Goal: Information Seeking & Learning: Compare options

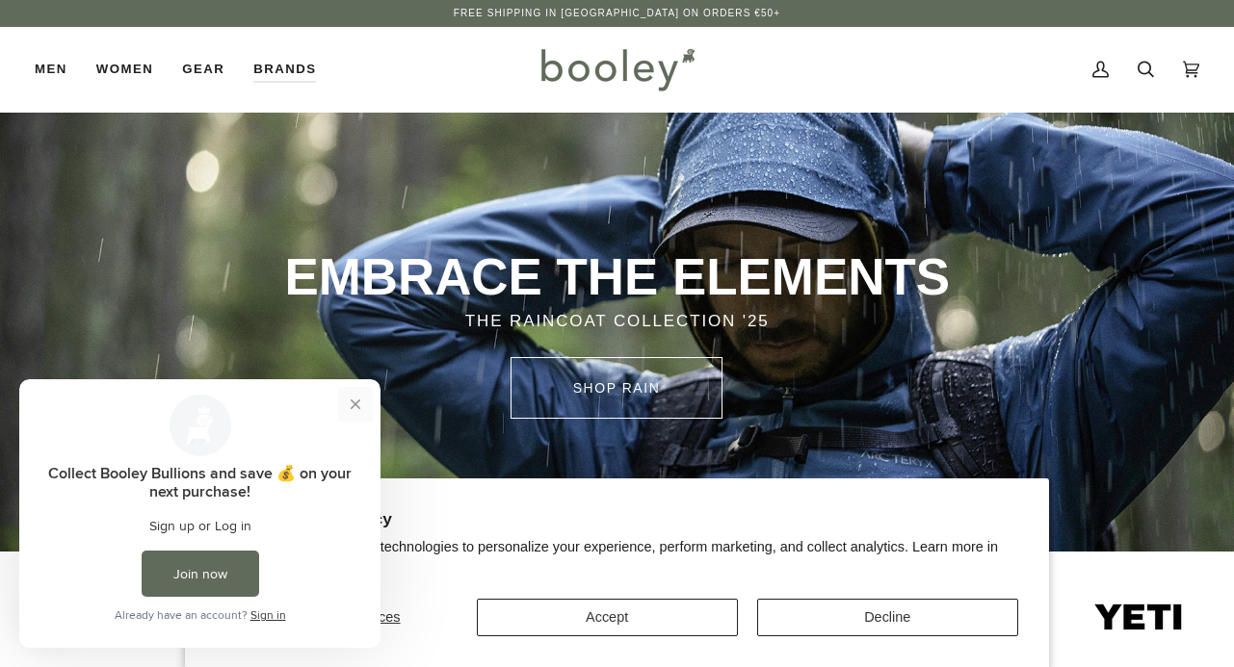
click at [358, 406] on button "Close prompt" at bounding box center [355, 404] width 35 height 35
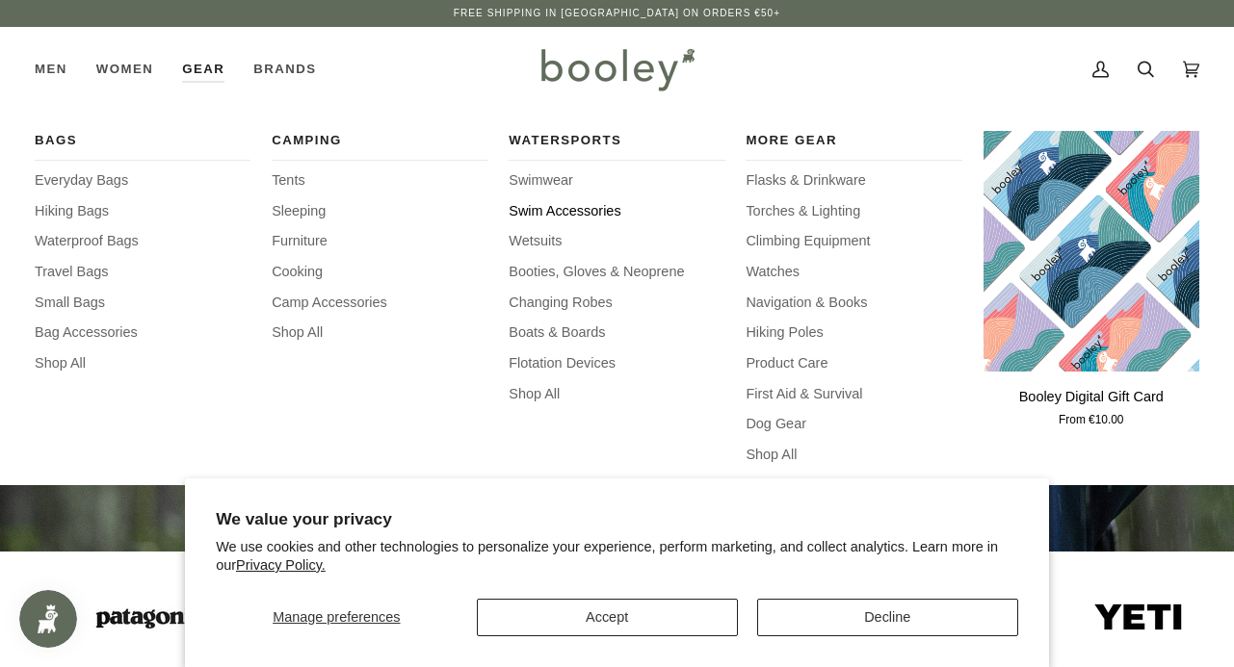
click at [544, 205] on span "Swim Accessories" at bounding box center [617, 211] width 216 height 21
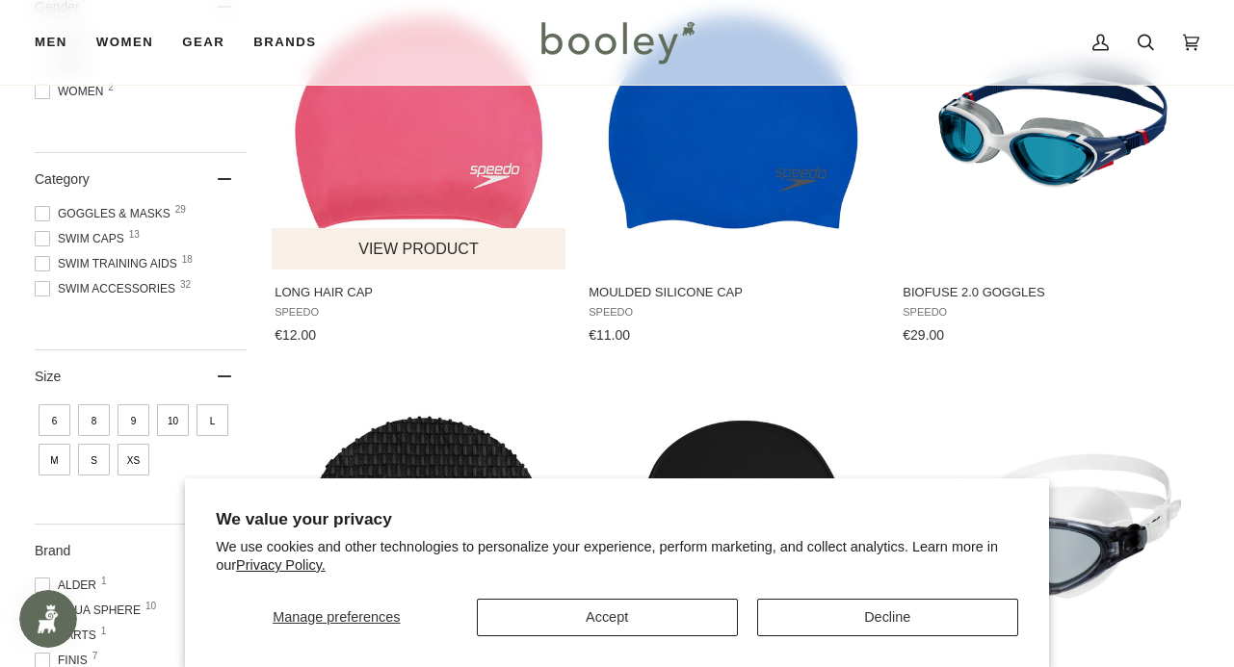
scroll to position [366, 0]
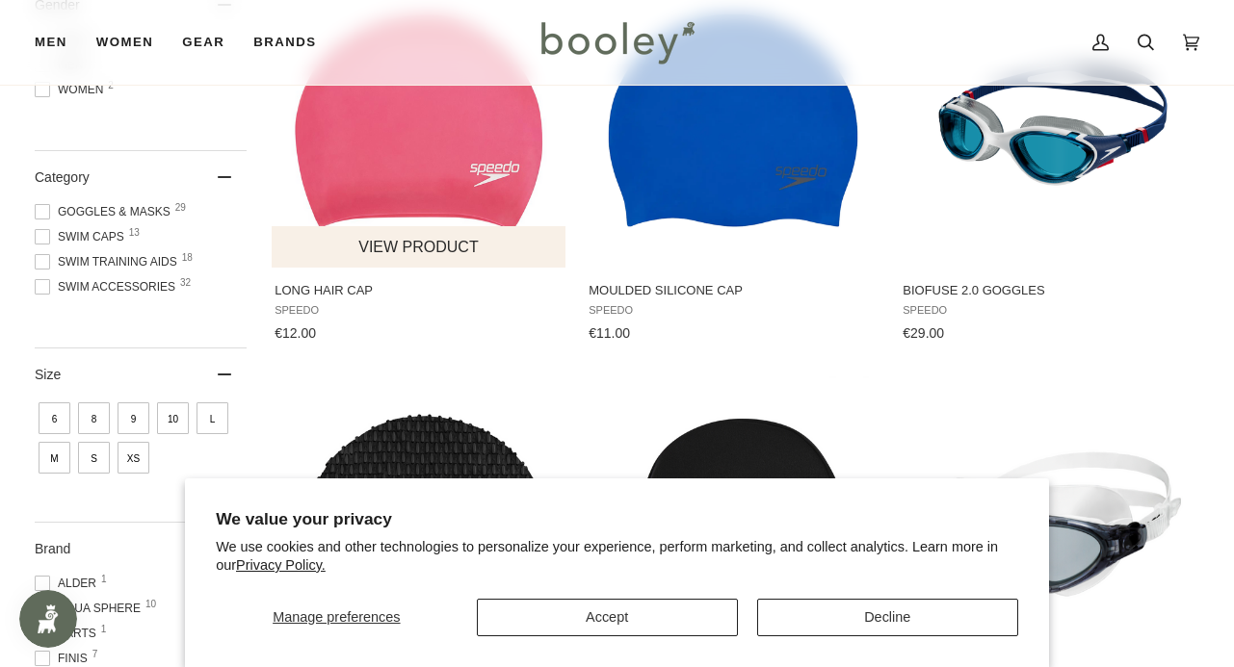
click at [470, 171] on img "Long Hair Cap" at bounding box center [419, 123] width 289 height 289
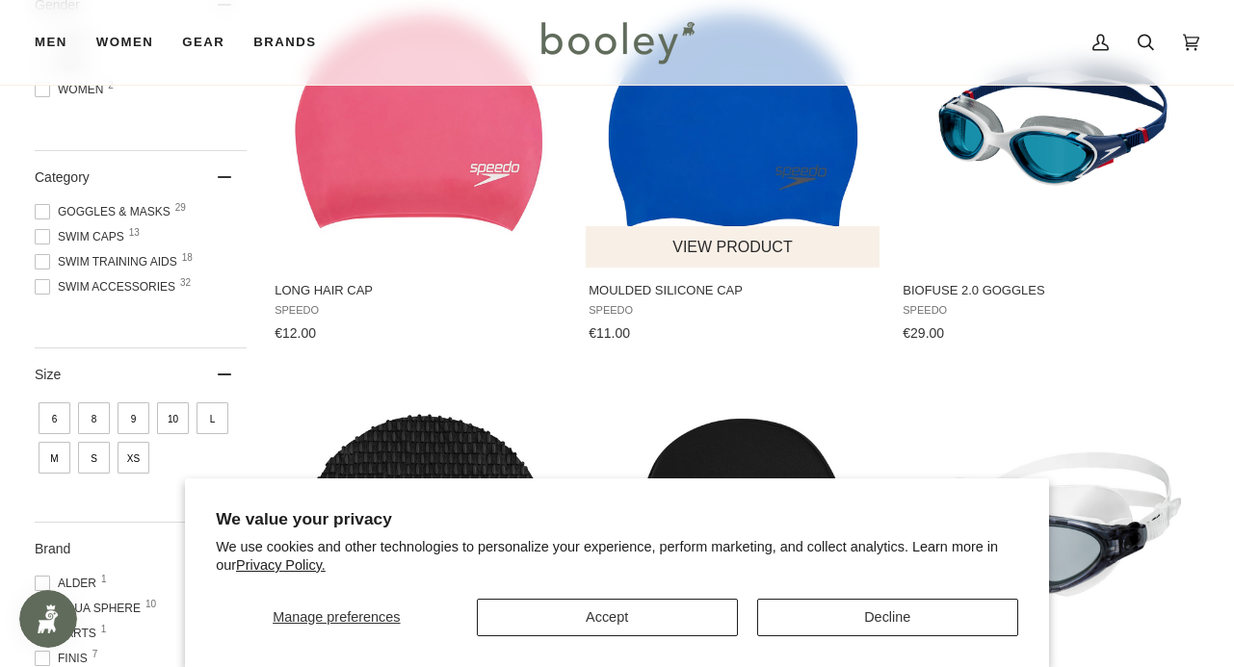
click at [718, 239] on button "View product" at bounding box center [732, 246] width 293 height 41
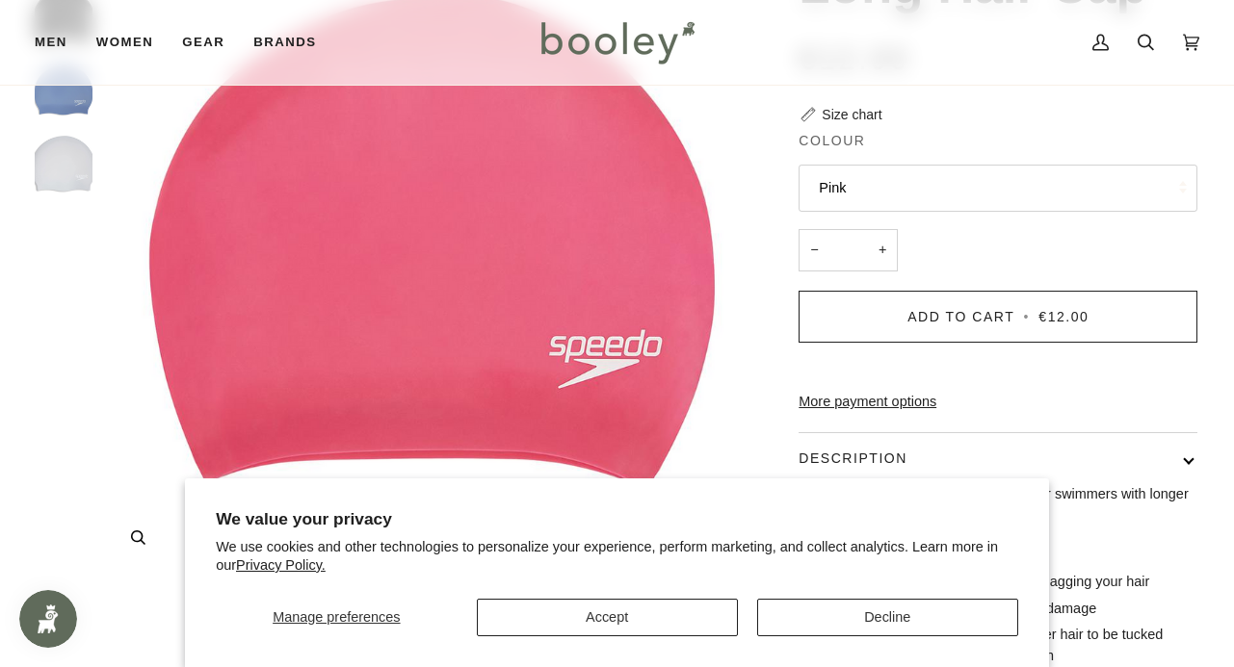
scroll to position [96, 0]
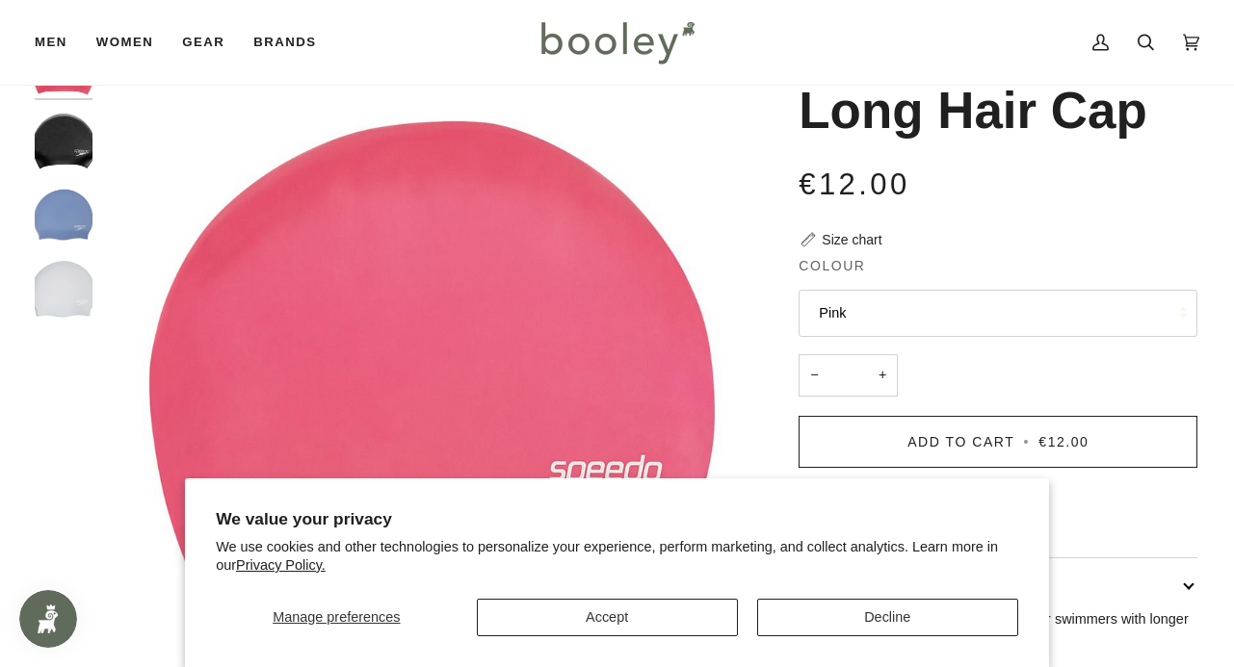
click at [79, 207] on img "Long Hair Cap" at bounding box center [64, 215] width 58 height 58
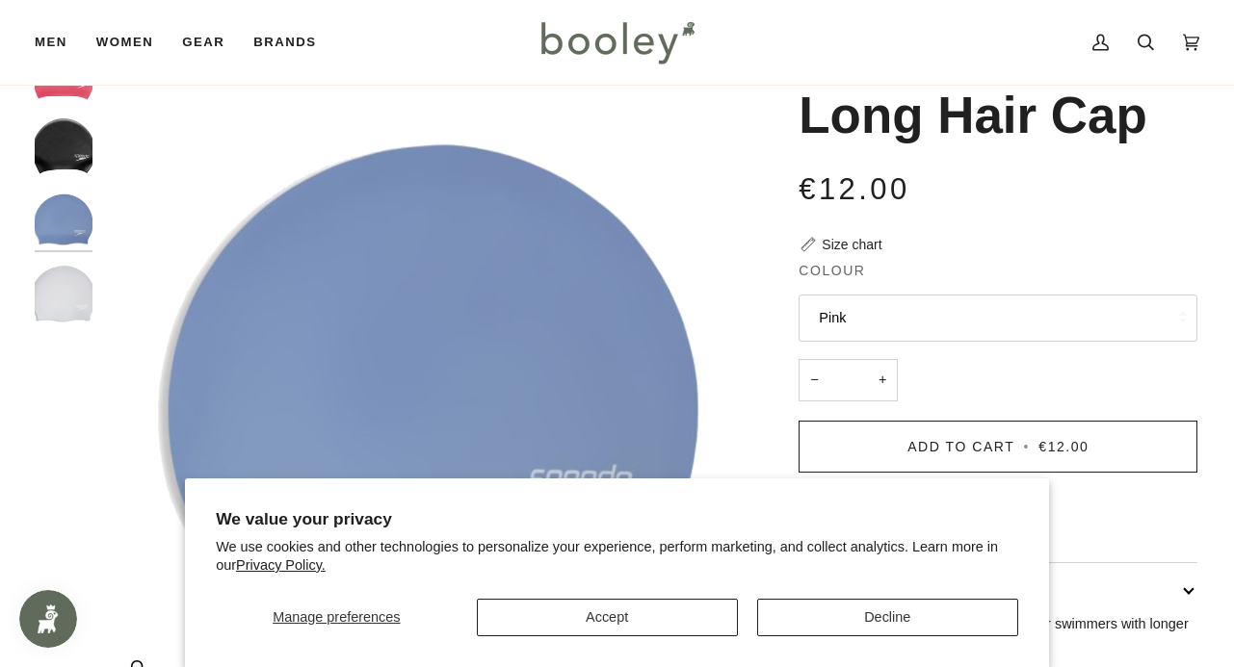
scroll to position [88, 0]
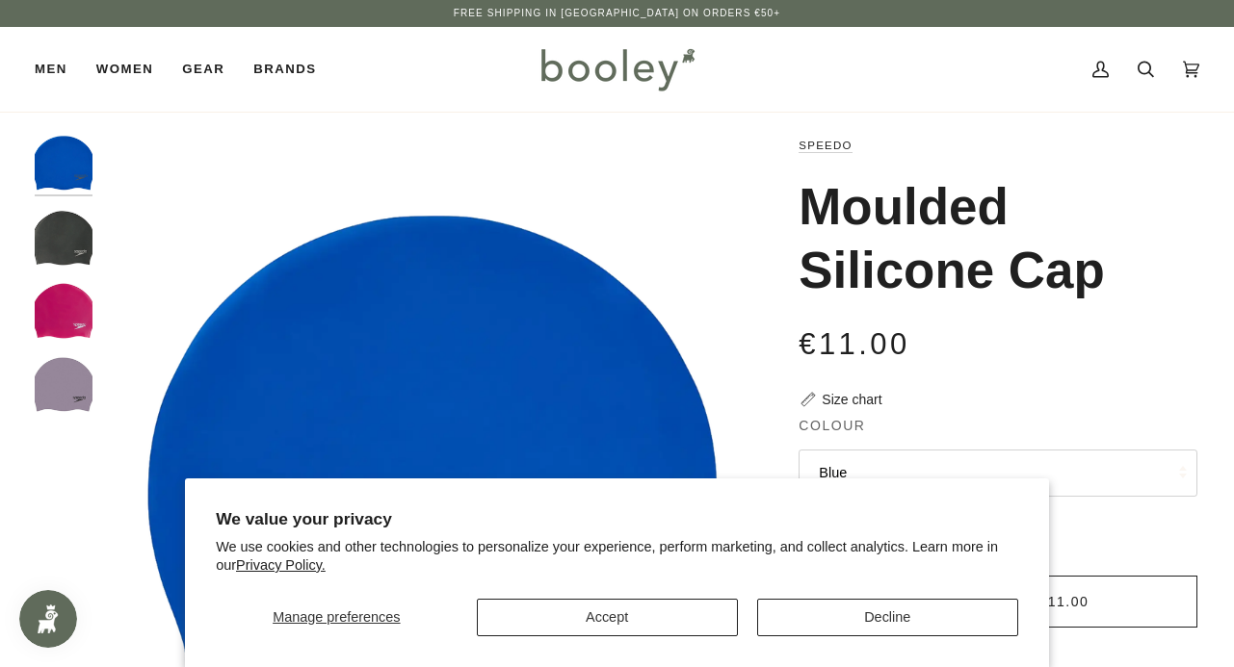
click at [68, 245] on img "Speedo Moulded Silicone Cap Black - Booley Galway" at bounding box center [64, 238] width 58 height 58
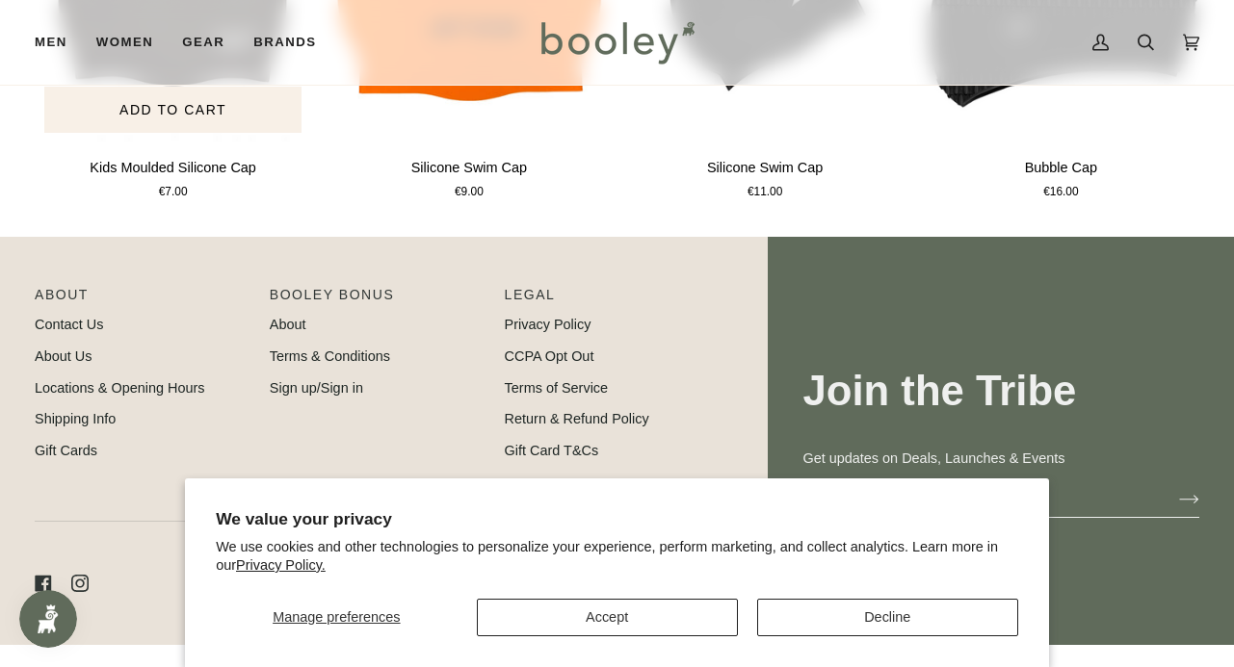
scroll to position [1223, 0]
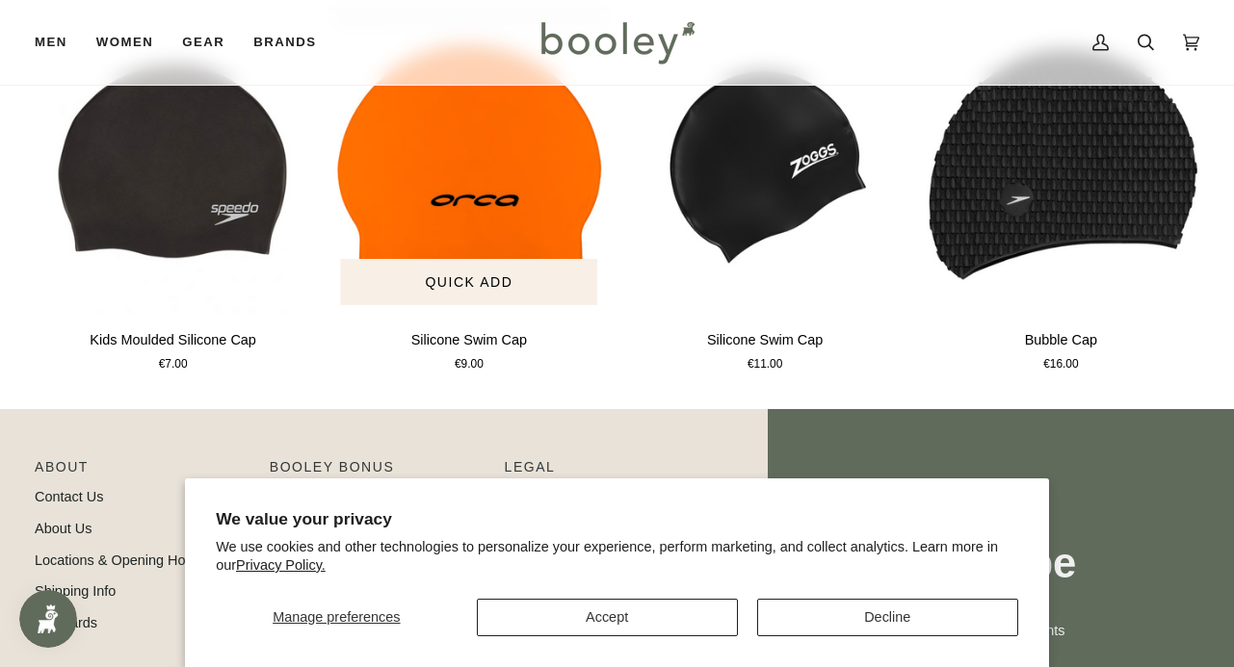
click at [505, 241] on img "Silicone Swim Cap" at bounding box center [468, 161] width 276 height 307
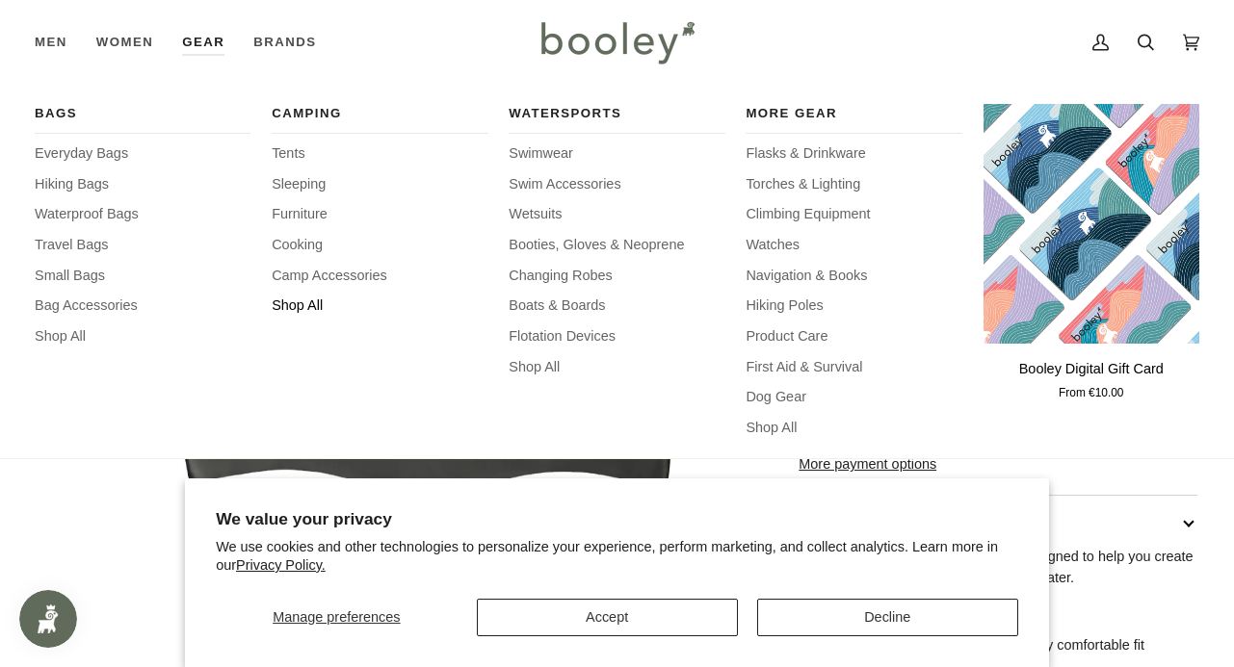
scroll to position [233, 0]
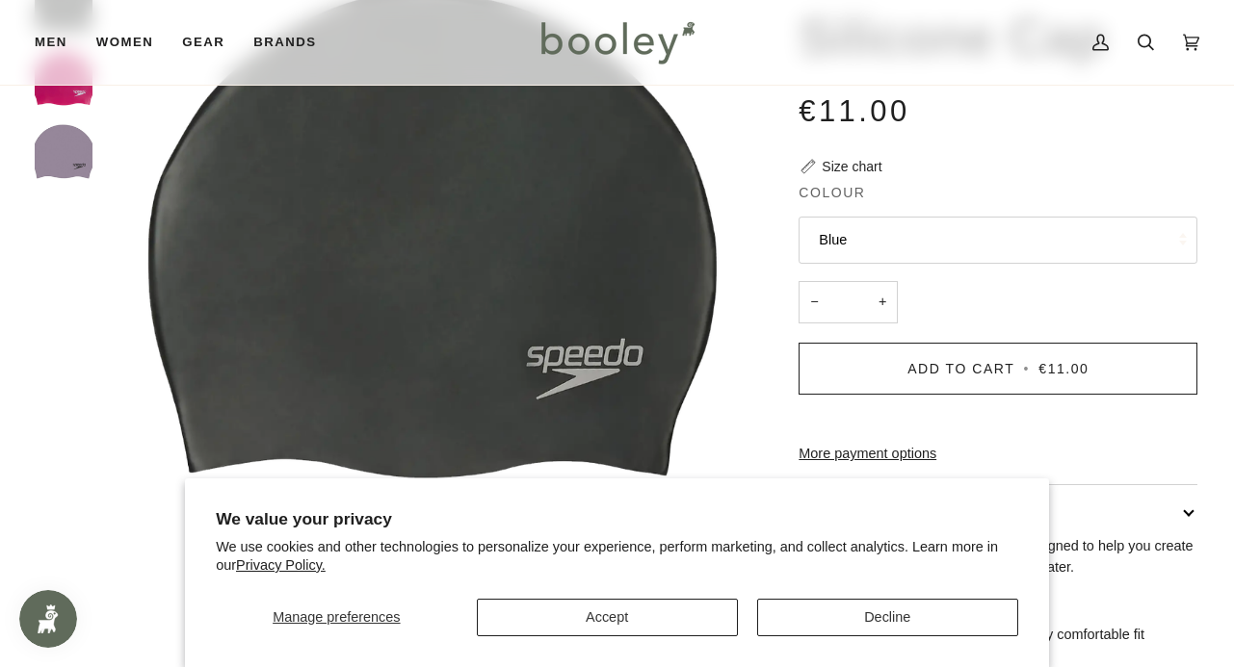
click at [836, 616] on button "Decline" at bounding box center [887, 618] width 261 height 38
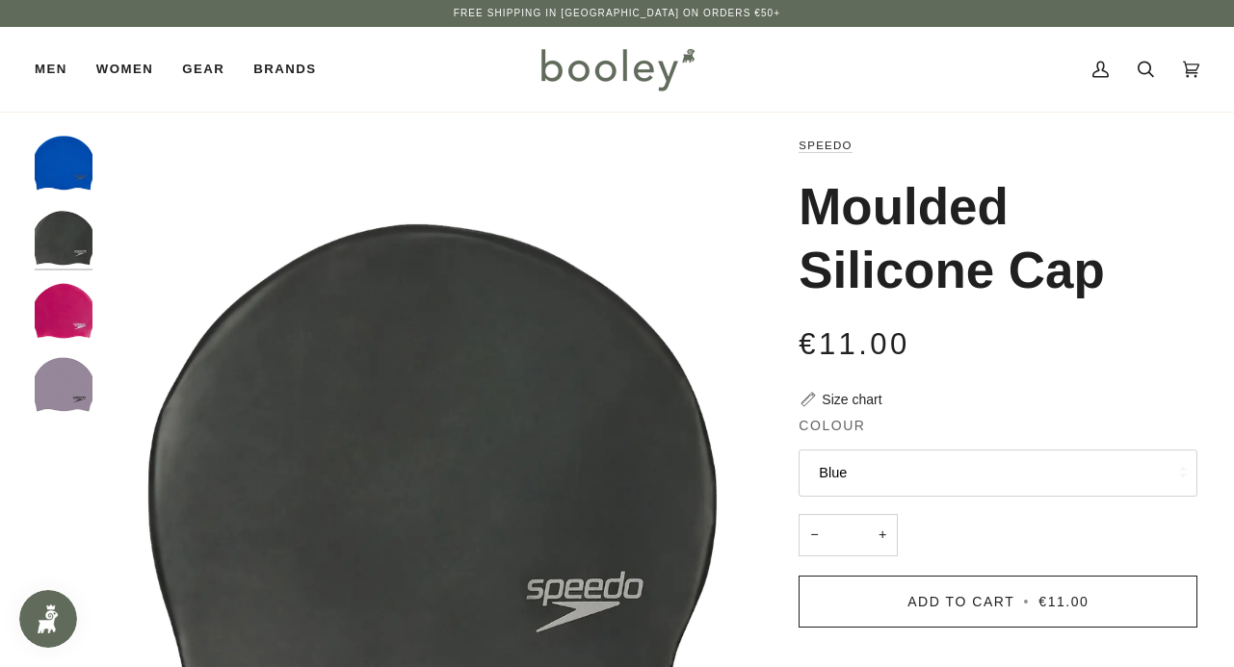
scroll to position [0, 0]
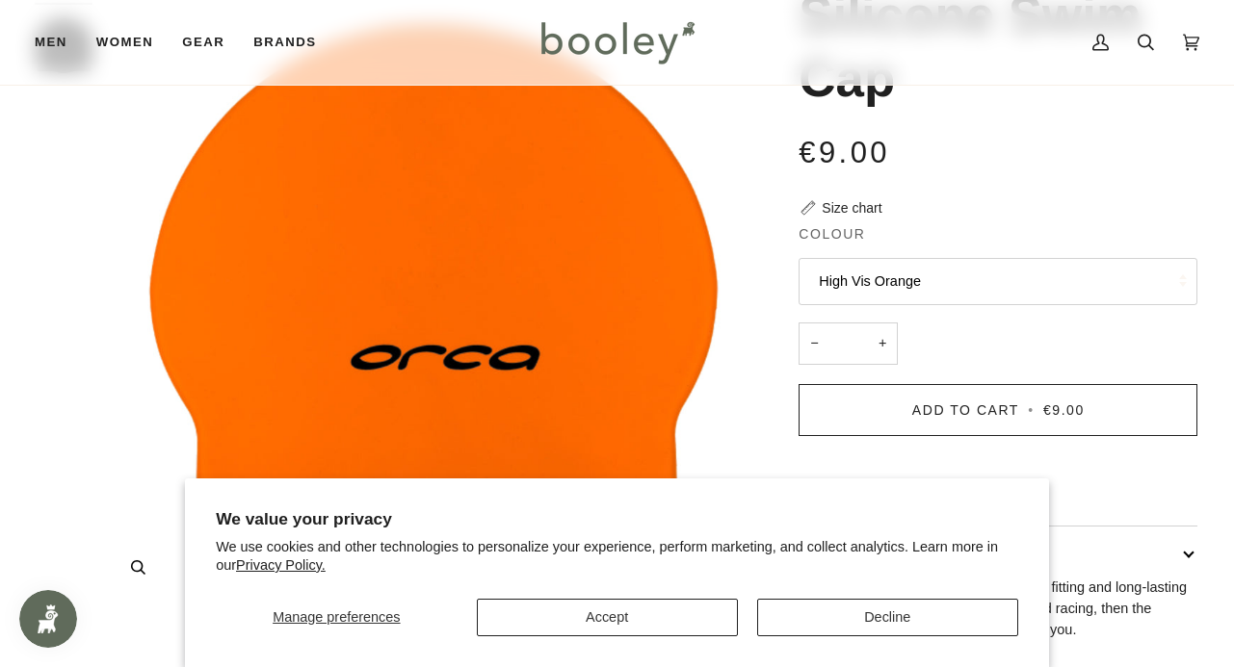
scroll to position [196, 0]
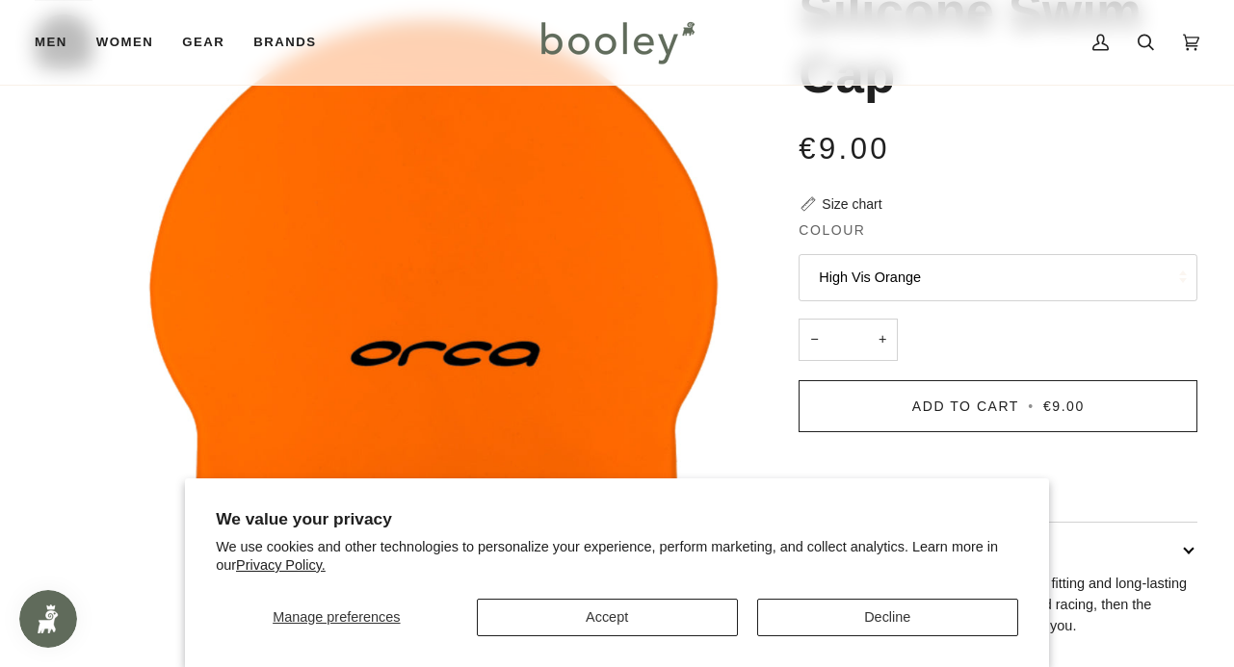
click at [965, 261] on button "High Vis Orange" at bounding box center [997, 277] width 399 height 47
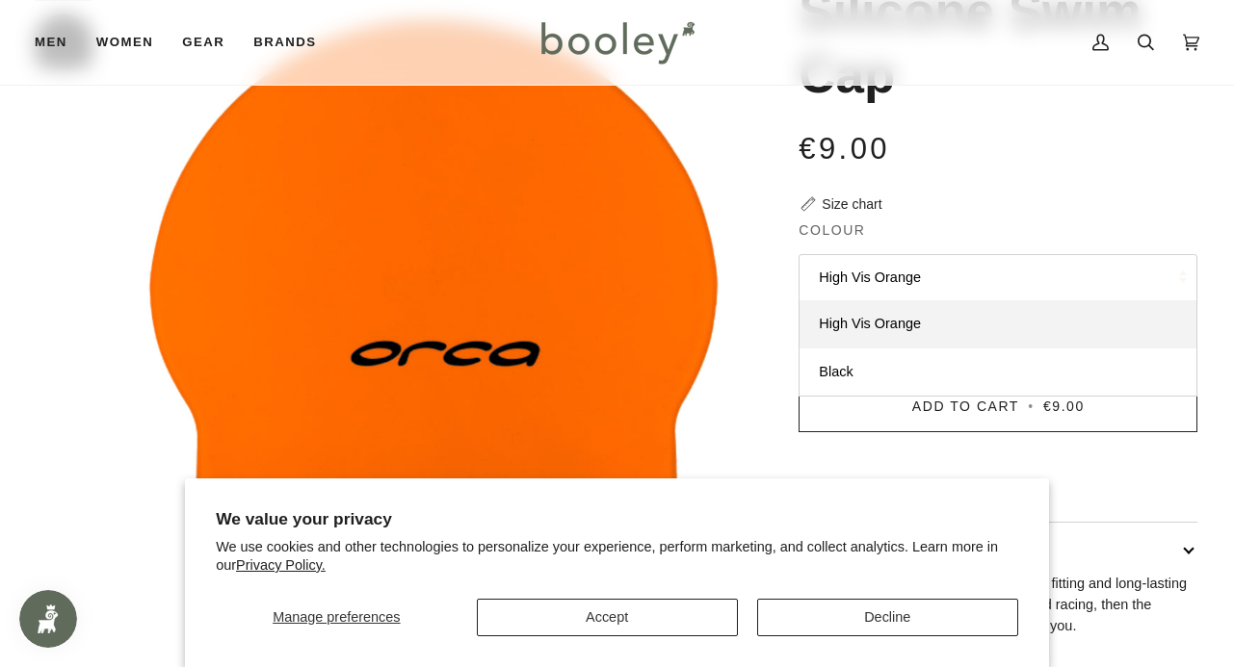
click at [961, 276] on button "High Vis Orange" at bounding box center [997, 277] width 399 height 47
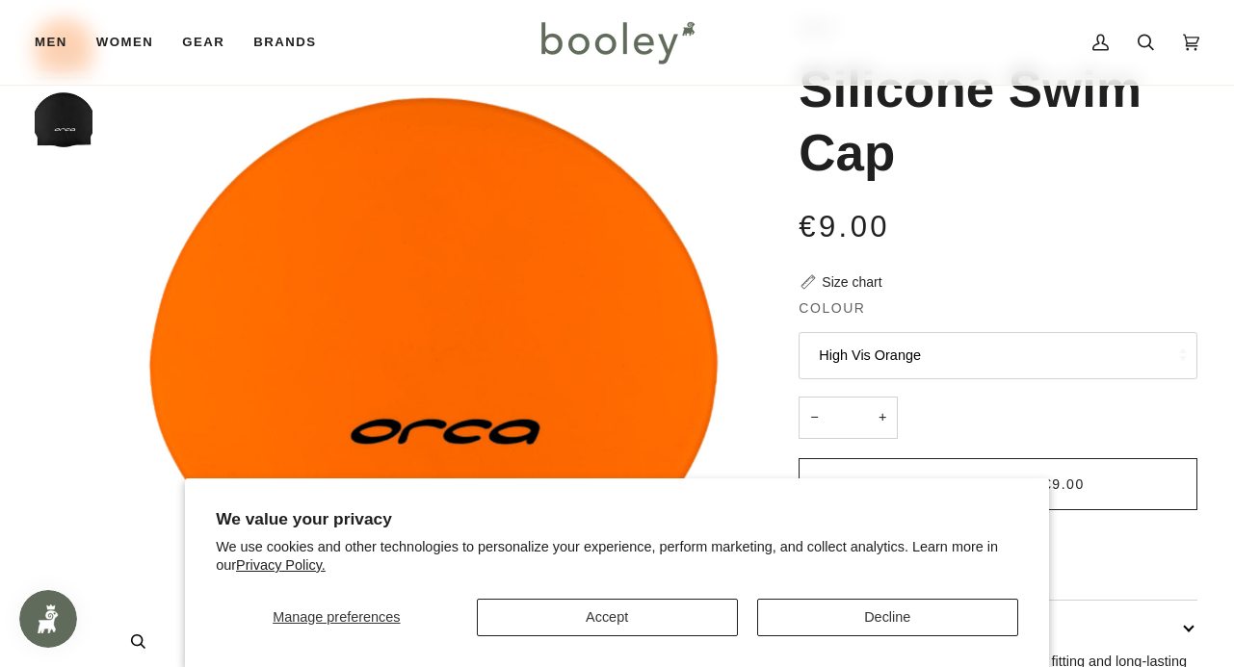
scroll to position [95, 0]
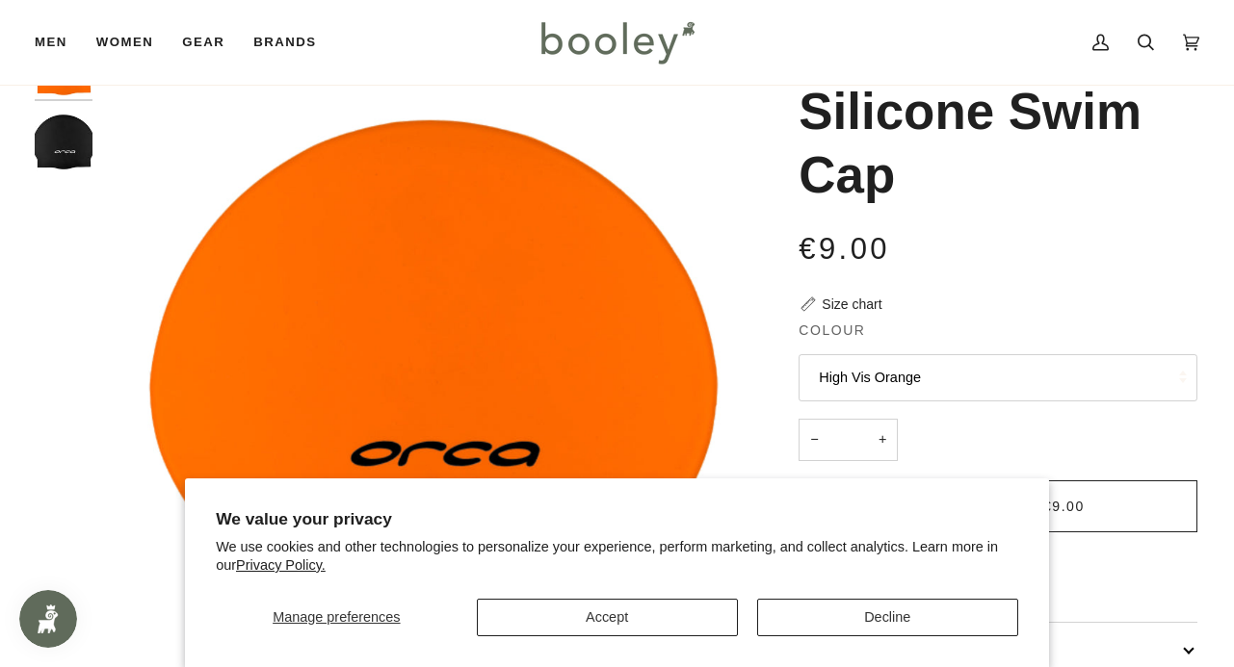
click at [70, 145] on img "Orca Silicone Swim Cap Black - Booley Galway" at bounding box center [64, 143] width 58 height 58
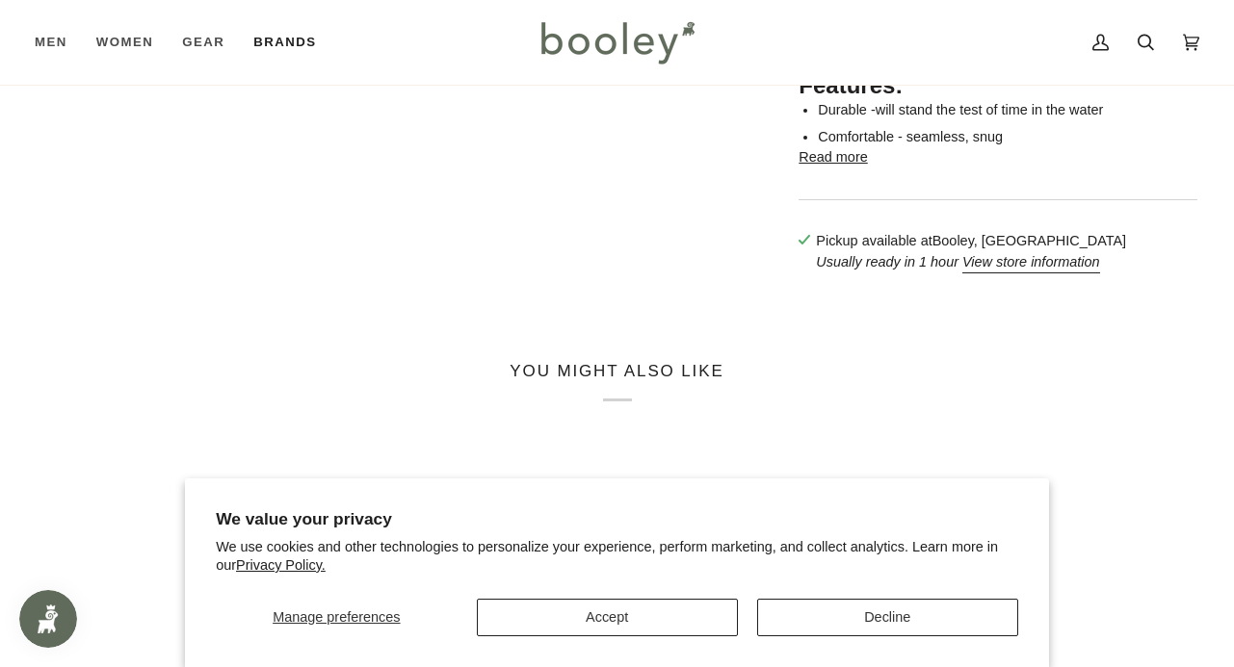
scroll to position [742, 0]
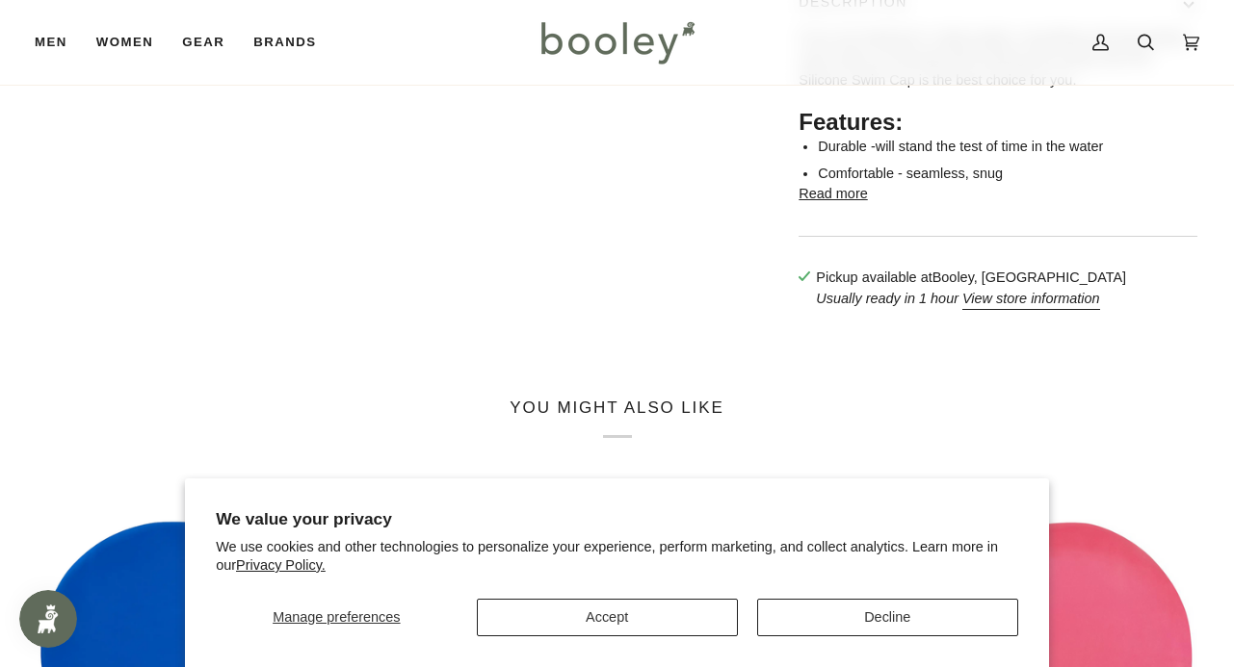
click at [821, 624] on button "Decline" at bounding box center [887, 618] width 261 height 38
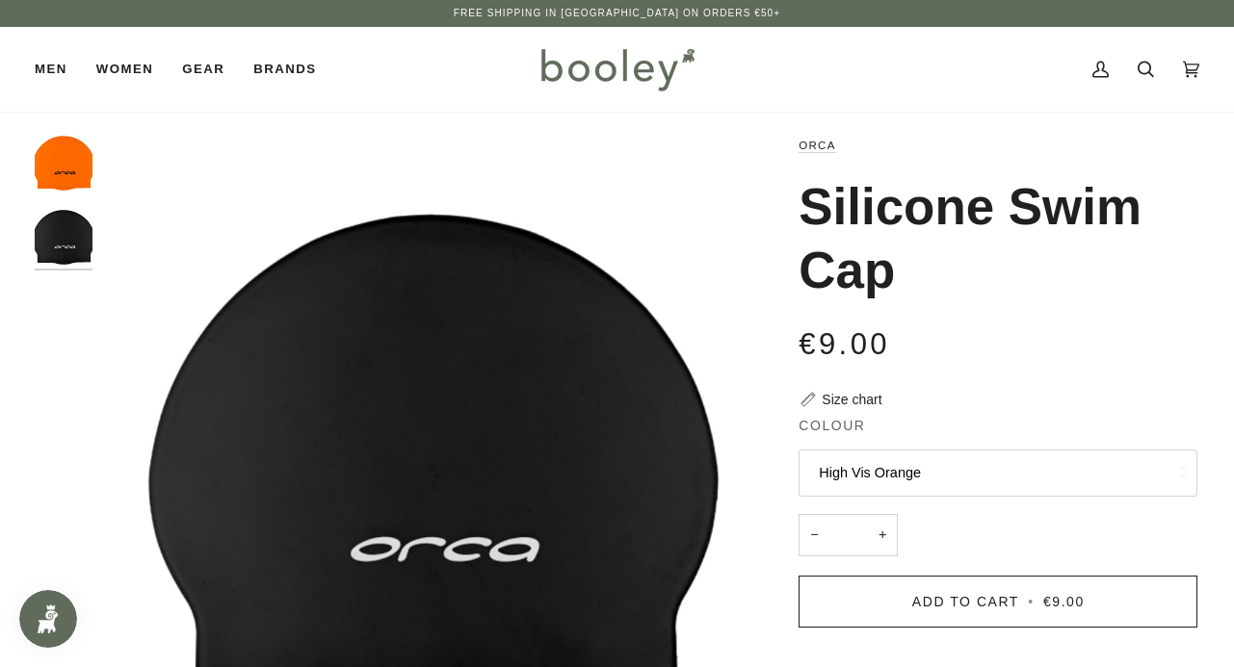
scroll to position [0, 0]
click at [61, 155] on img "Orca Silicone Swim Cap High Vis Orange - Booley Galway" at bounding box center [64, 164] width 58 height 58
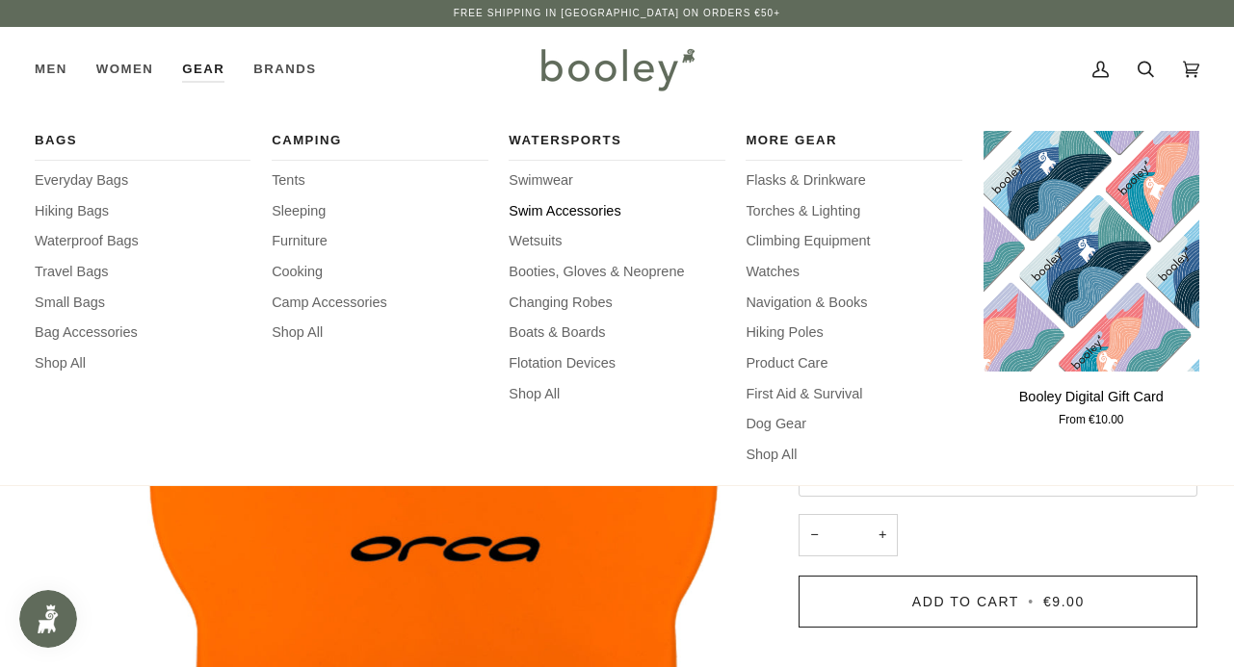
click at [587, 210] on span "Swim Accessories" at bounding box center [617, 211] width 216 height 21
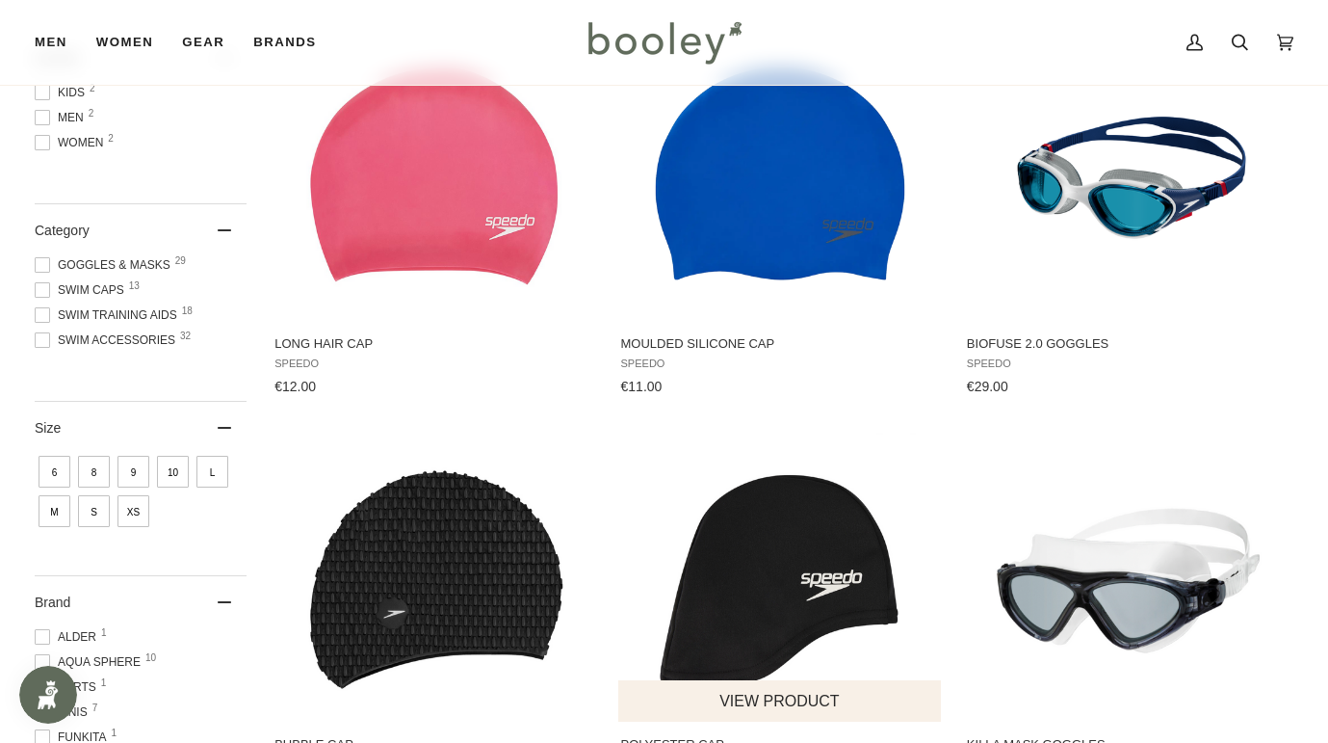
scroll to position [183, 0]
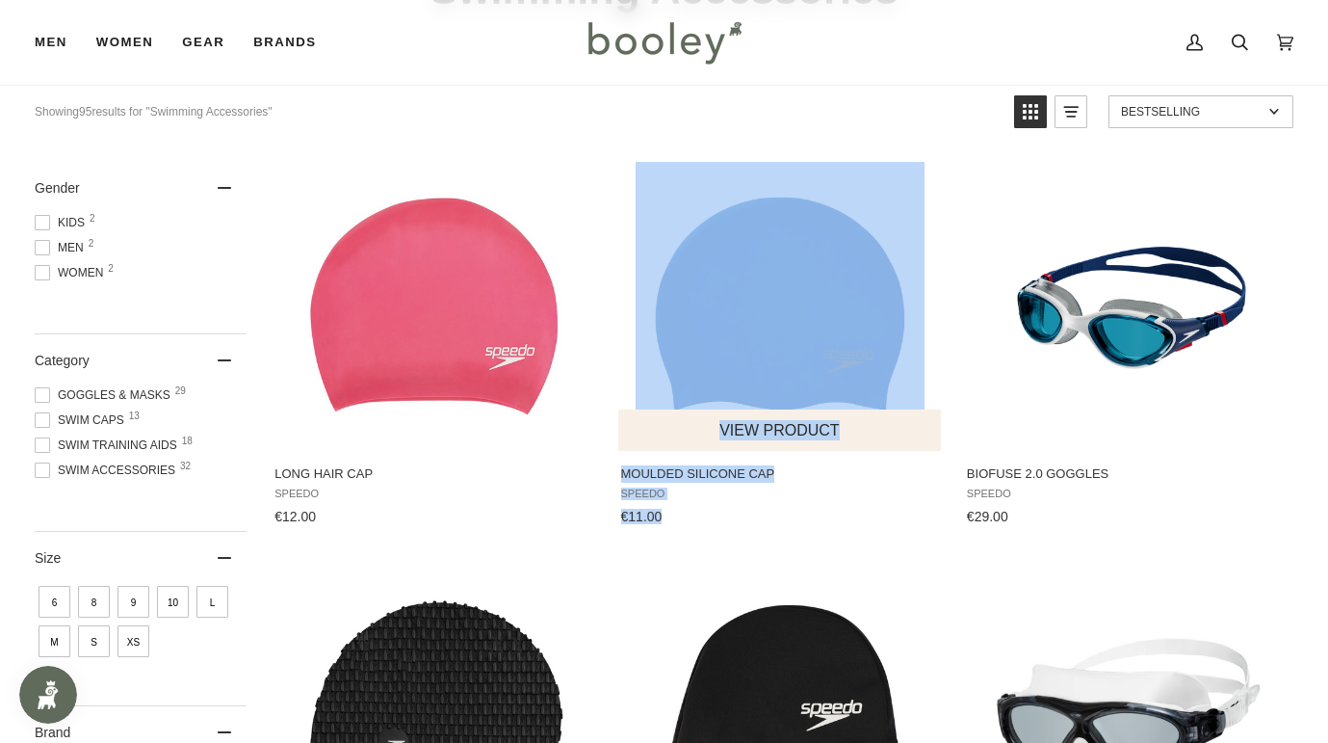
click at [775, 426] on button "View product" at bounding box center [780, 429] width 324 height 41
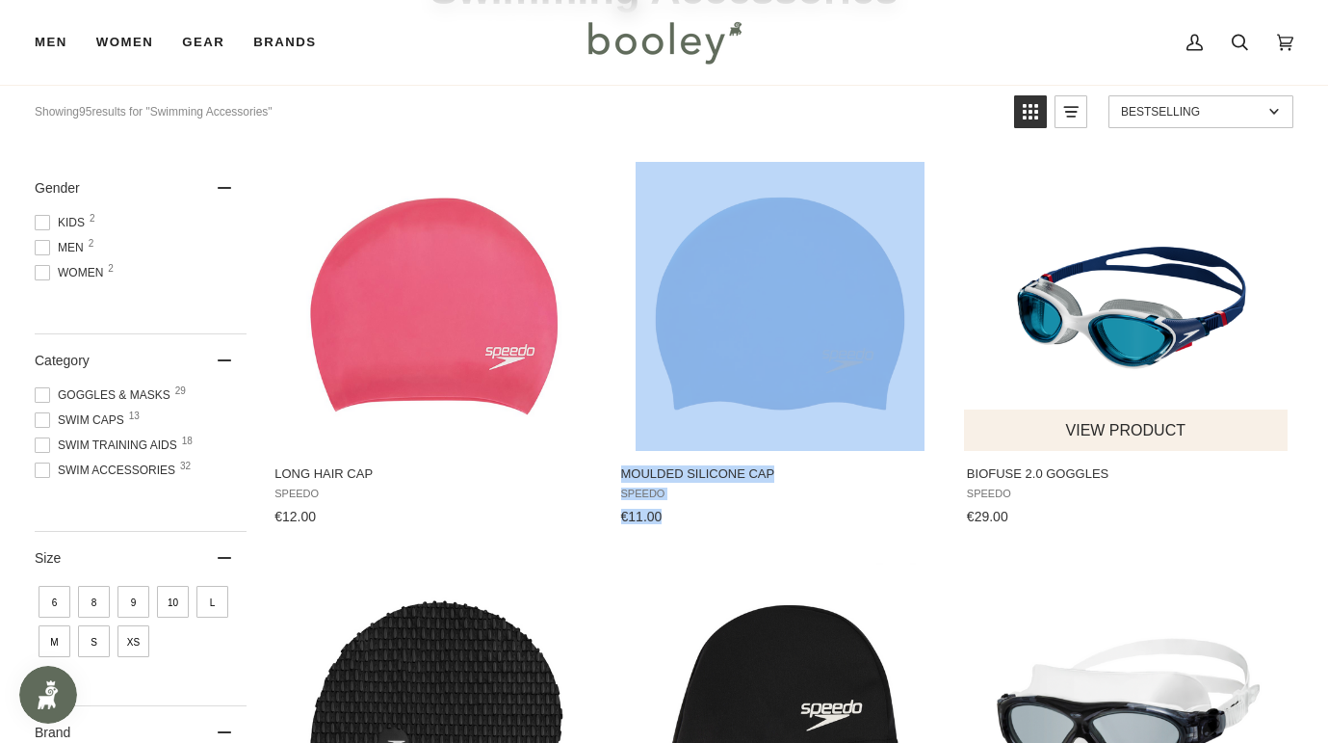
click at [1144, 346] on img "Biofuse 2.0 Goggles" at bounding box center [1126, 306] width 289 height 289
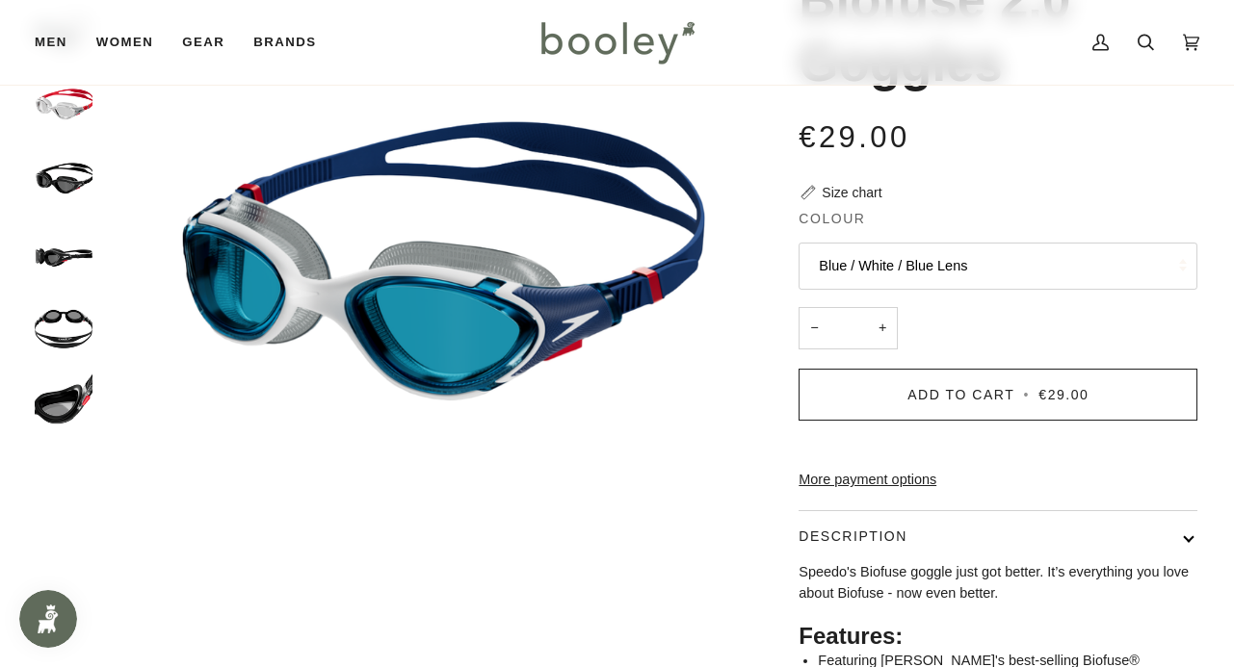
scroll to position [208, 0]
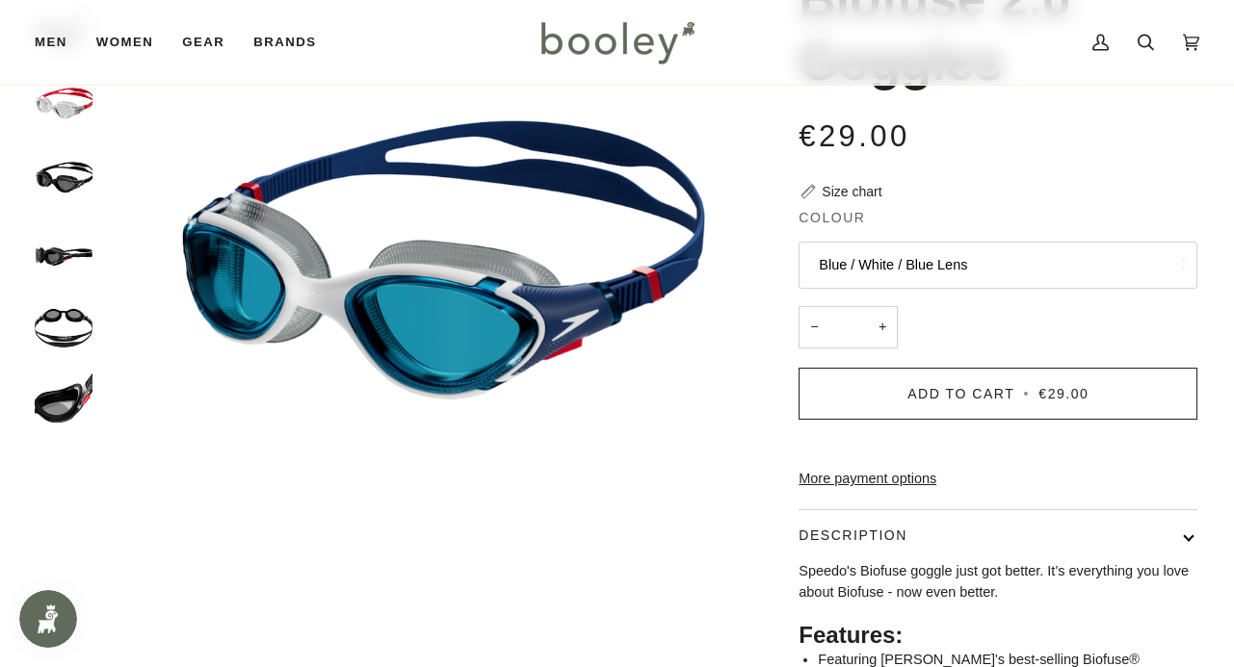
click at [1020, 262] on button "Blue / White / Blue Lens" at bounding box center [997, 265] width 399 height 47
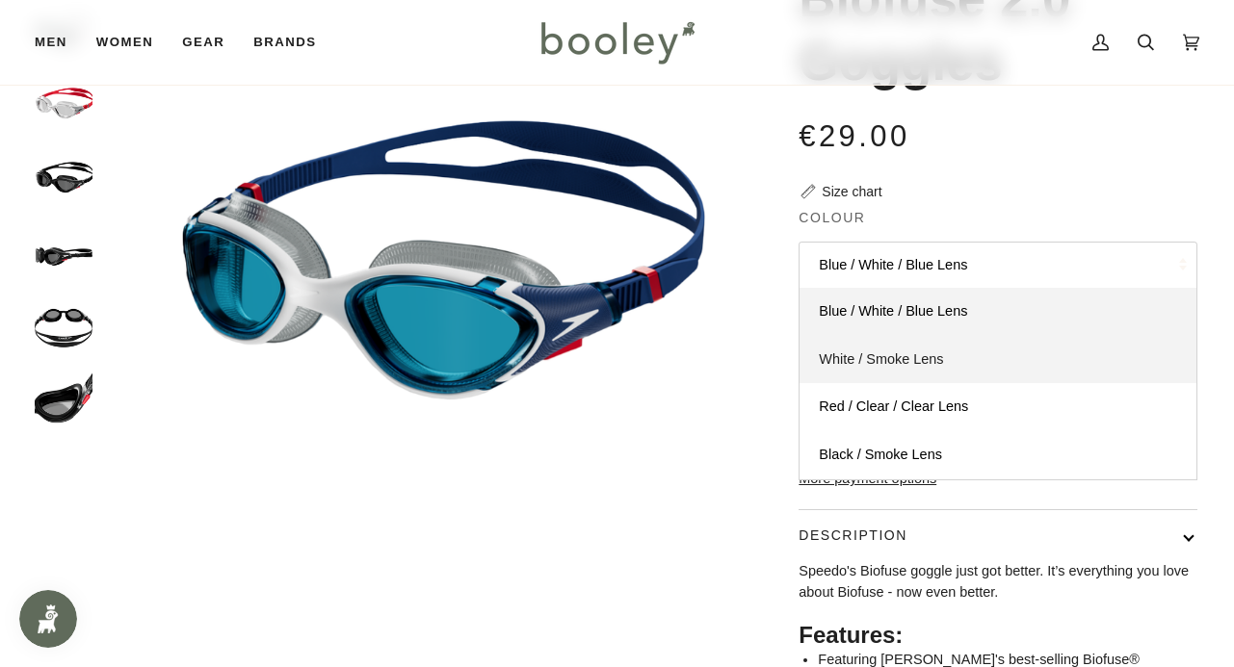
click at [915, 352] on span "White / Smoke Lens" at bounding box center [881, 359] width 124 height 15
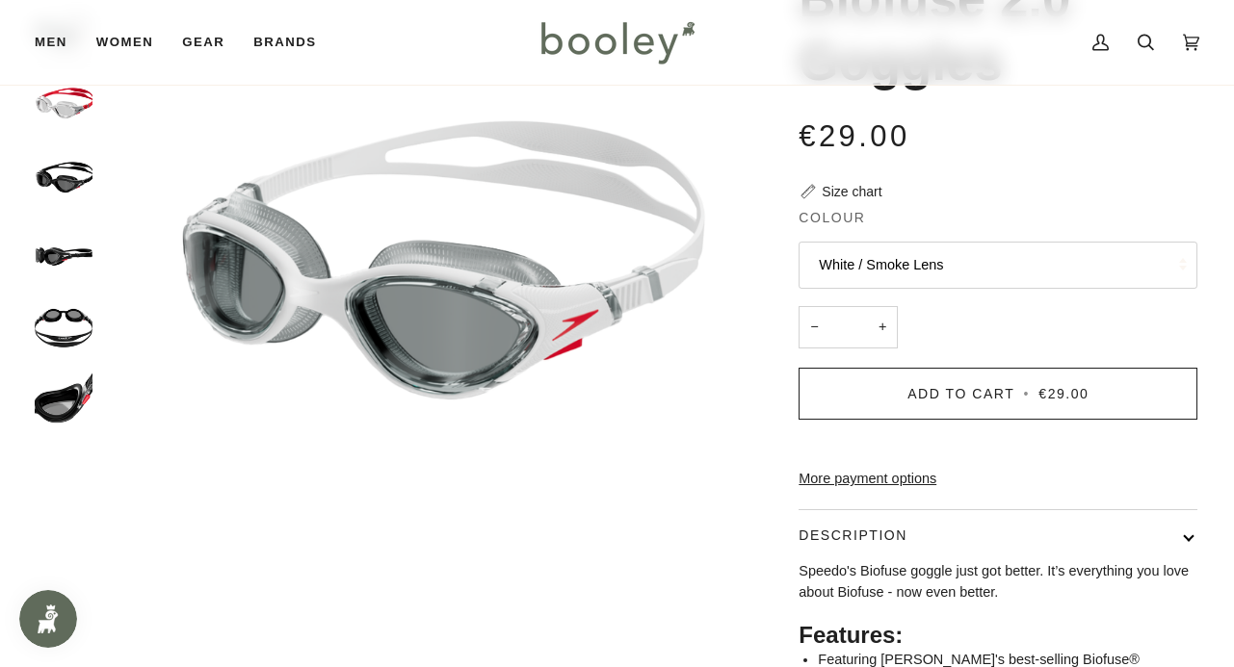
click at [949, 270] on button "White / Smoke Lens" at bounding box center [997, 265] width 399 height 47
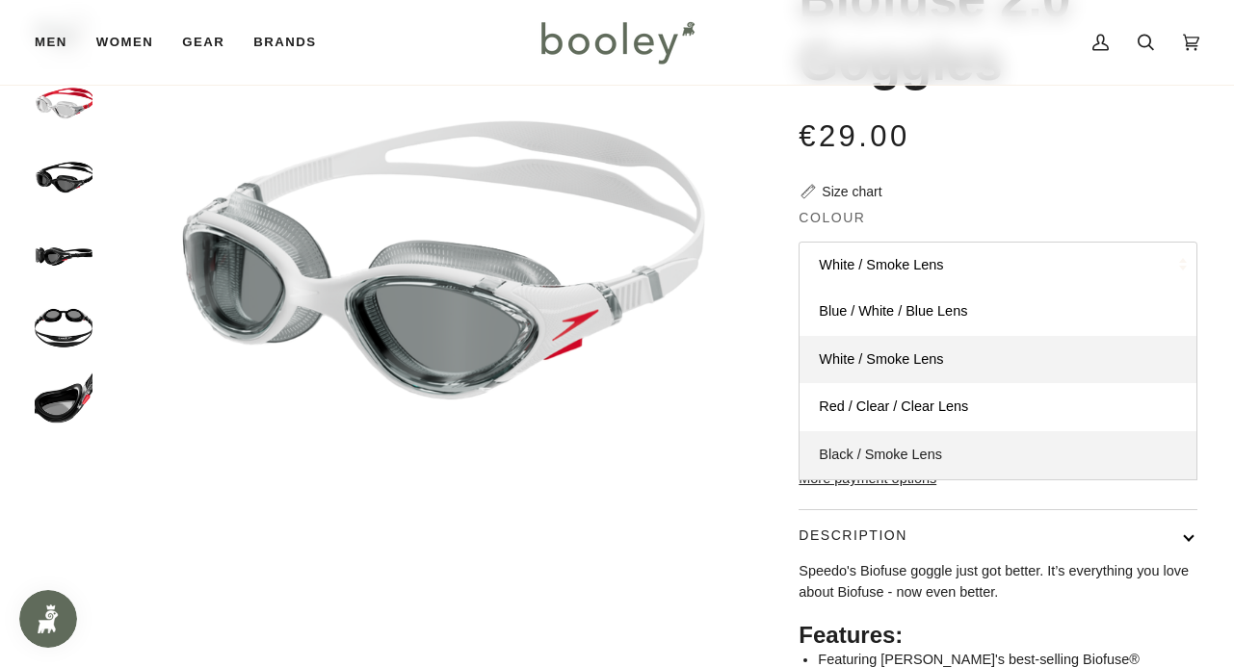
click at [872, 447] on span "Black / Smoke Lens" at bounding box center [880, 454] width 123 height 15
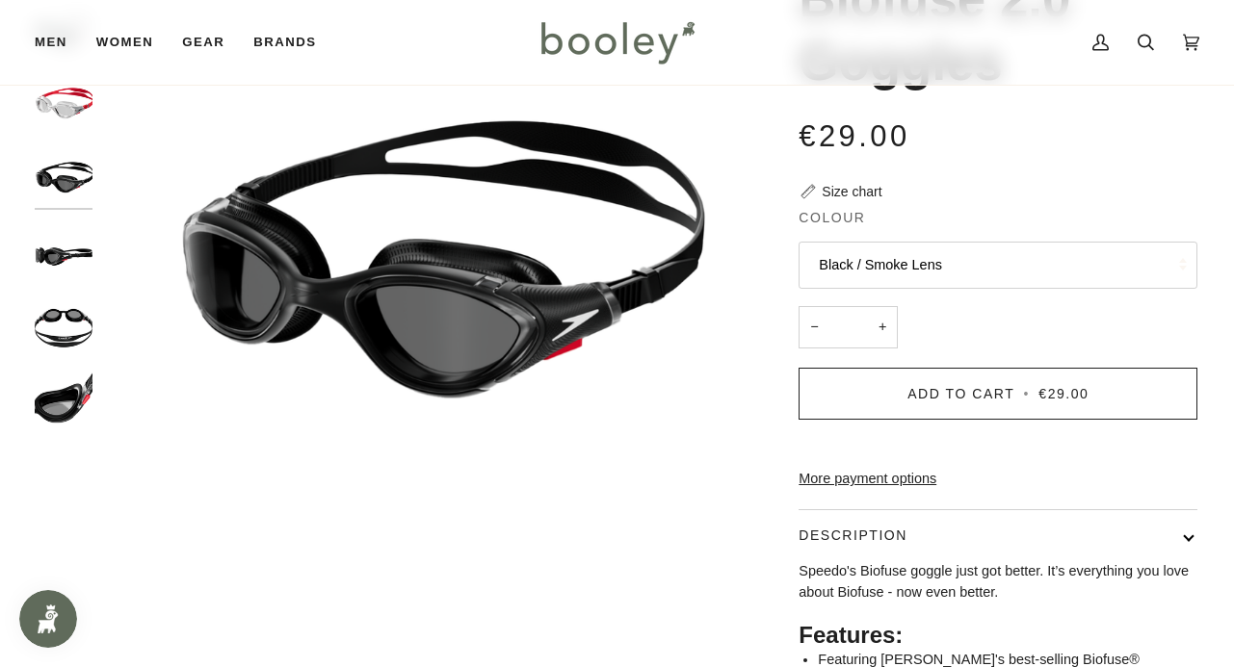
click at [922, 275] on button "Black / Smoke Lens" at bounding box center [997, 265] width 399 height 47
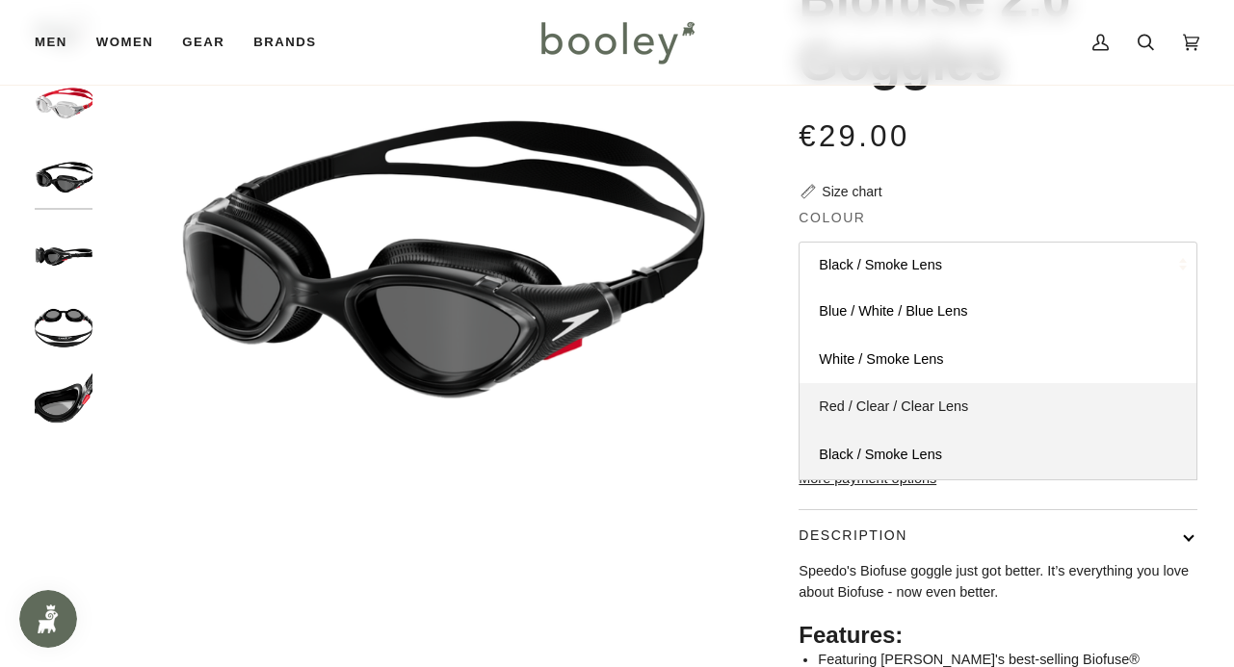
click at [867, 401] on span "Red / Clear / Clear Lens" at bounding box center [893, 406] width 149 height 15
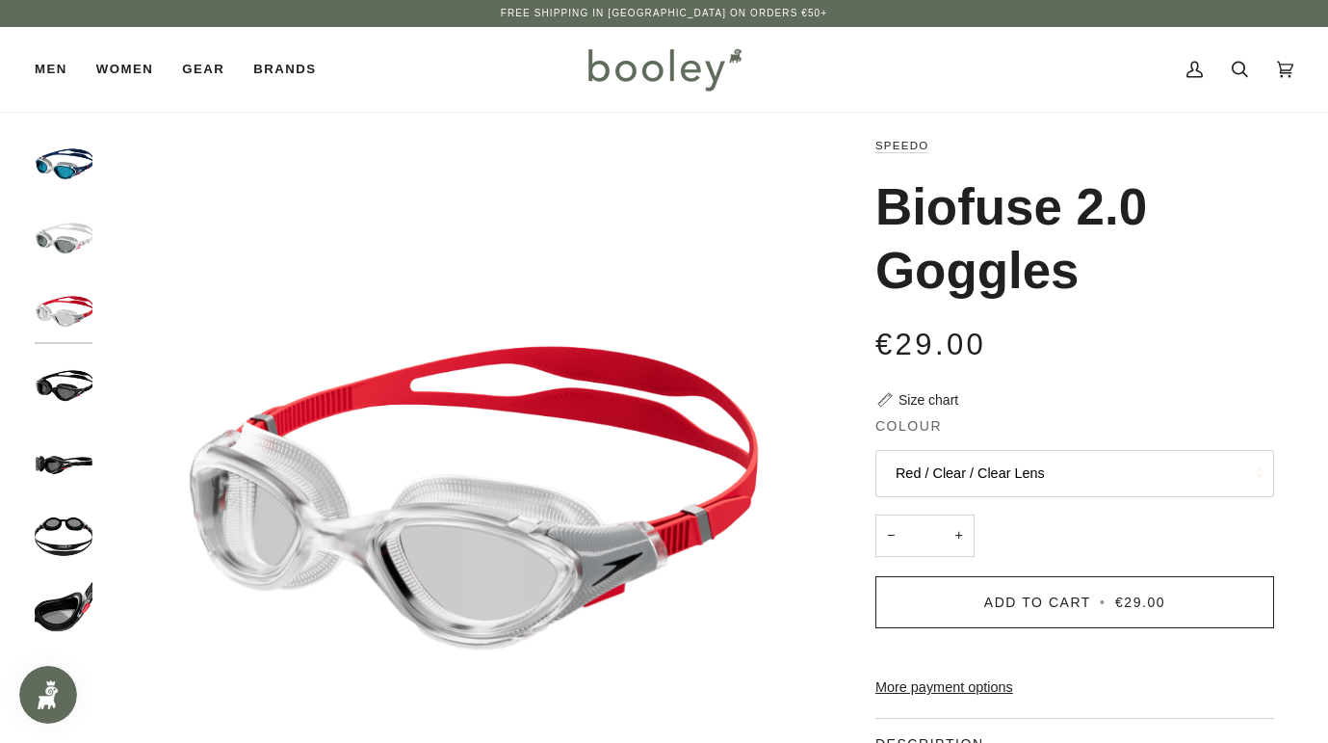
click at [1029, 474] on button "Red / Clear / Clear Lens" at bounding box center [1075, 473] width 399 height 47
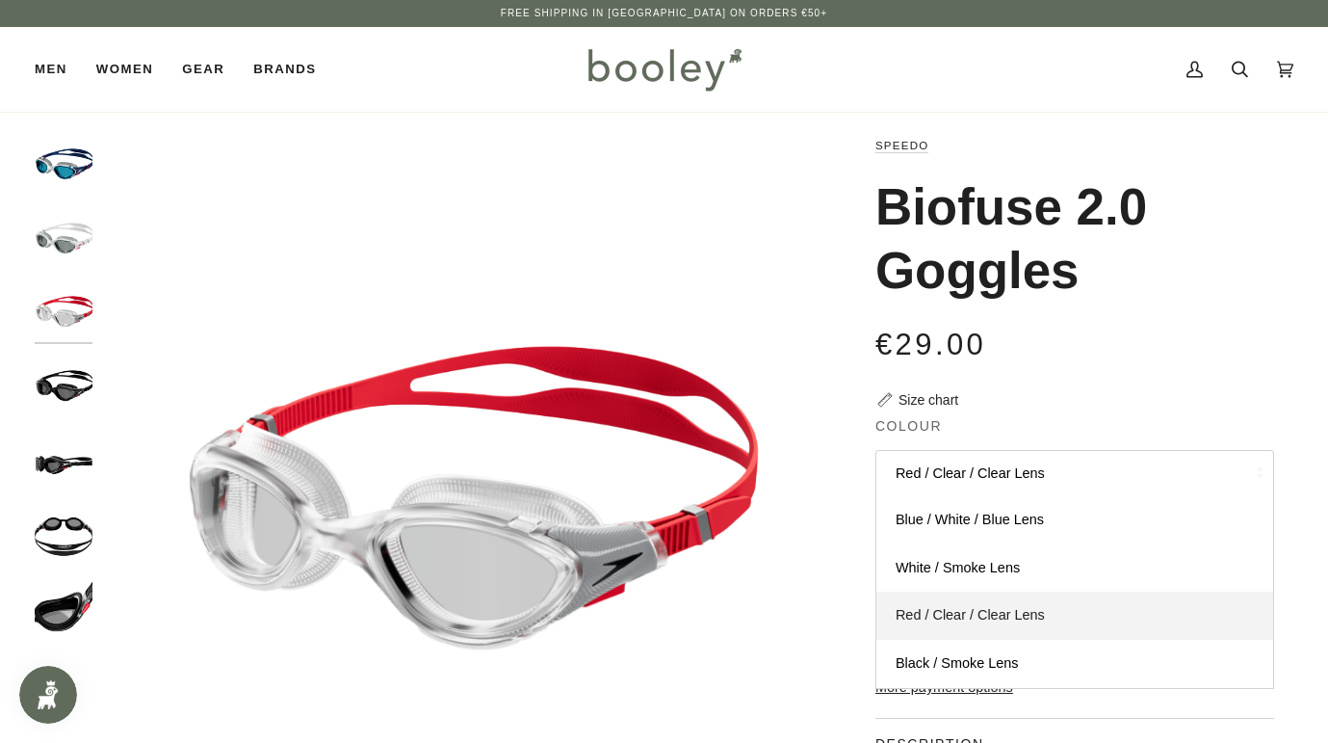
click at [993, 615] on span "Red / Clear / Clear Lens" at bounding box center [970, 614] width 149 height 15
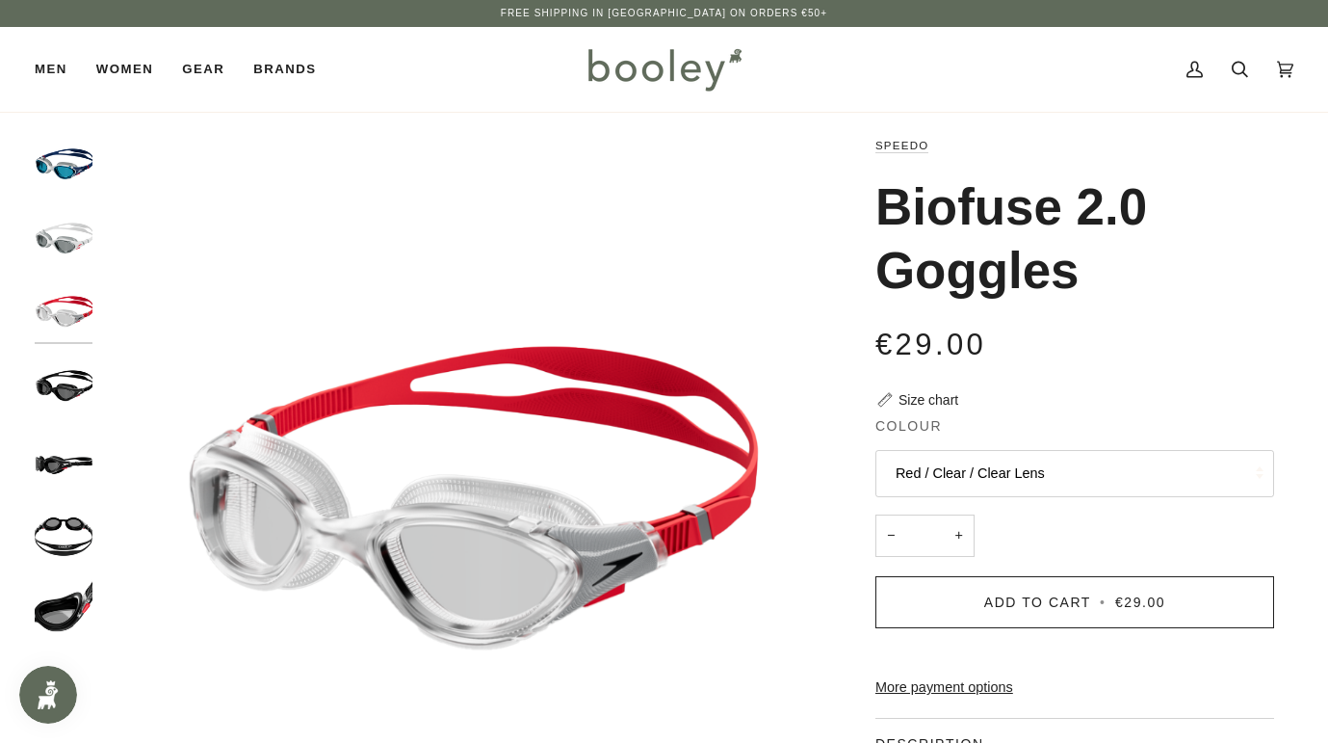
click at [1007, 463] on button "Red / Clear / Clear Lens" at bounding box center [1075, 473] width 399 height 47
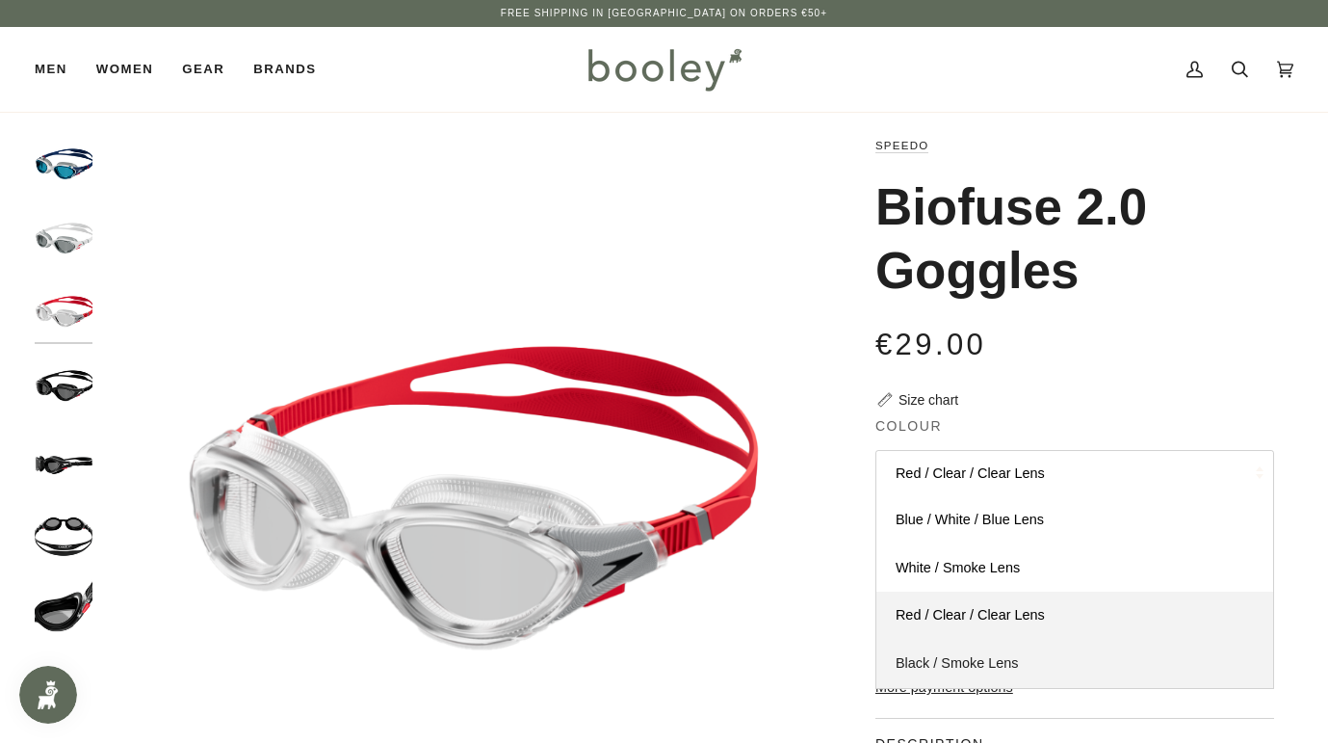
click at [984, 660] on span "Black / Smoke Lens" at bounding box center [957, 662] width 123 height 15
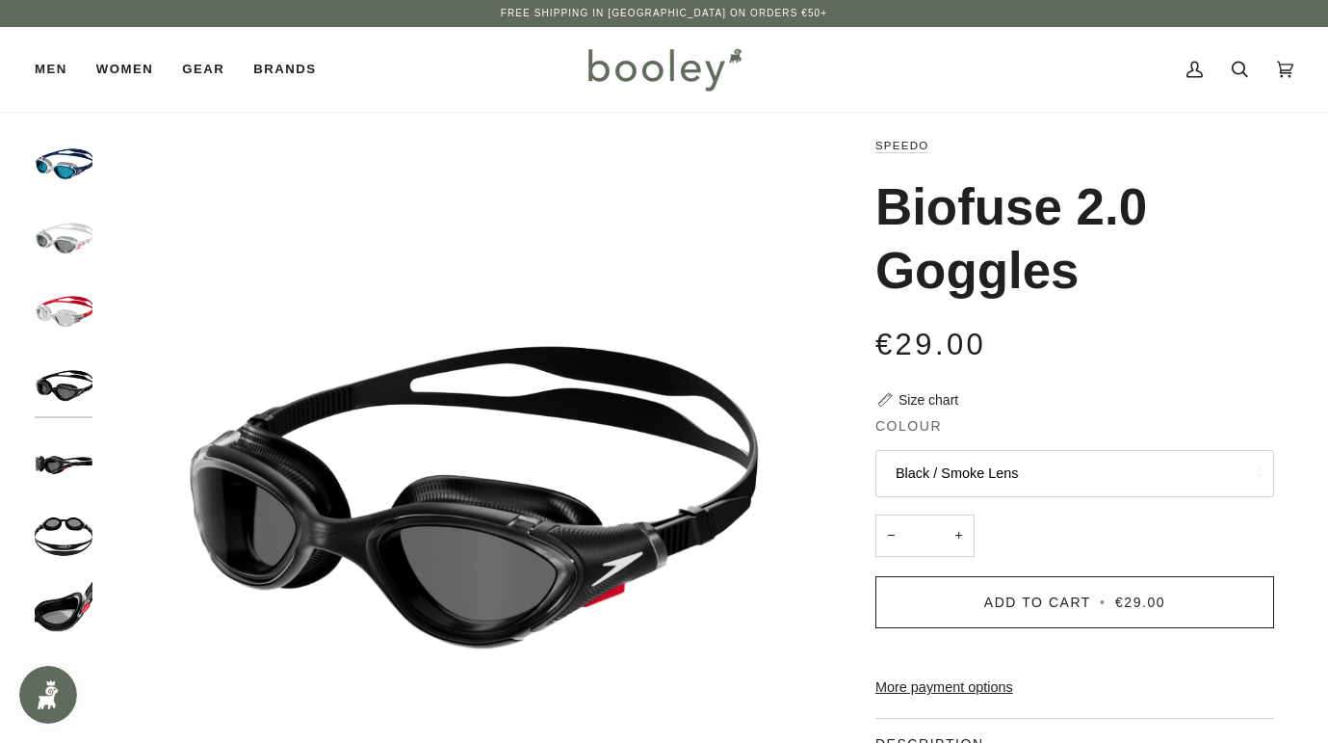
click at [991, 476] on button "Black / Smoke Lens" at bounding box center [1075, 473] width 399 height 47
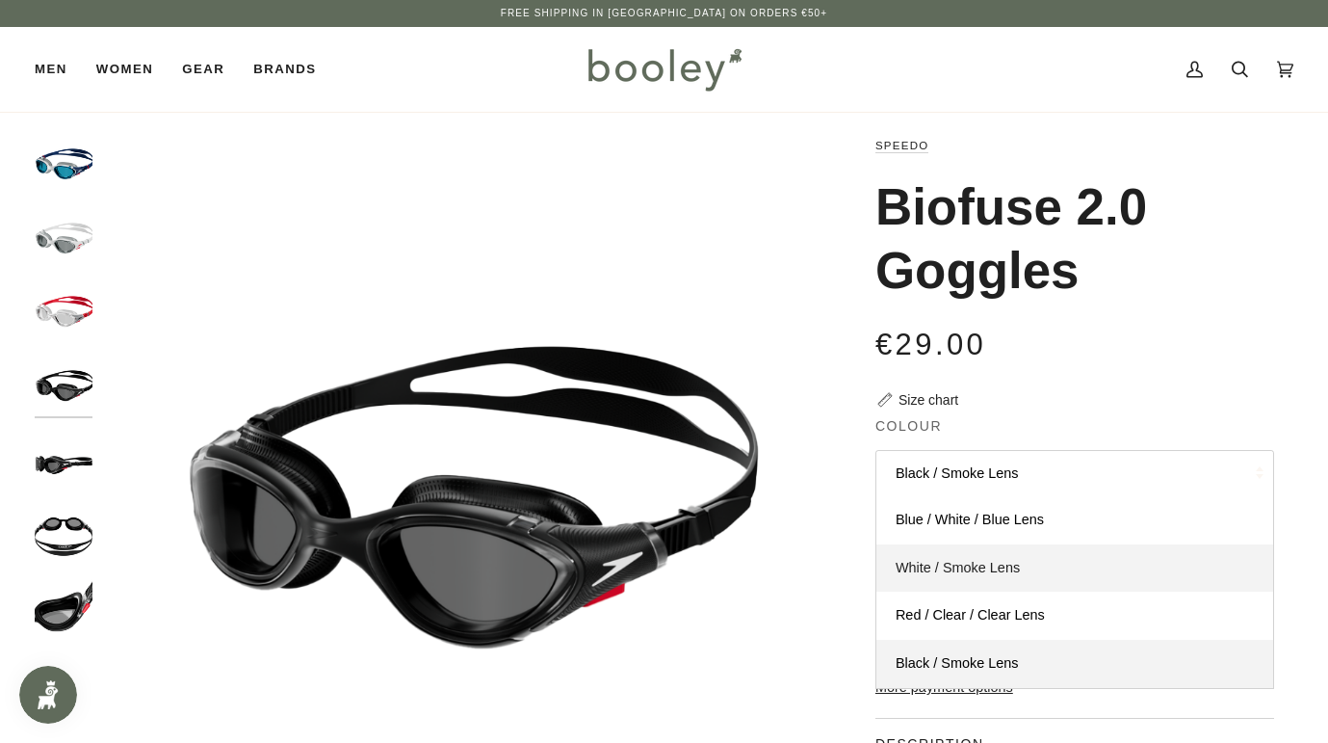
click at [962, 562] on span "White / Smoke Lens" at bounding box center [958, 567] width 124 height 15
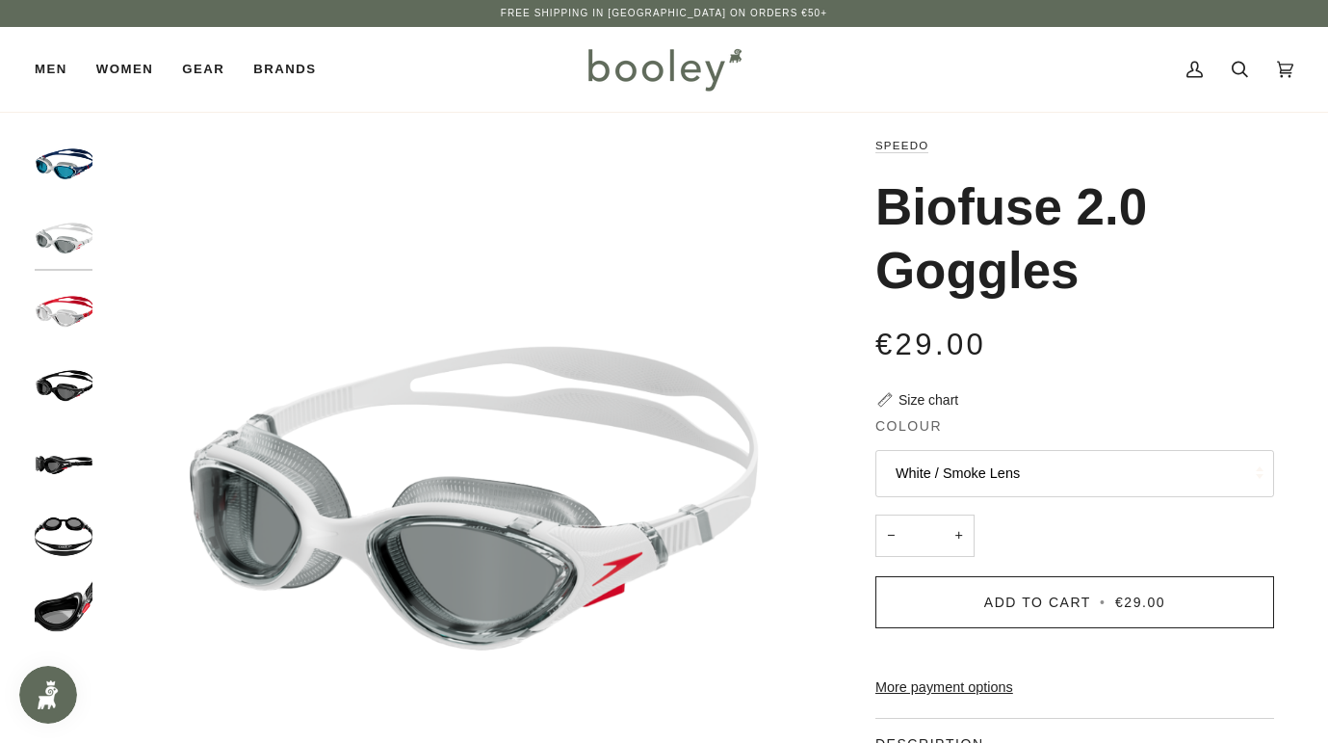
click at [998, 474] on button "White / Smoke Lens" at bounding box center [1075, 473] width 399 height 47
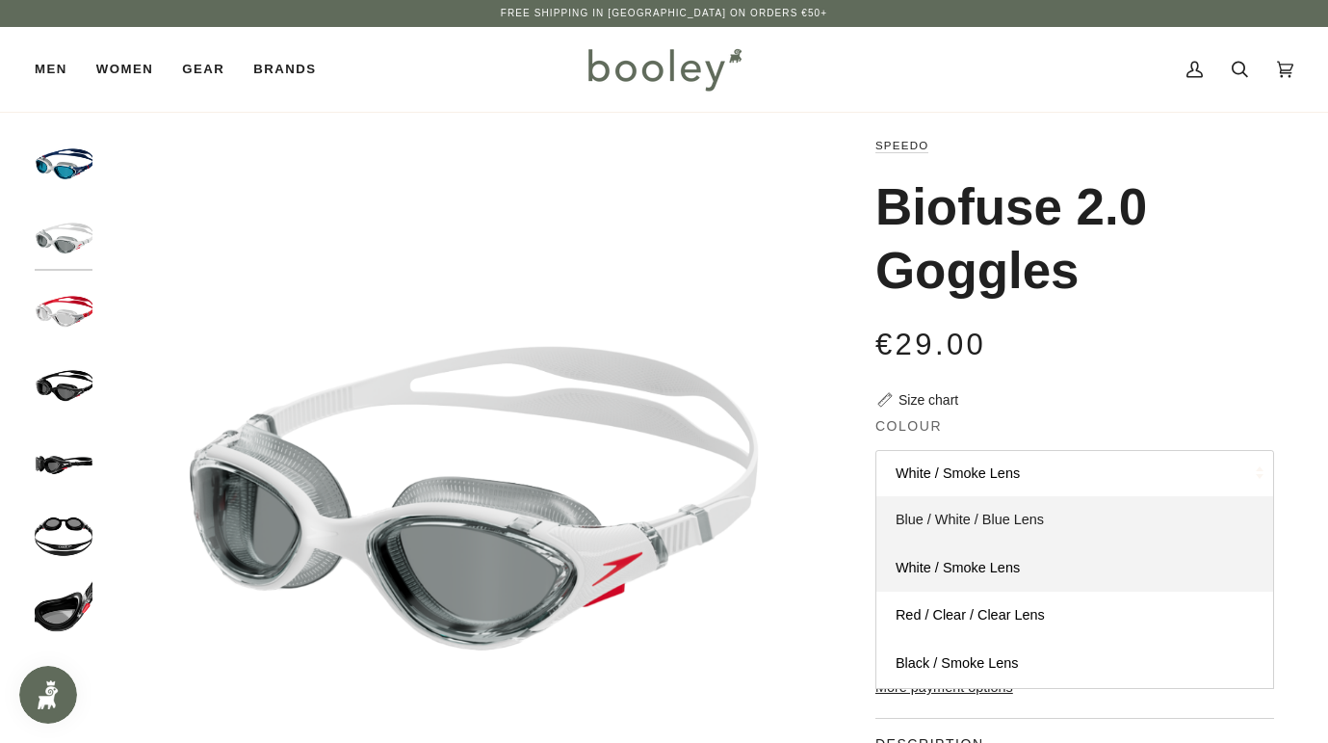
click at [972, 511] on span "Blue / White / Blue Lens" at bounding box center [970, 518] width 148 height 15
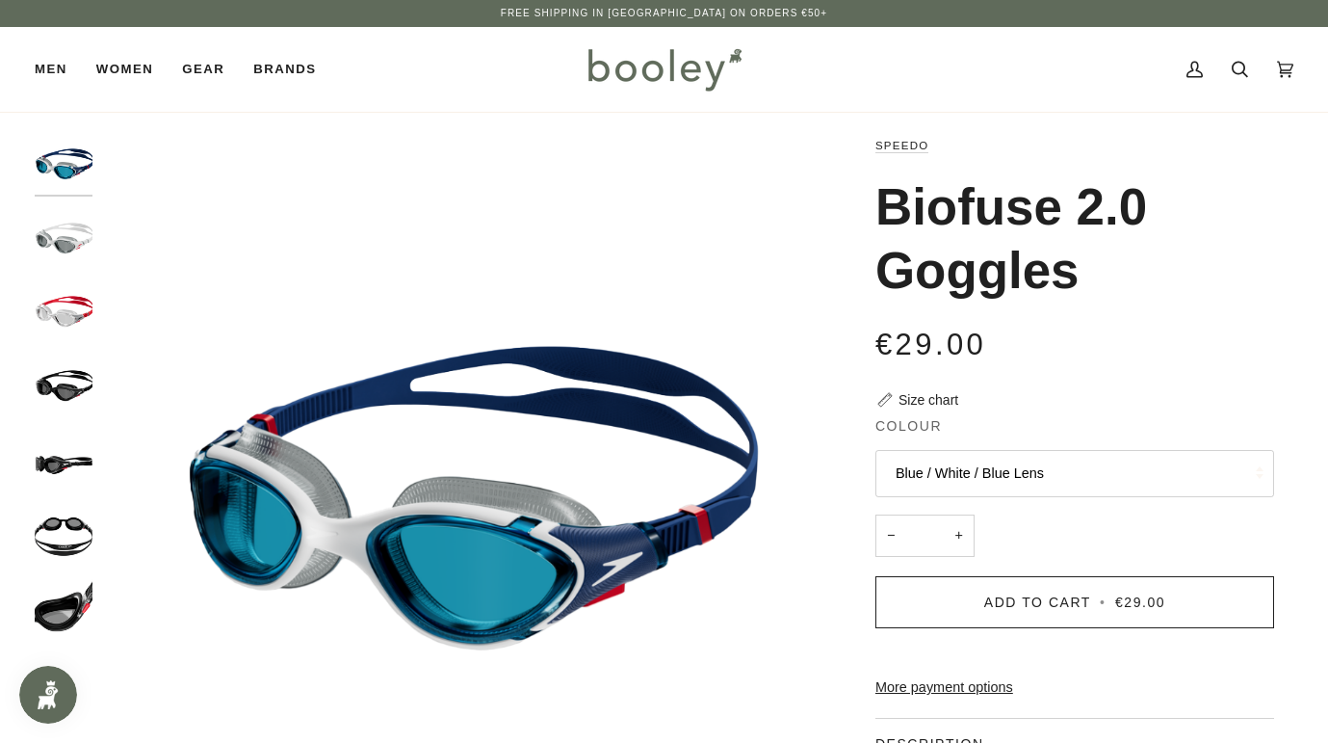
click at [995, 469] on button "Blue / White / Blue Lens" at bounding box center [1075, 473] width 399 height 47
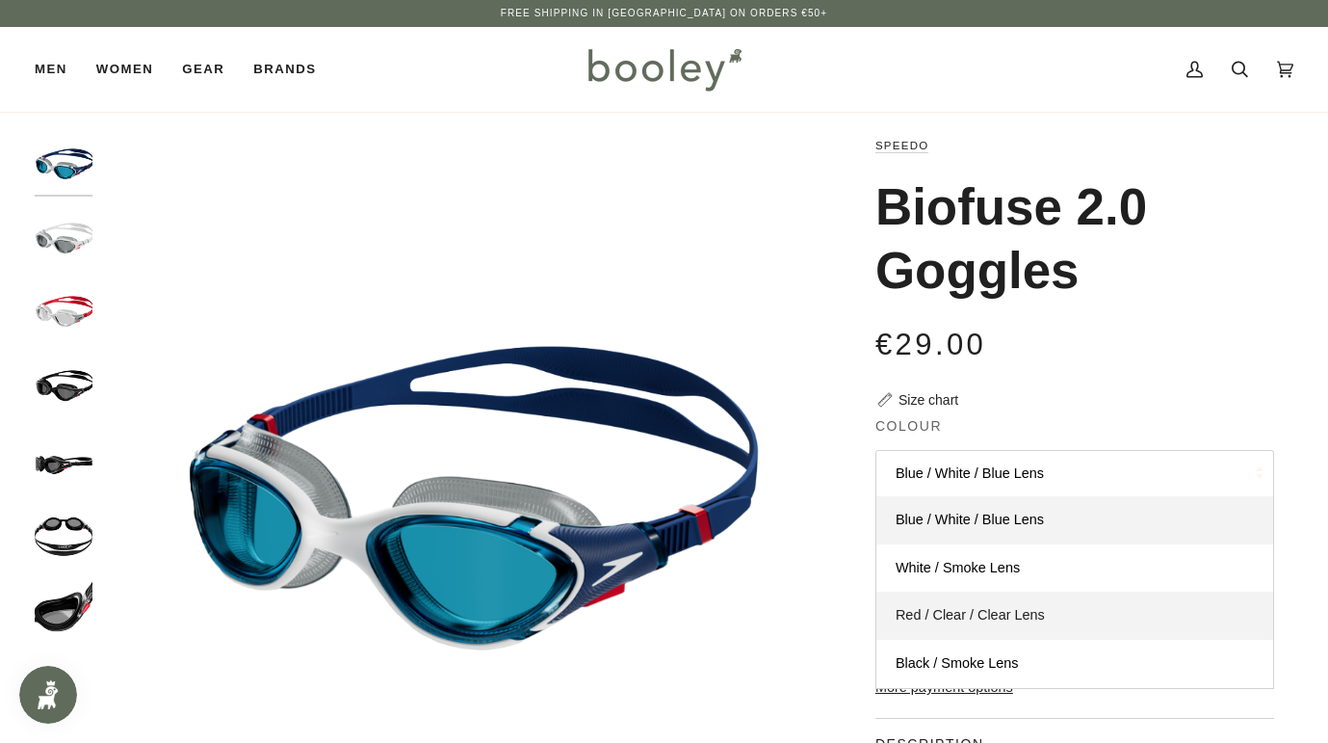
click at [978, 610] on span "Red / Clear / Clear Lens" at bounding box center [970, 614] width 149 height 15
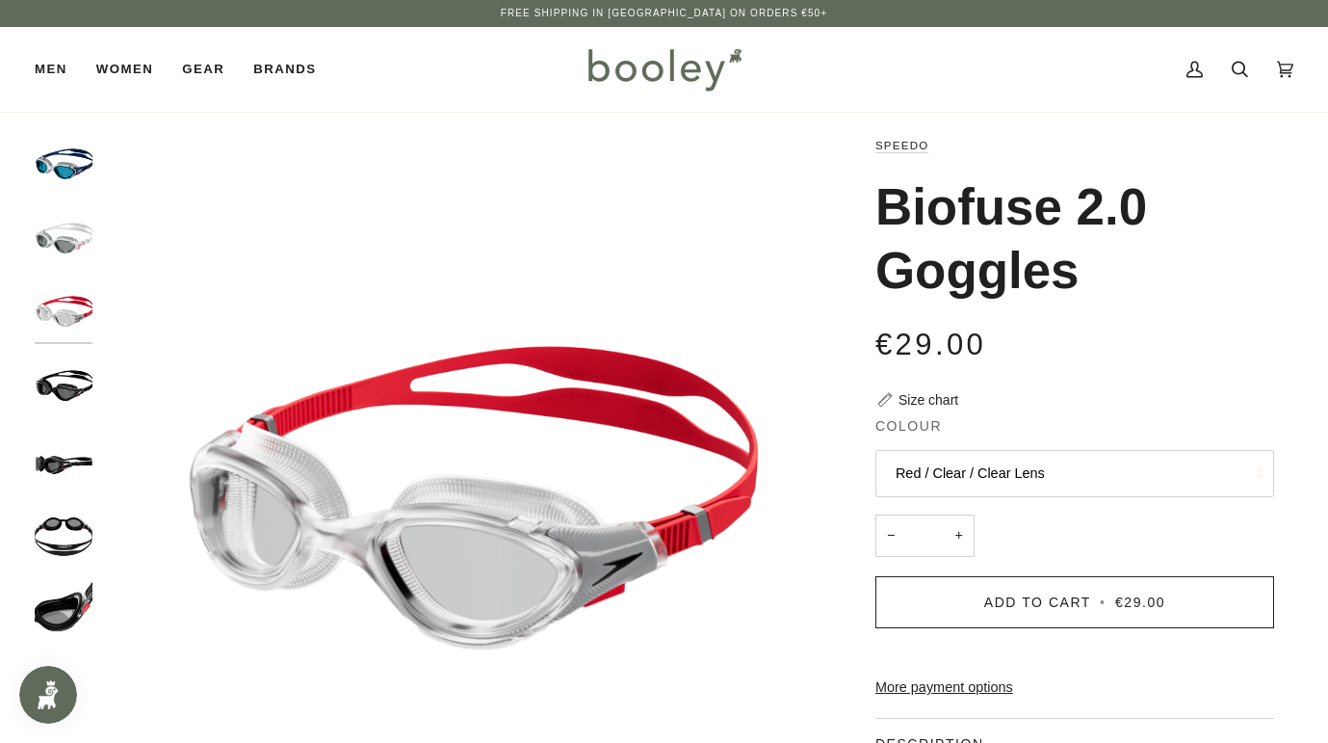
click at [82, 519] on img "Speedo Biofuse 2.0 Goggle Black / Dark Lens - Booley Galway" at bounding box center [64, 533] width 58 height 58
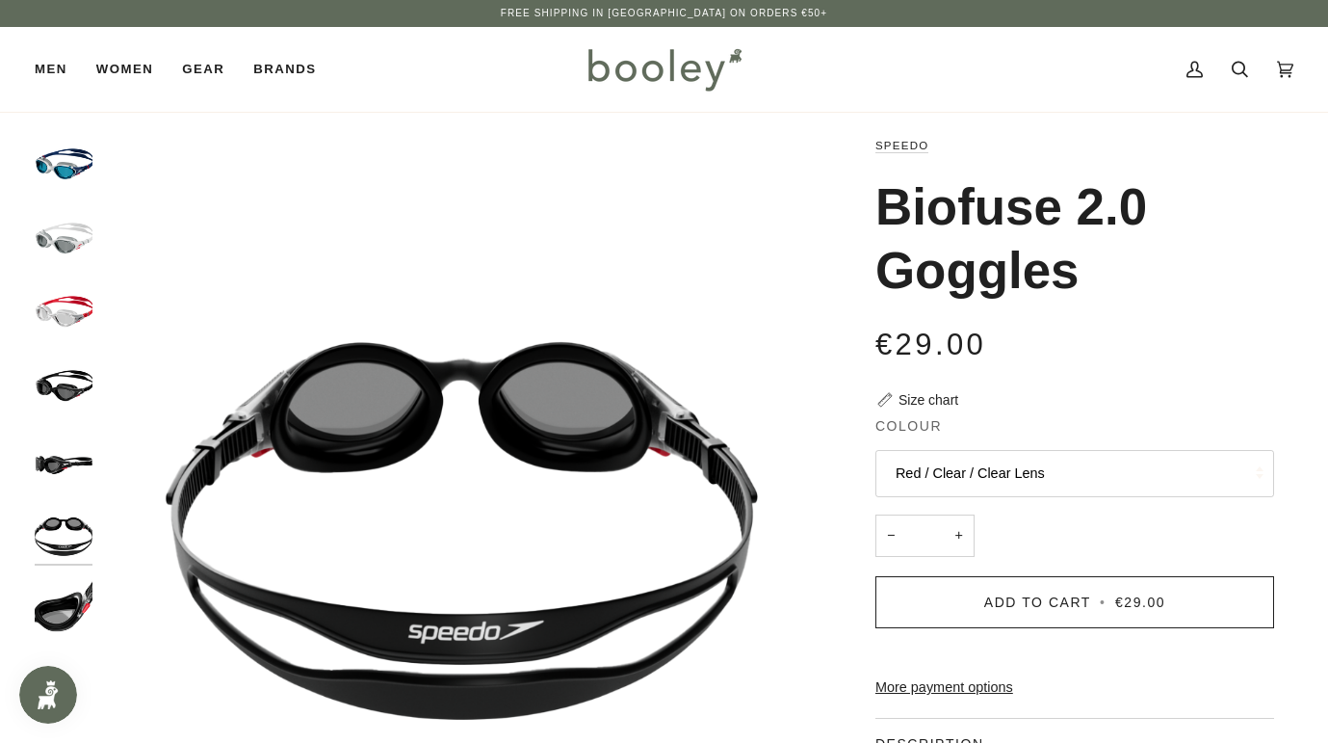
click at [96, 455] on div at bounding box center [68, 393] width 67 height 517
click at [61, 455] on img "Speedo Biofuse 2.0 Goggle Black / Dark Lens - Booley Galway" at bounding box center [64, 460] width 58 height 58
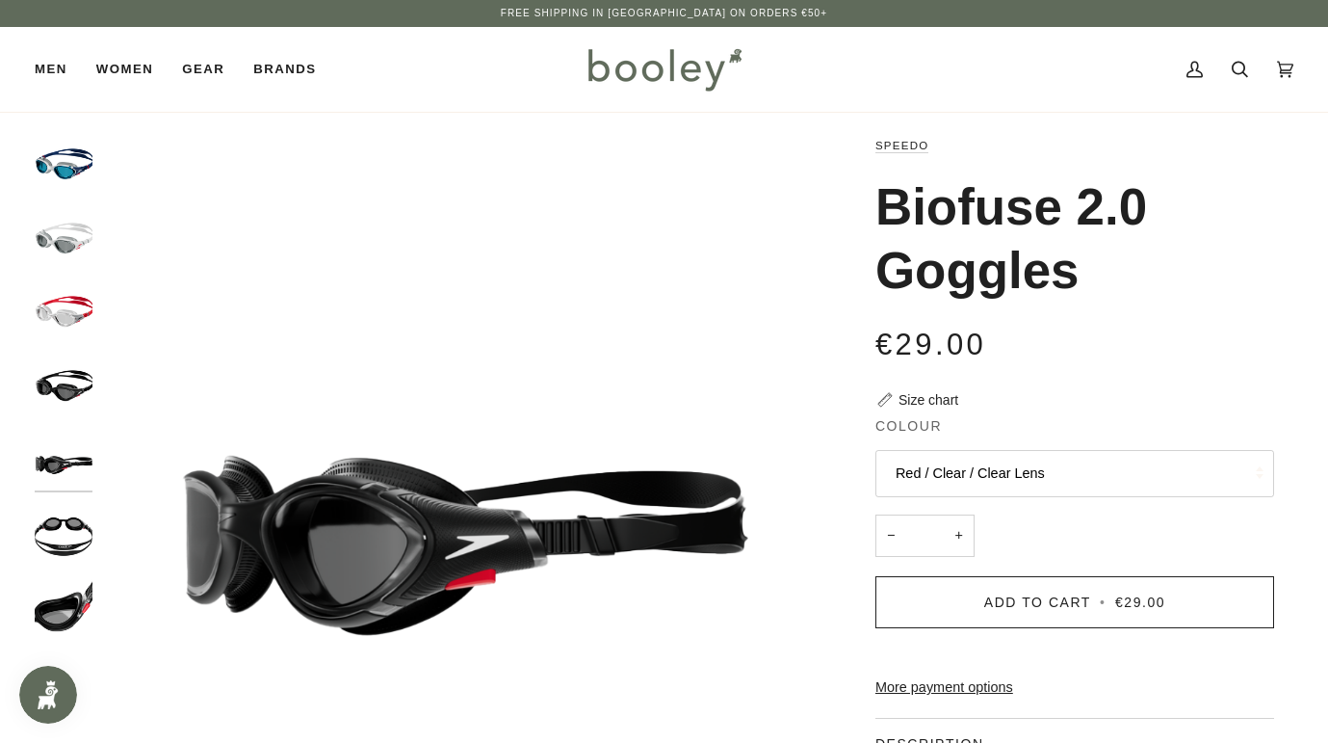
click at [58, 403] on img "Speedo Biofuse 2.0 Goggle Black / Dark Lens - Booley Galway" at bounding box center [64, 385] width 58 height 58
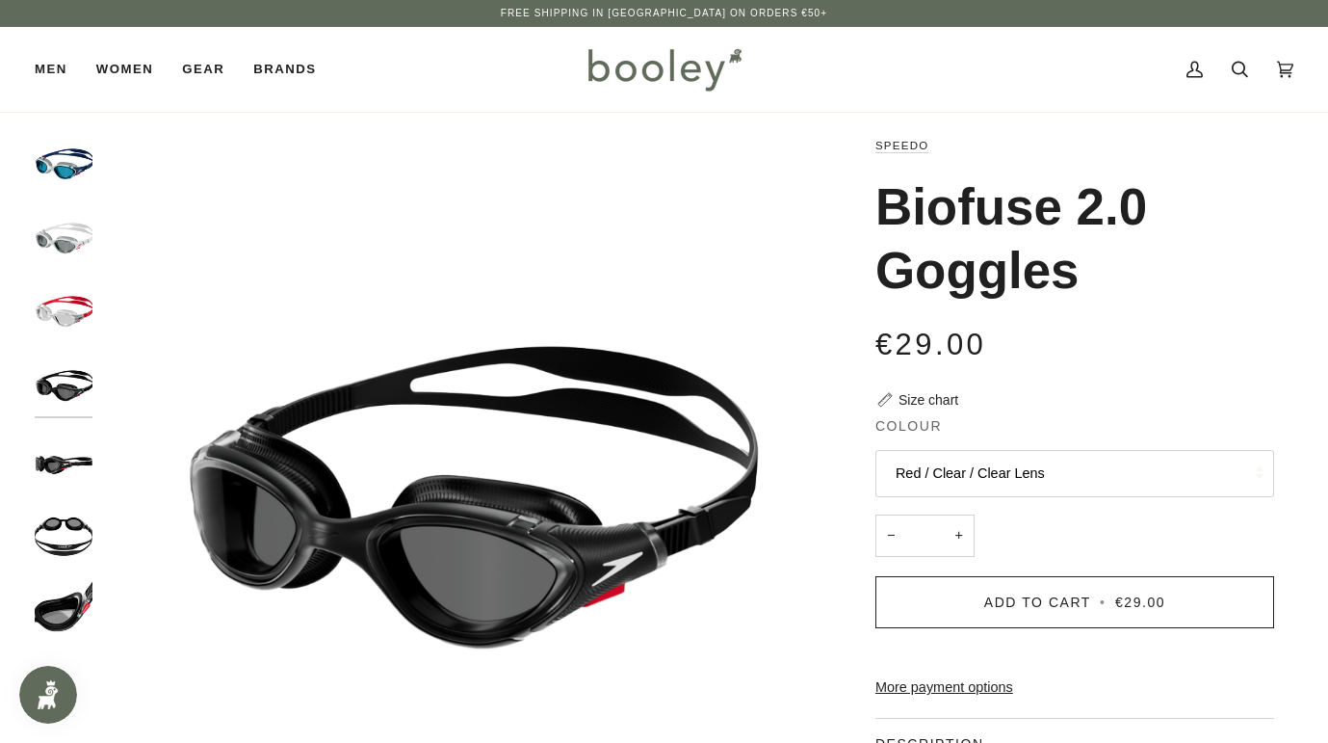
click at [76, 315] on img "Speedo Biofuse 2.0 Goggle Red / Clear / Clear Lens - Booley Galway" at bounding box center [64, 311] width 58 height 58
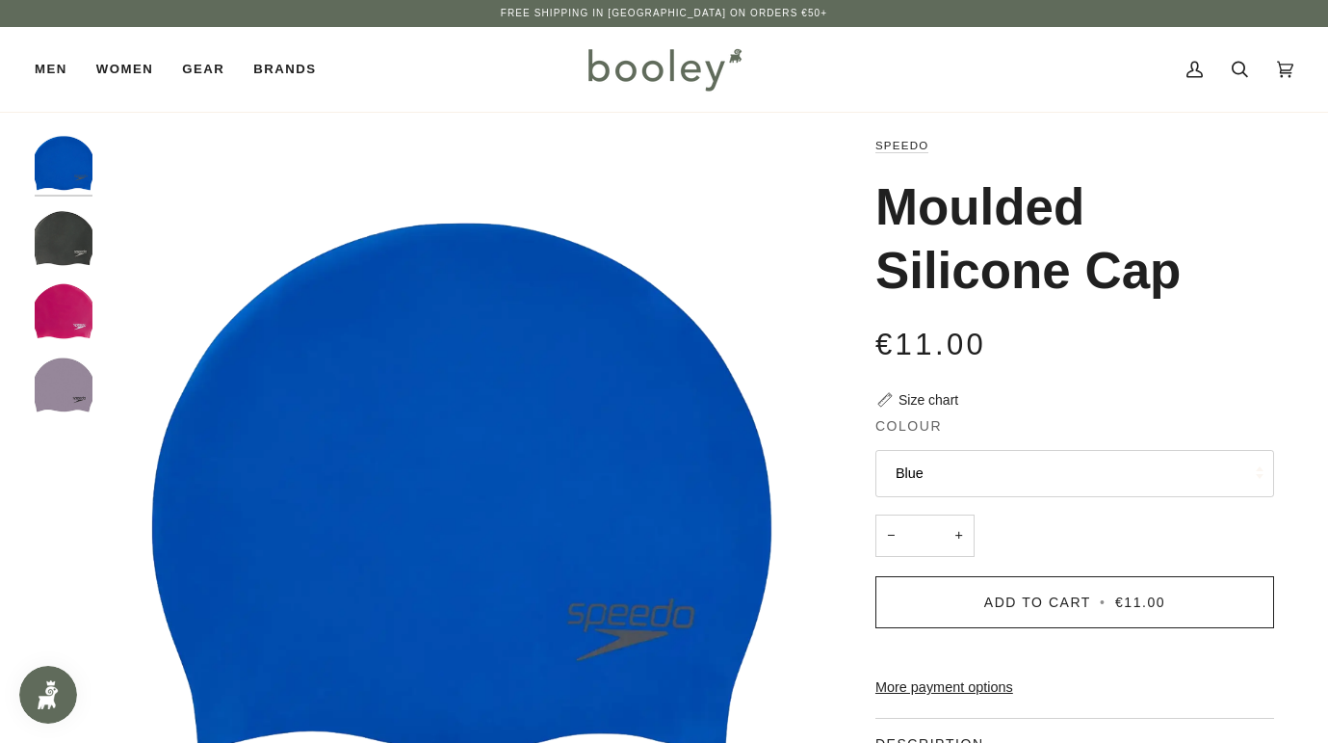
click at [57, 234] on img "Speedo Moulded Silicone Cap Black - Booley Galway" at bounding box center [64, 238] width 58 height 58
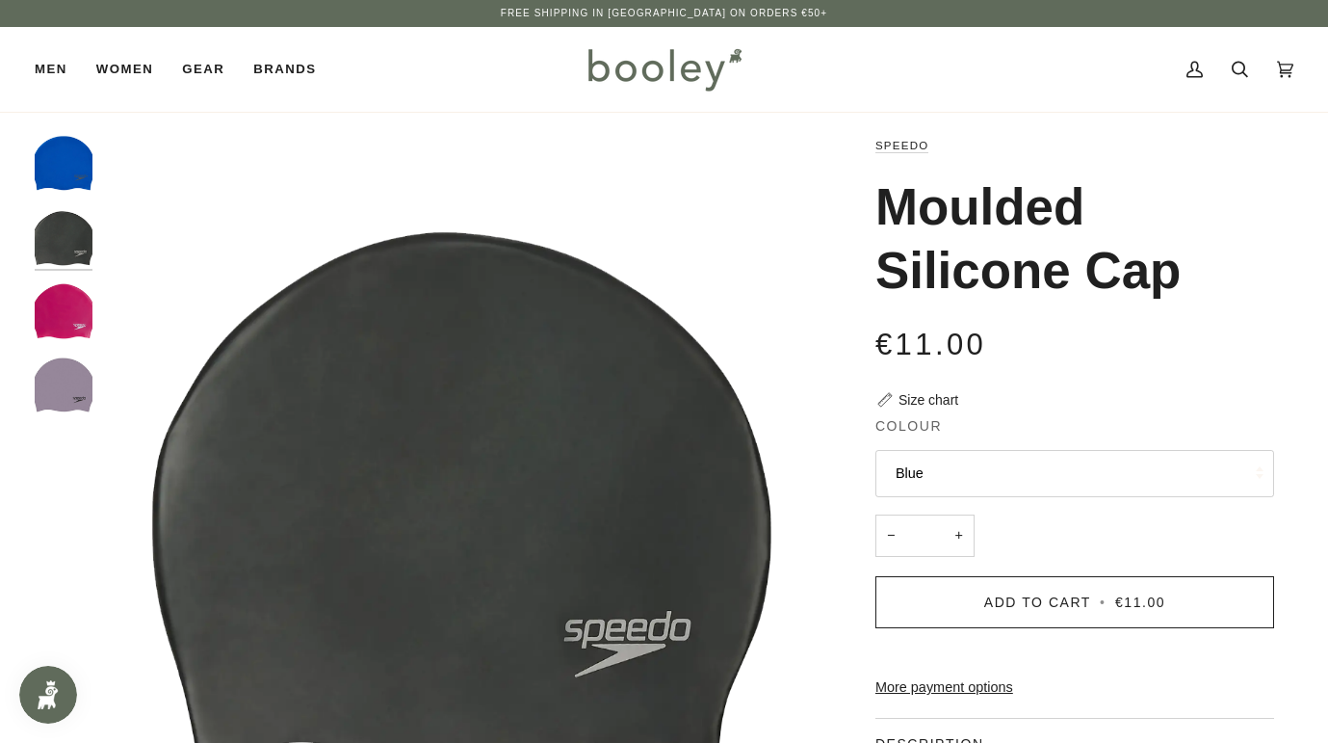
click at [72, 314] on img "Speedo Moulded Silicone Cap Pink - Booley Galway 5053744680583" at bounding box center [64, 311] width 58 height 58
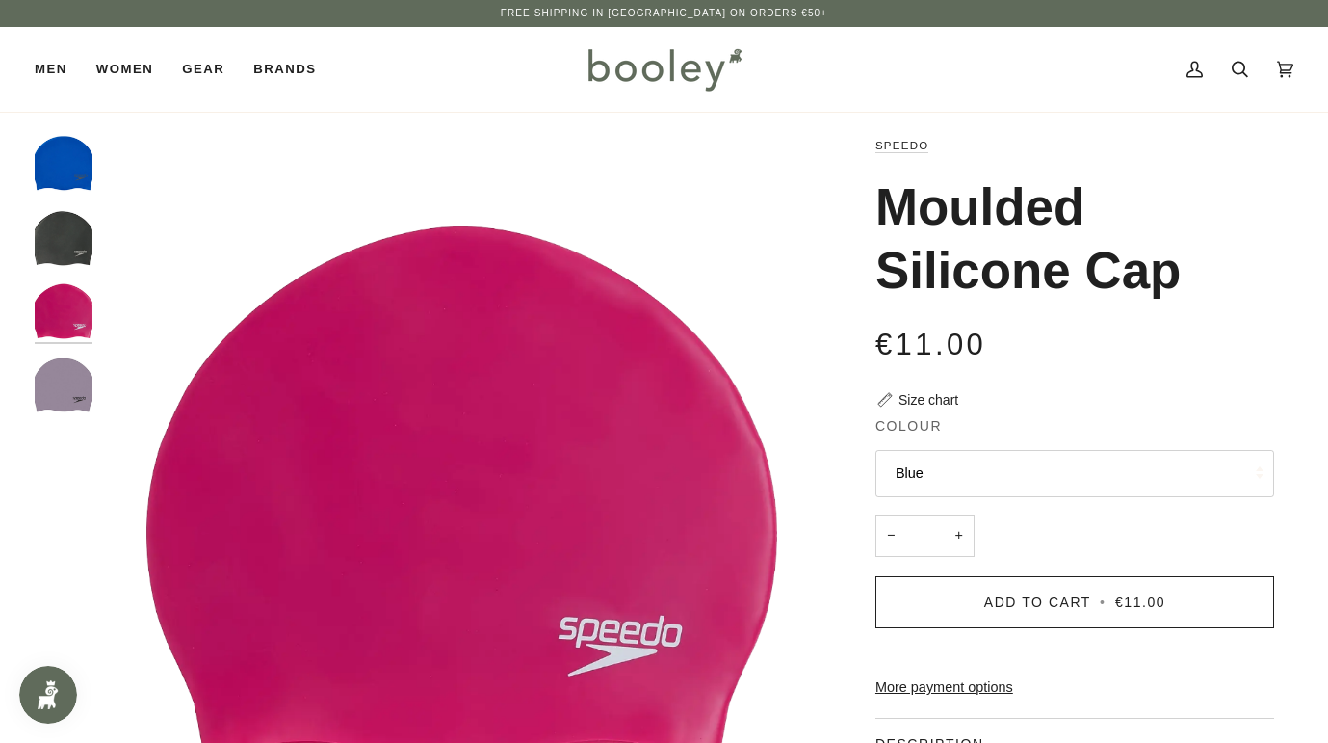
click at [72, 378] on img "Moulded Silicone Cap" at bounding box center [64, 385] width 58 height 58
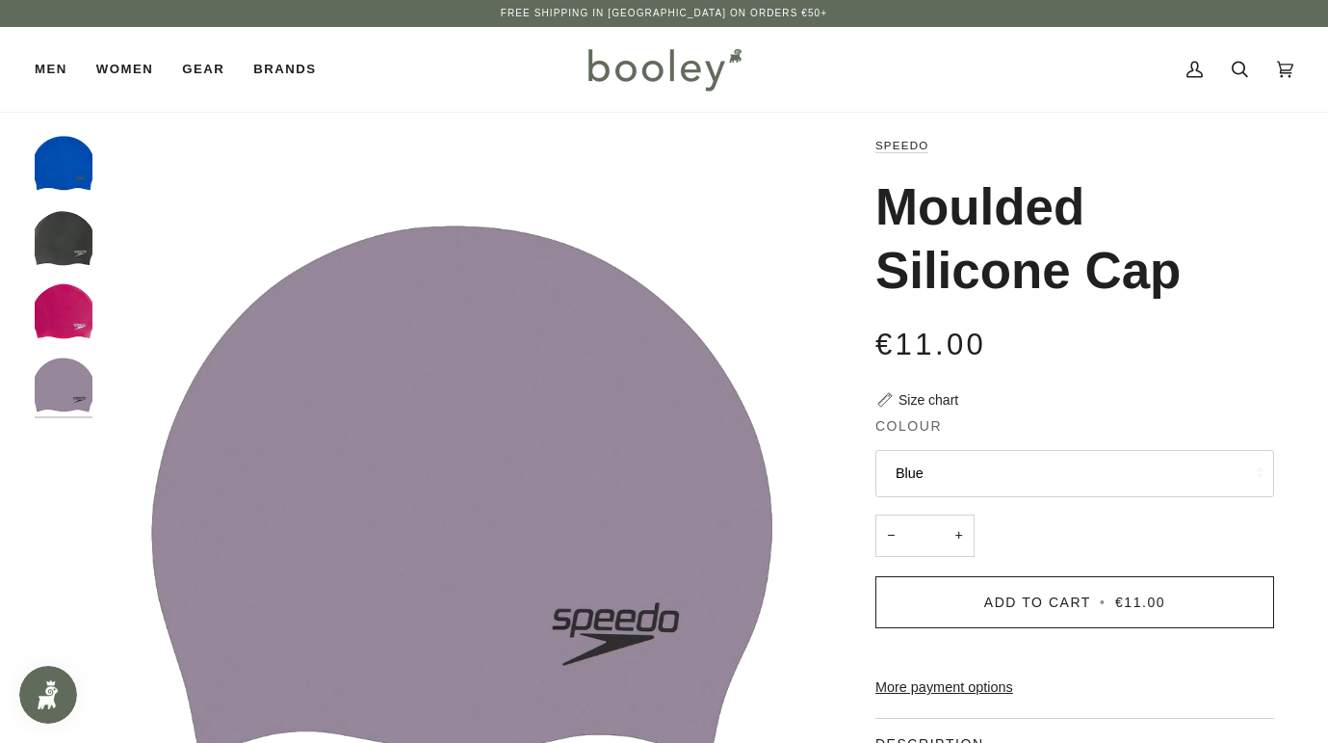
click at [1027, 473] on button "Blue" at bounding box center [1075, 473] width 399 height 47
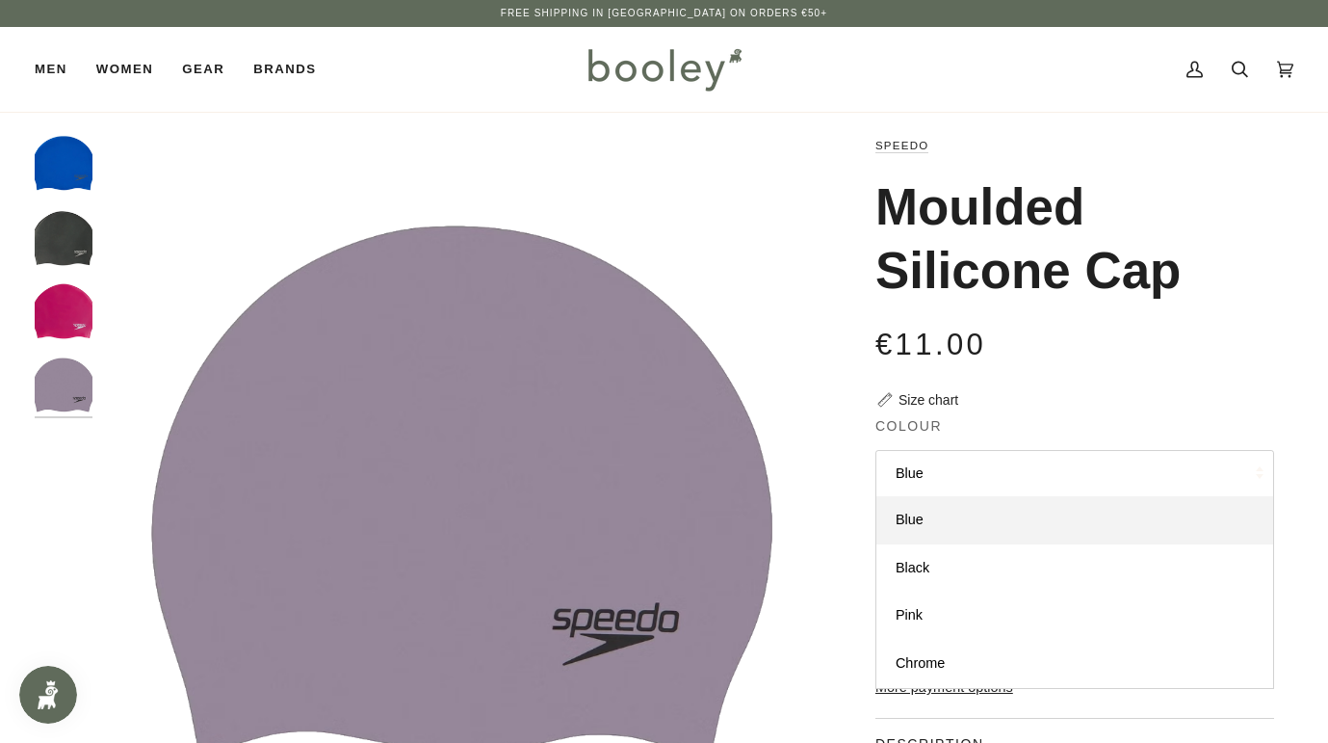
click at [1027, 474] on button "Blue" at bounding box center [1075, 473] width 399 height 47
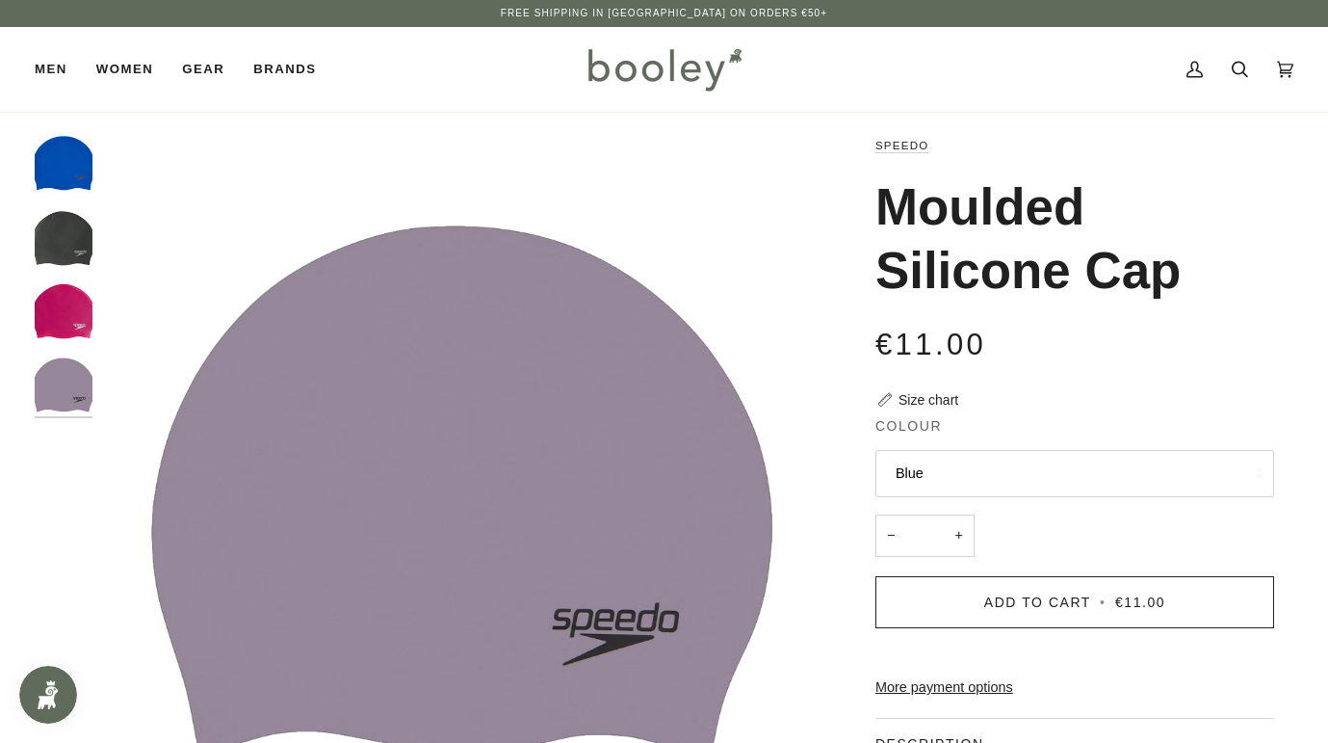
click at [65, 152] on img "Speedo Moulded Silicone Cap Blue - Booley Galway" at bounding box center [64, 164] width 58 height 58
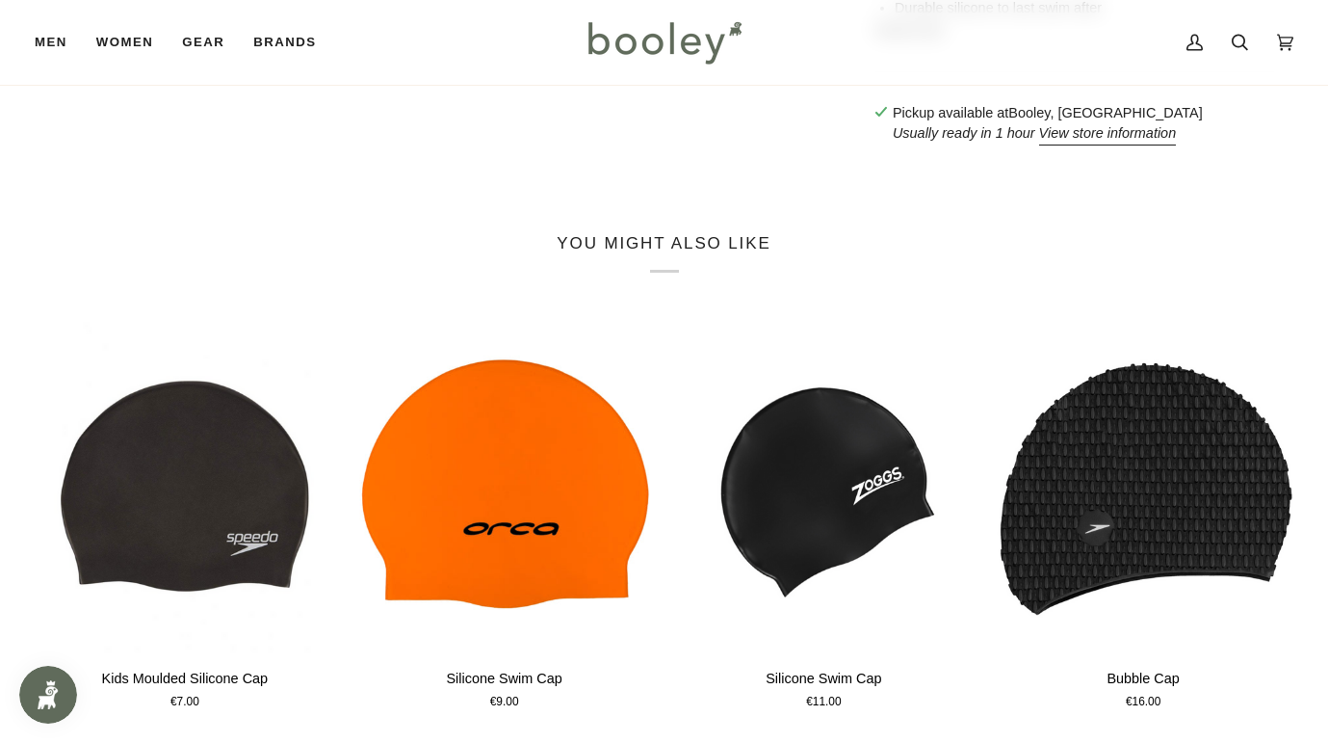
scroll to position [886, 0]
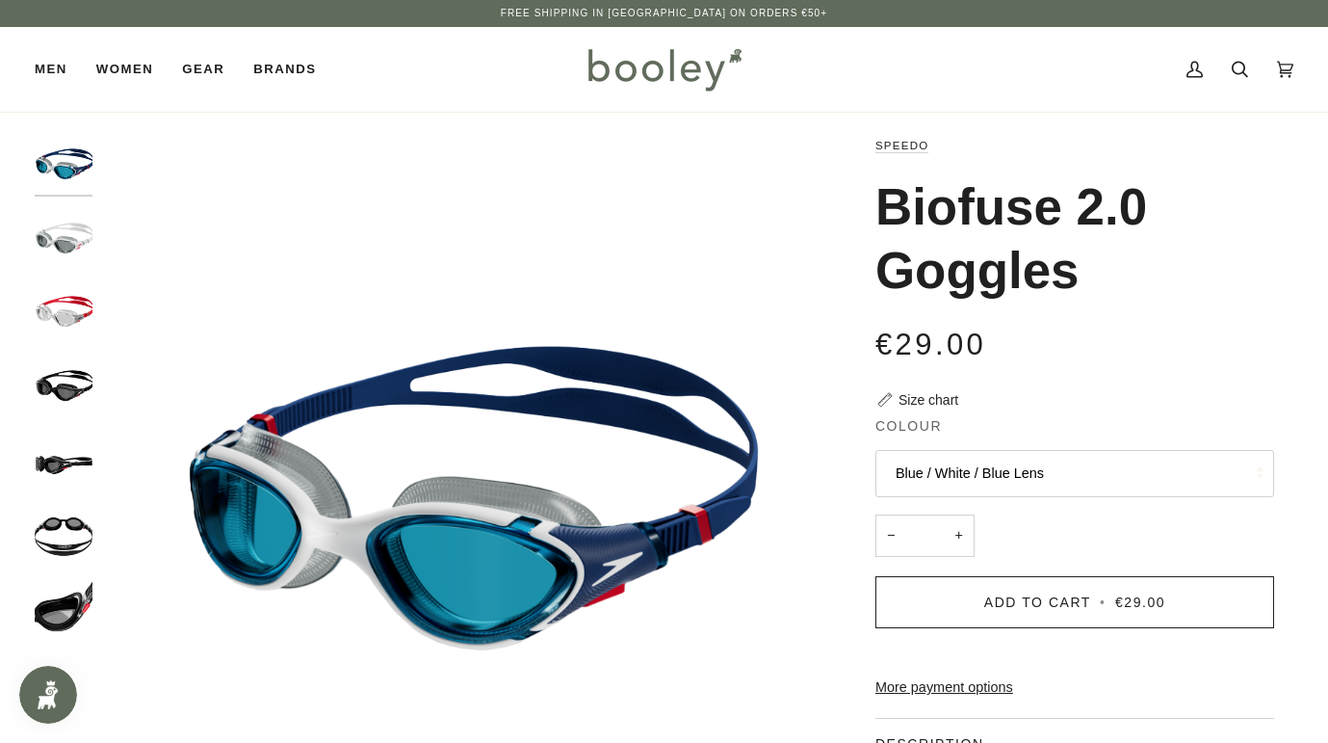
click at [961, 462] on button "Blue / White / Blue Lens" at bounding box center [1075, 473] width 399 height 47
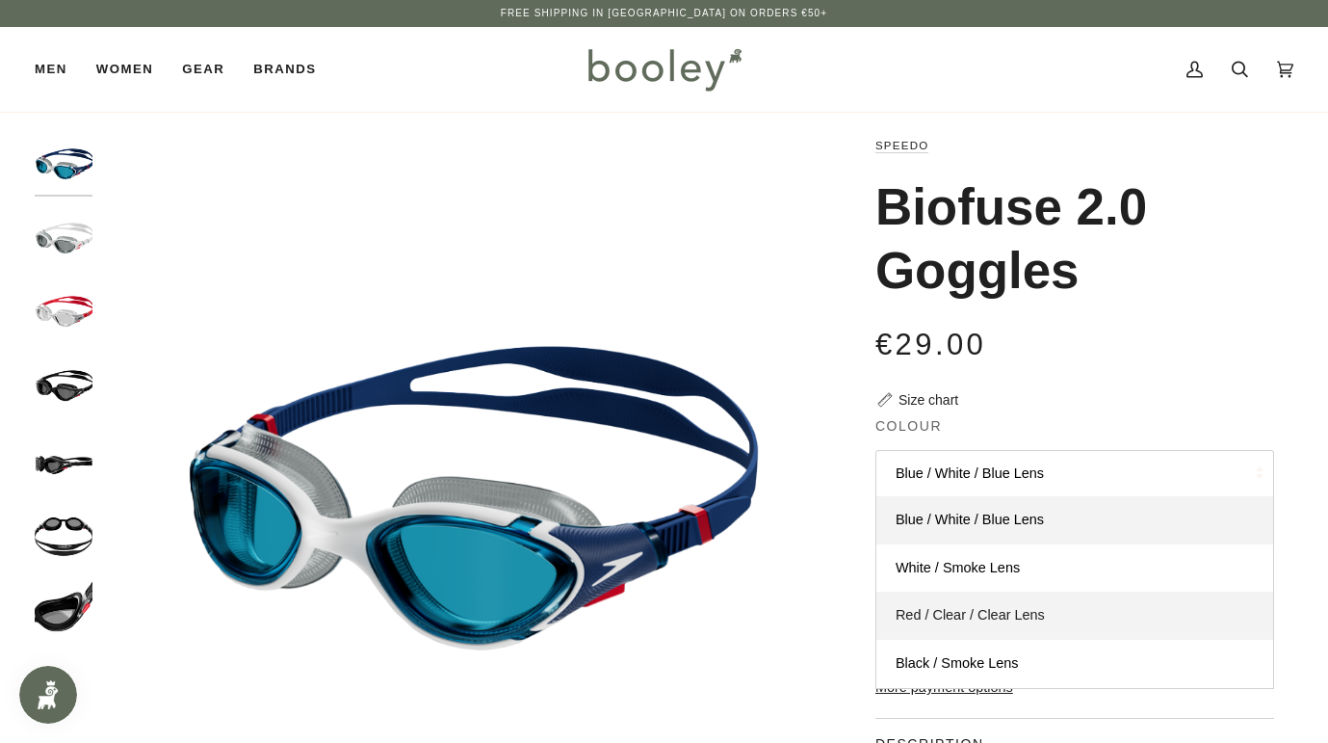
click at [964, 613] on span "Red / Clear / Clear Lens" at bounding box center [970, 614] width 149 height 15
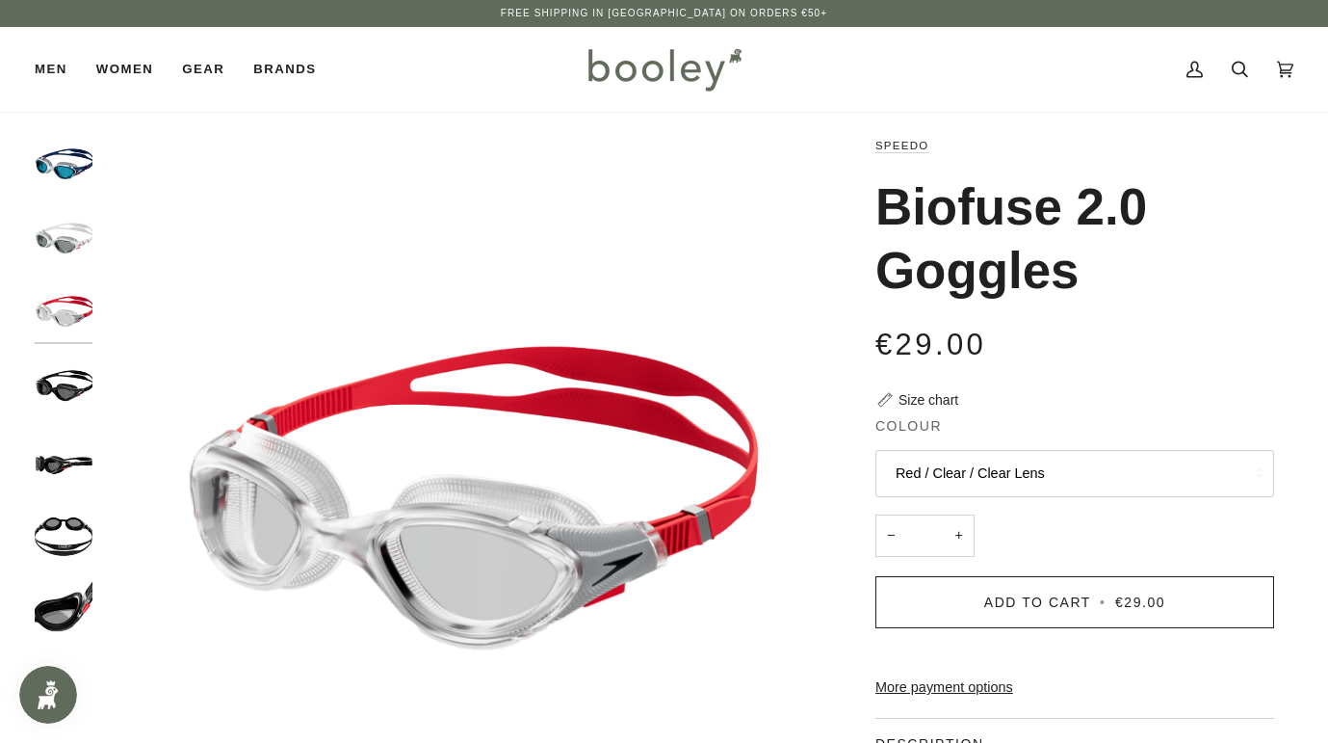
click at [998, 467] on button "Red / Clear / Clear Lens" at bounding box center [1075, 473] width 399 height 47
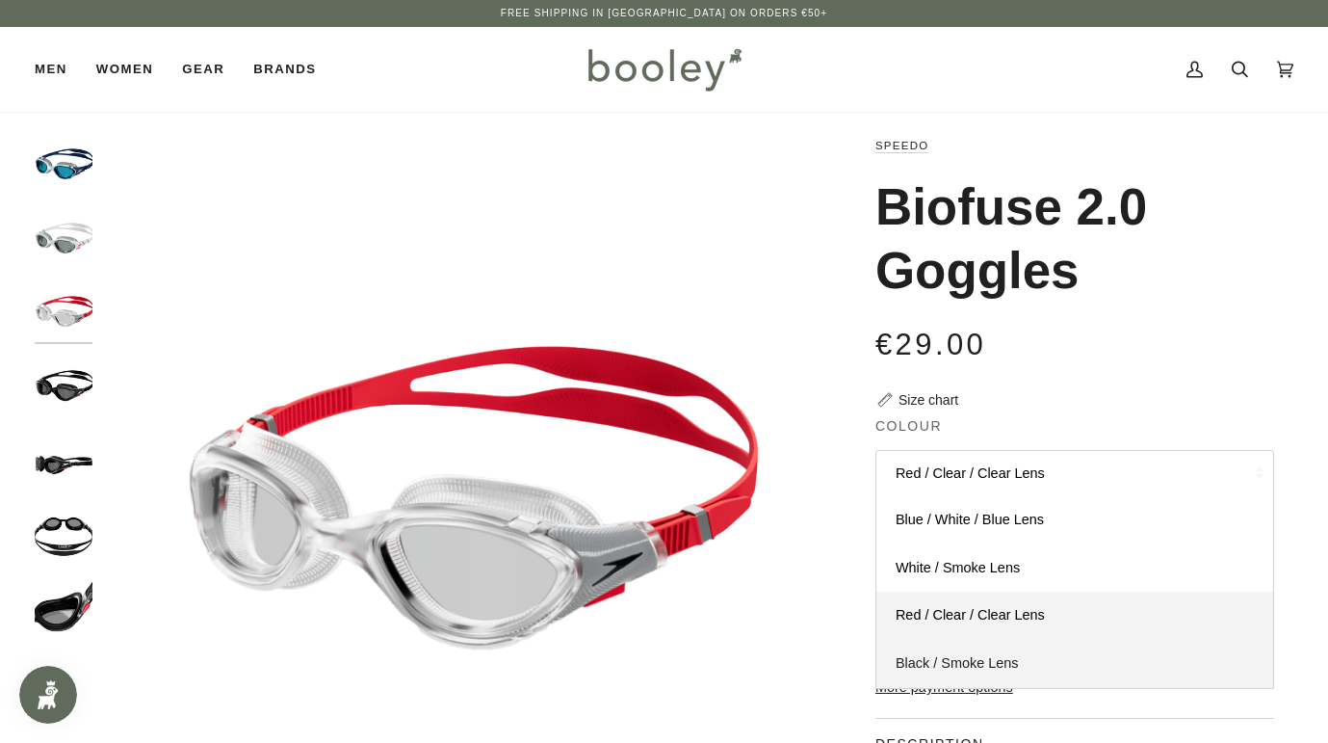
click at [961, 655] on span "Black / Smoke Lens" at bounding box center [957, 662] width 123 height 15
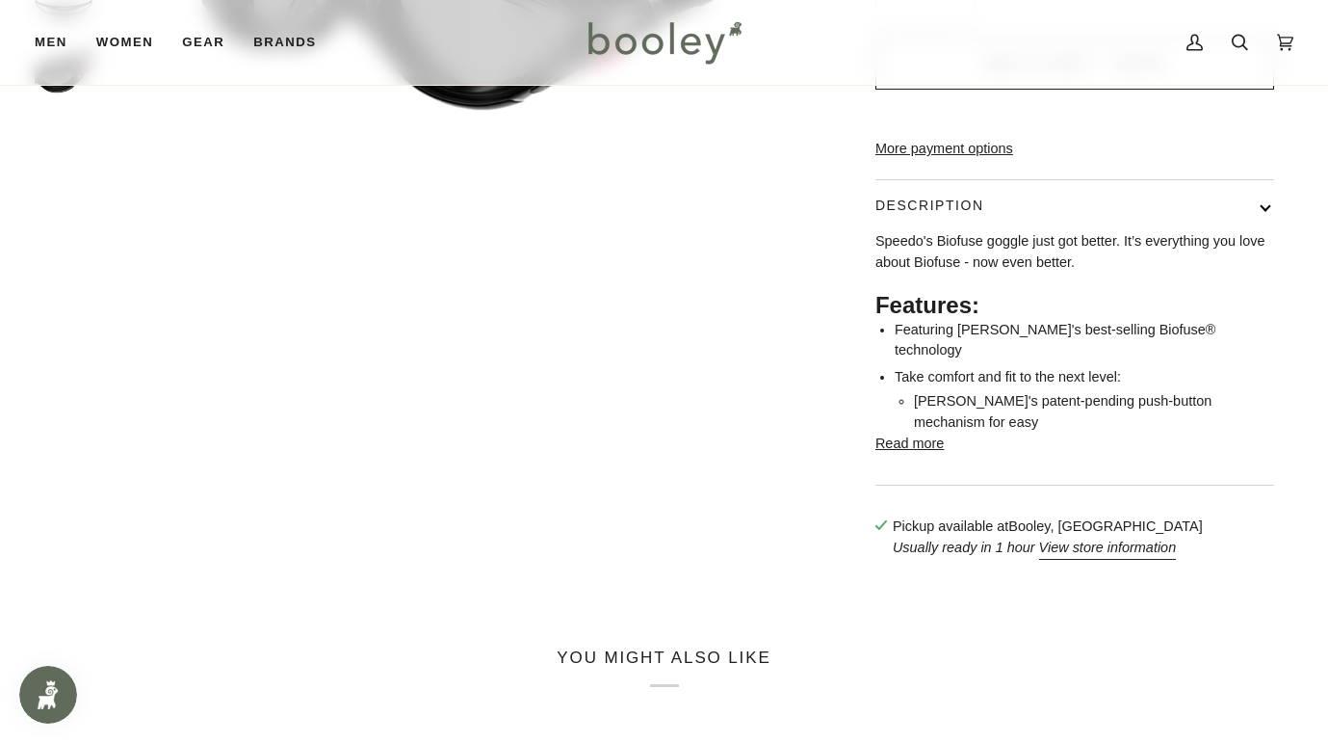
scroll to position [540, 0]
click at [1074, 536] on button "View store information" at bounding box center [1108, 546] width 138 height 21
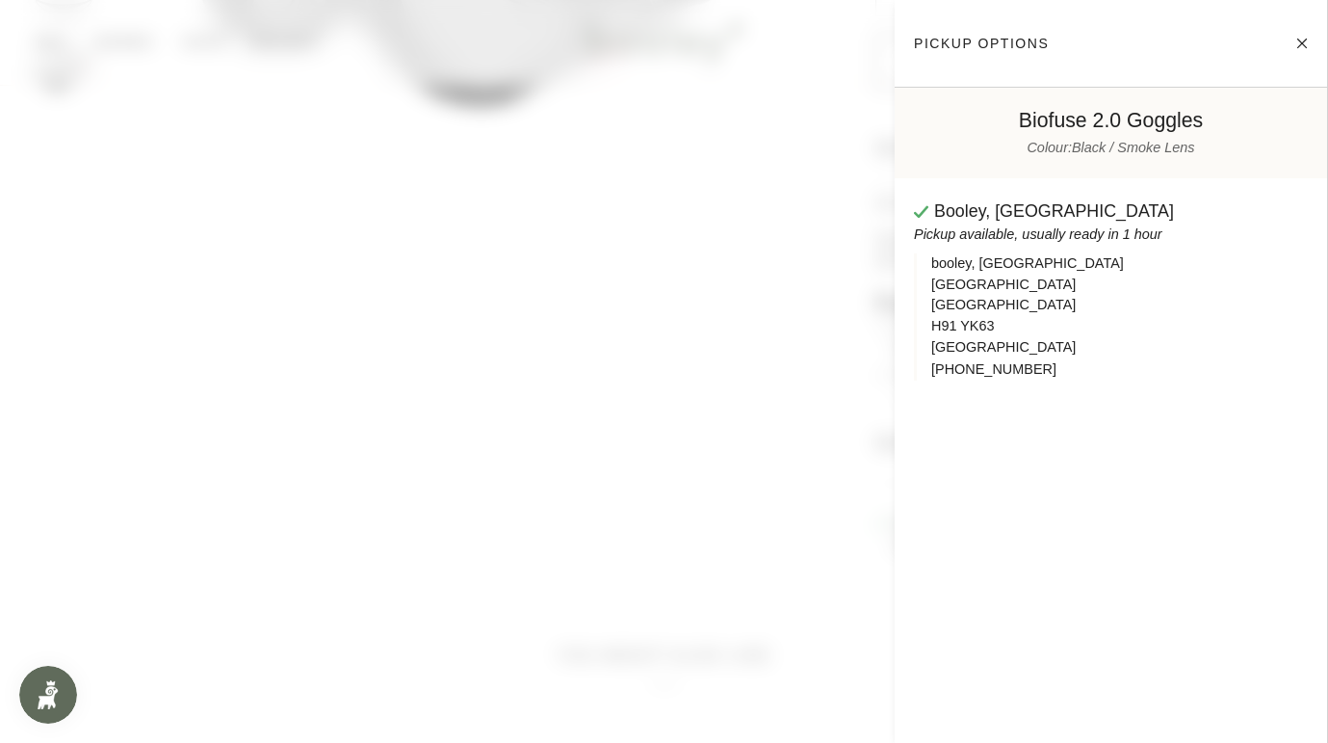
click at [612, 506] on span at bounding box center [664, 371] width 1328 height 743
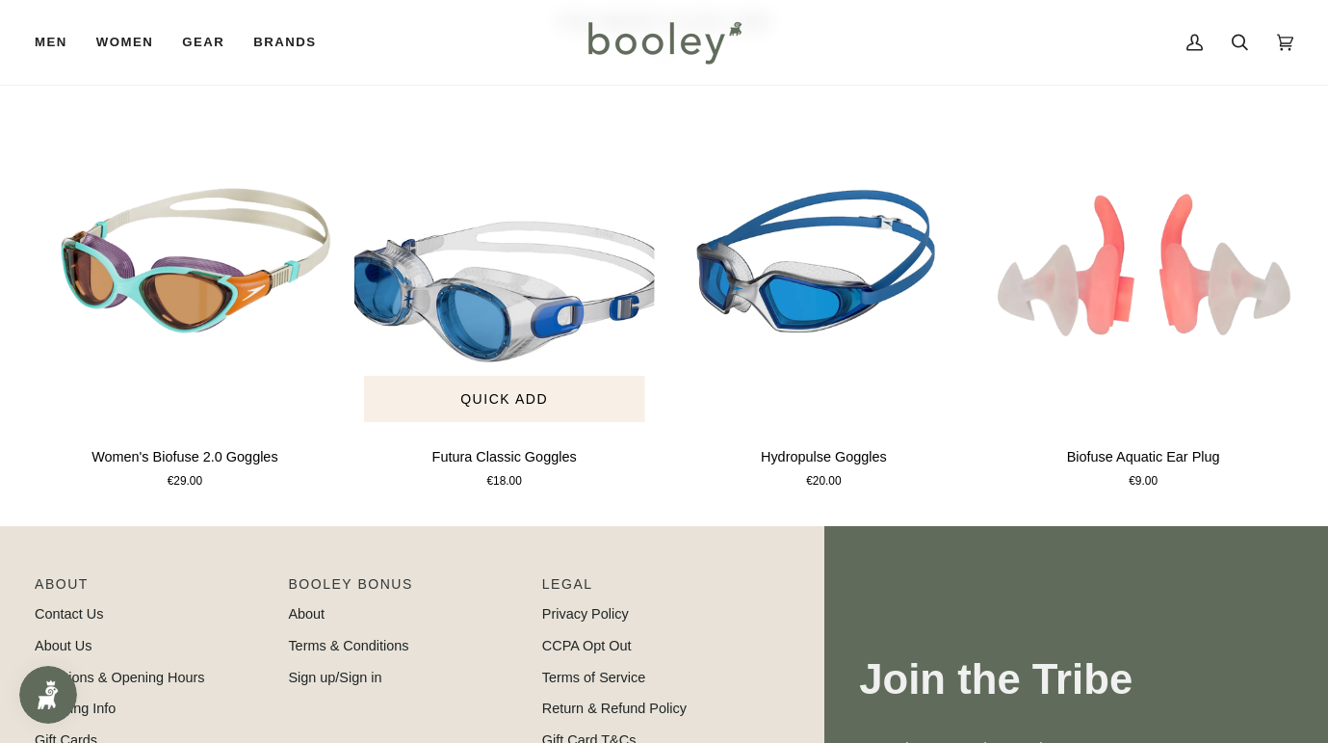
scroll to position [1145, 0]
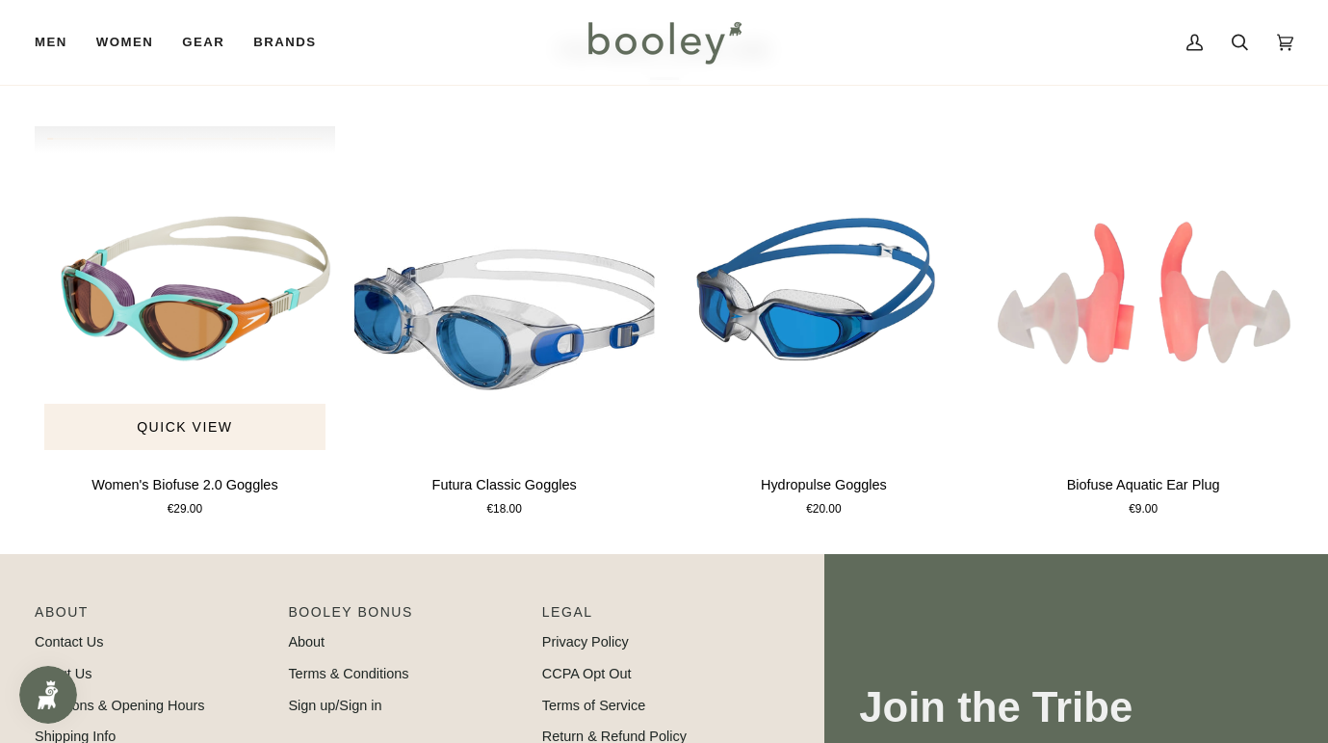
click at [219, 274] on img "Women's Biofuse 2.0 Goggles" at bounding box center [185, 292] width 301 height 333
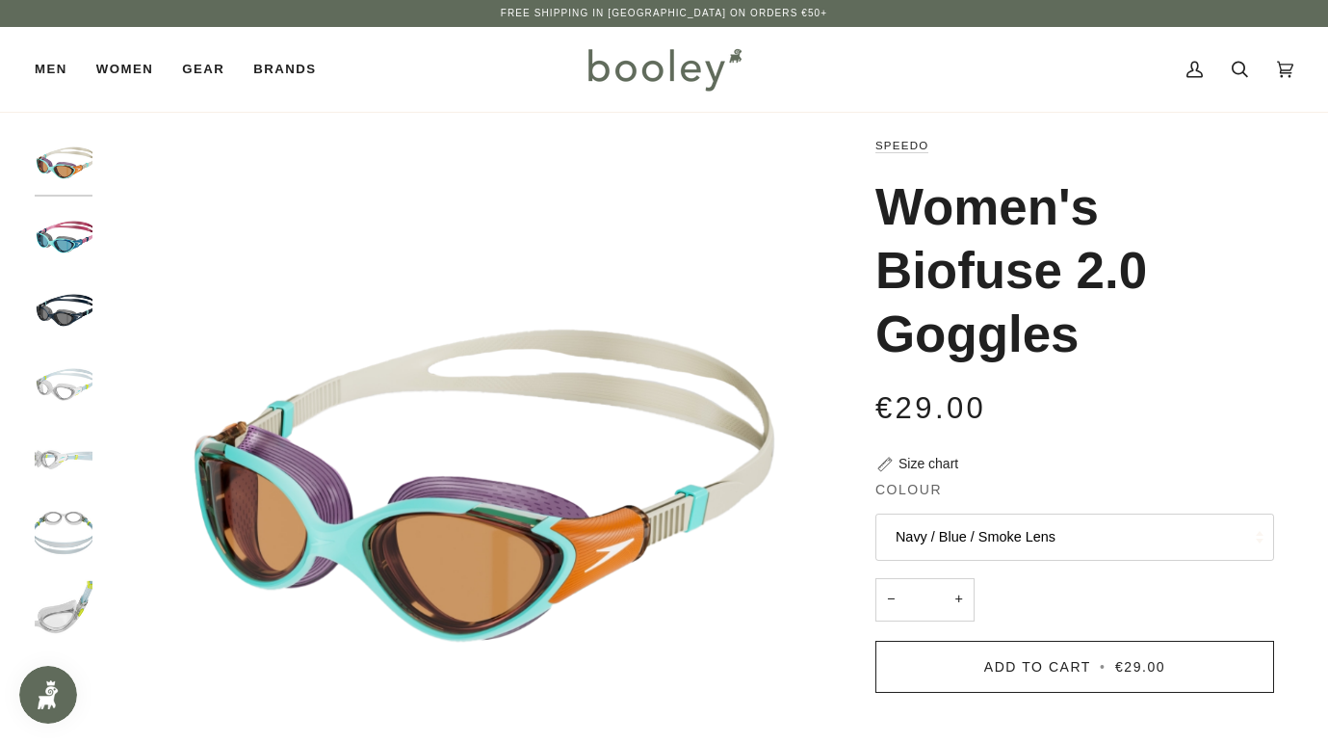
click at [1102, 528] on button "Navy / Blue / Smoke Lens" at bounding box center [1075, 536] width 399 height 47
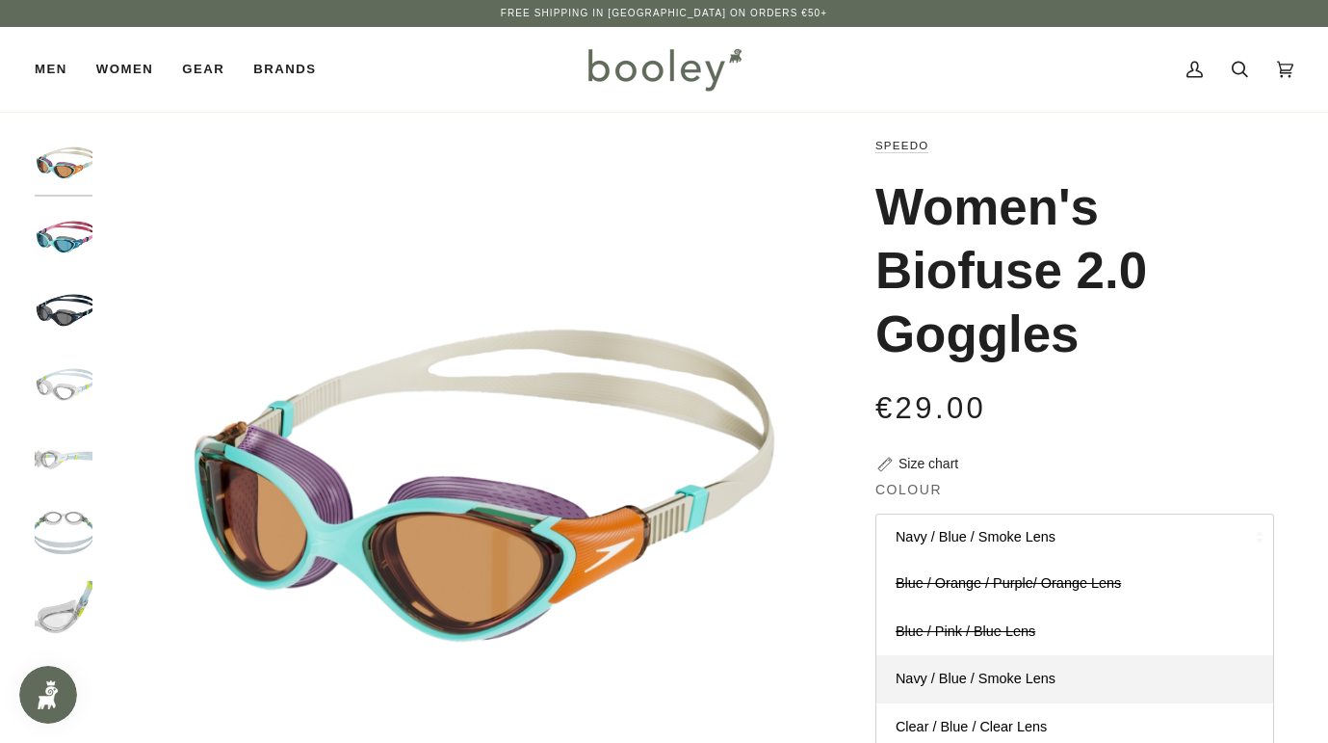
click at [1093, 533] on button "Navy / Blue / Smoke Lens" at bounding box center [1075, 536] width 399 height 47
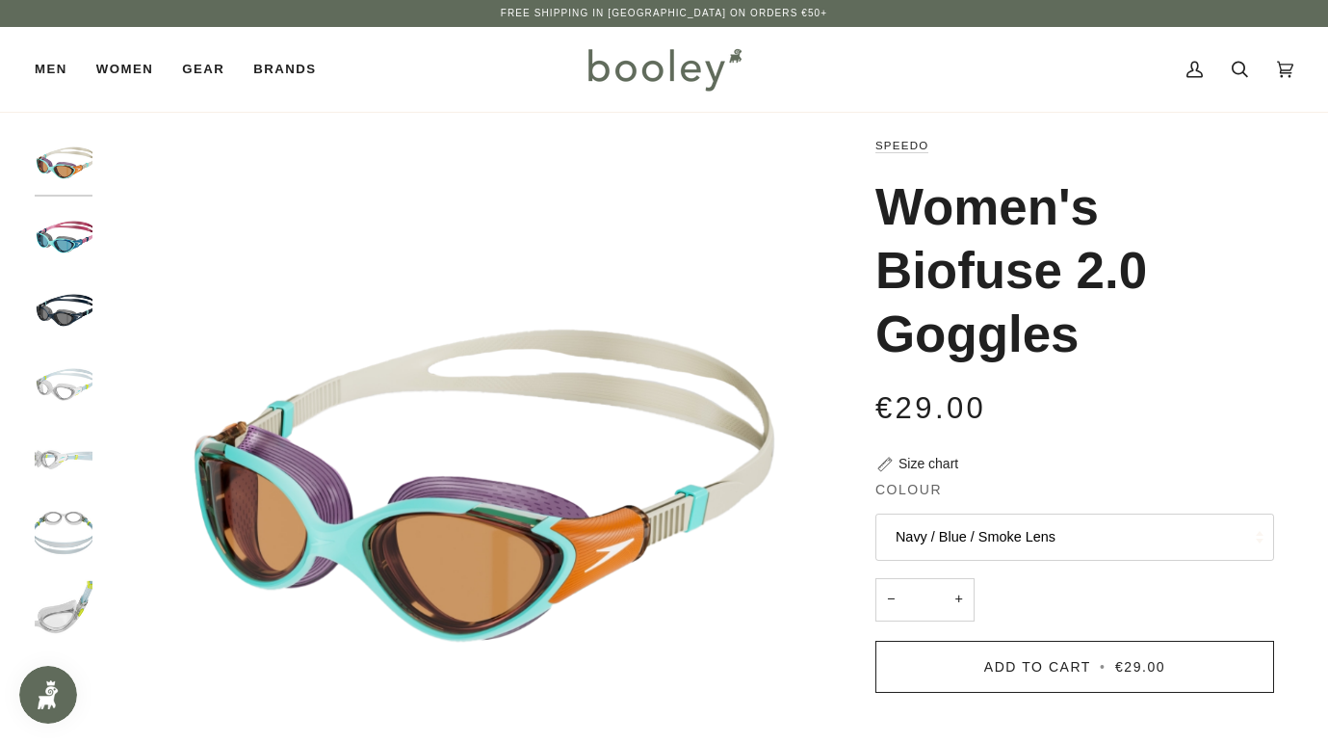
click at [1004, 526] on button "Navy / Blue / Smoke Lens" at bounding box center [1075, 536] width 399 height 47
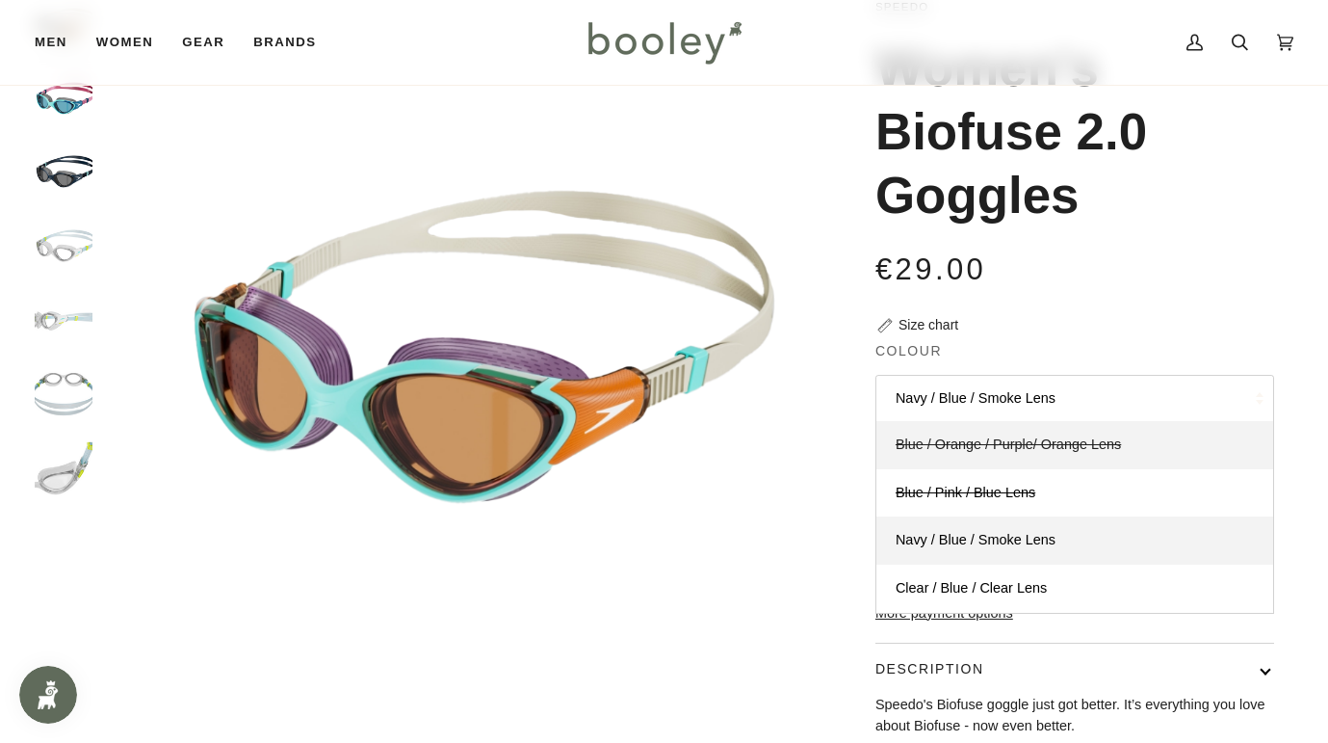
scroll to position [150, 0]
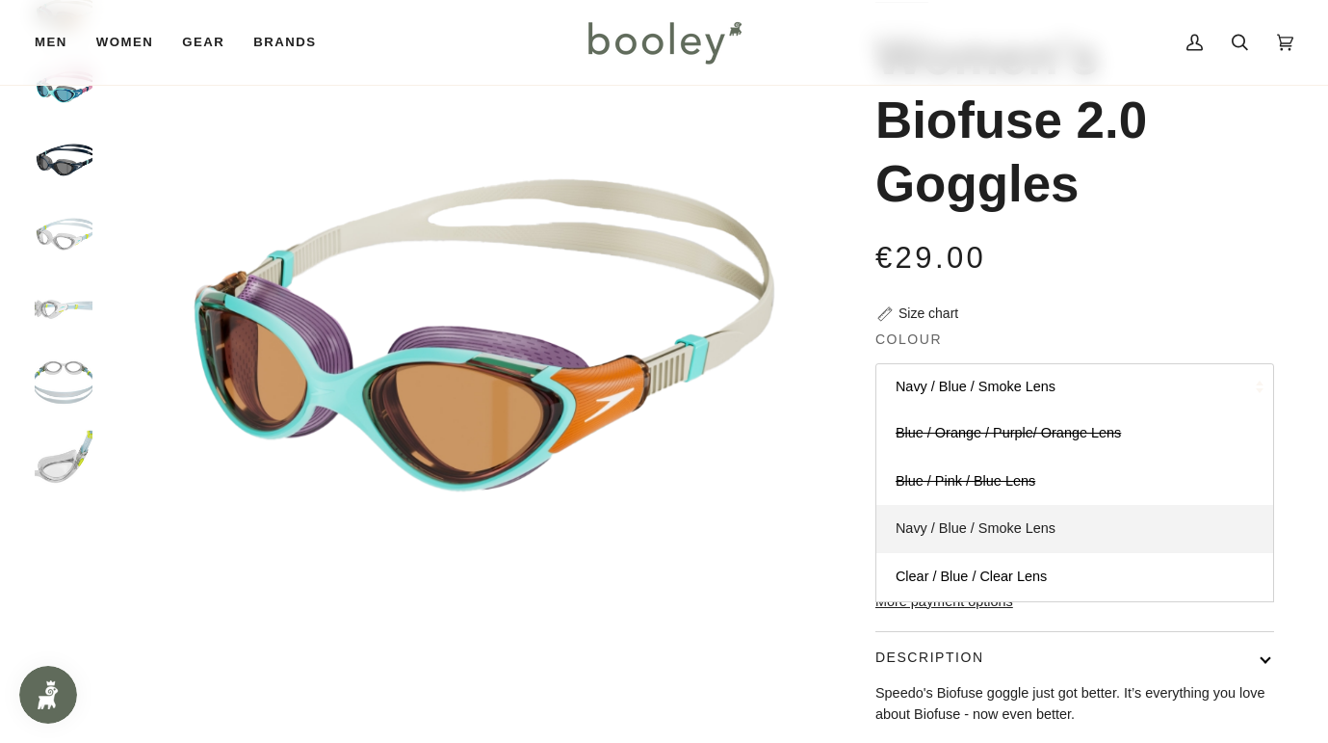
click at [1018, 533] on link "Navy / Blue / Smoke Lens" at bounding box center [1075, 529] width 397 height 48
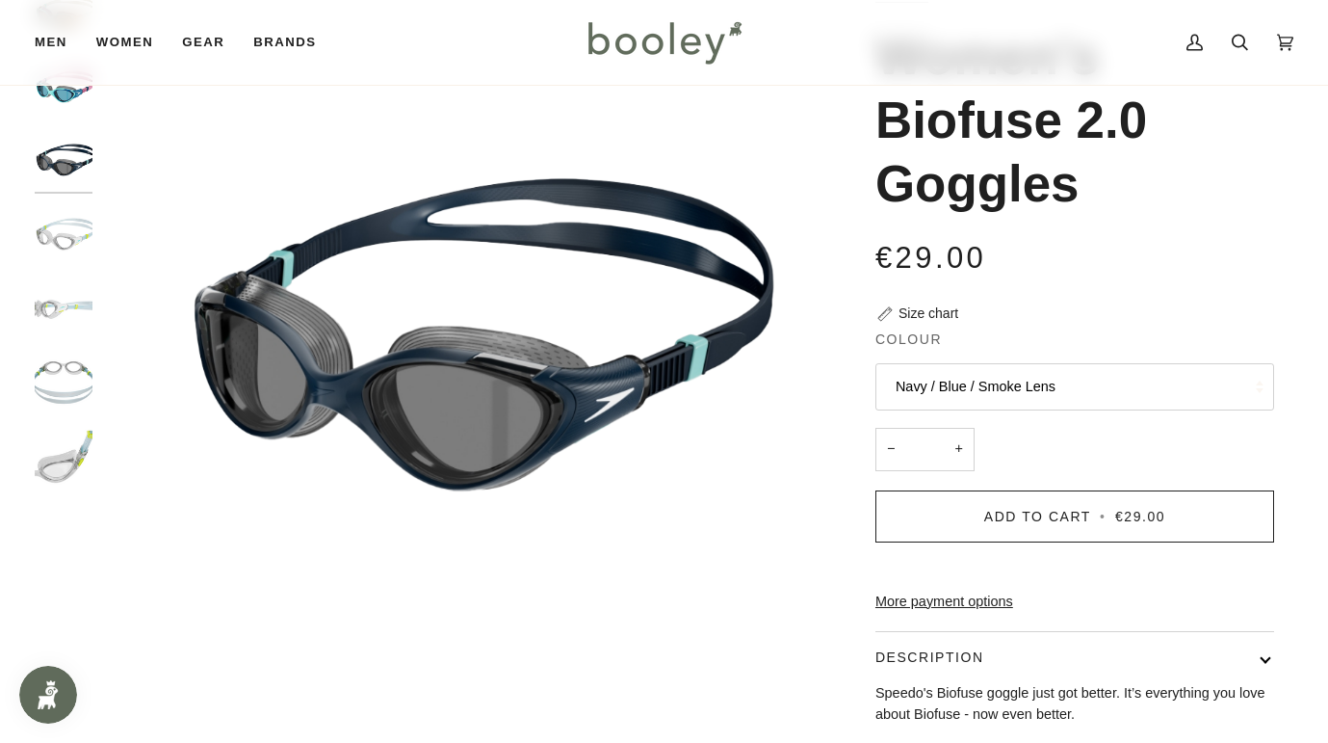
click at [1019, 379] on button "Navy / Blue / Smoke Lens" at bounding box center [1075, 386] width 399 height 47
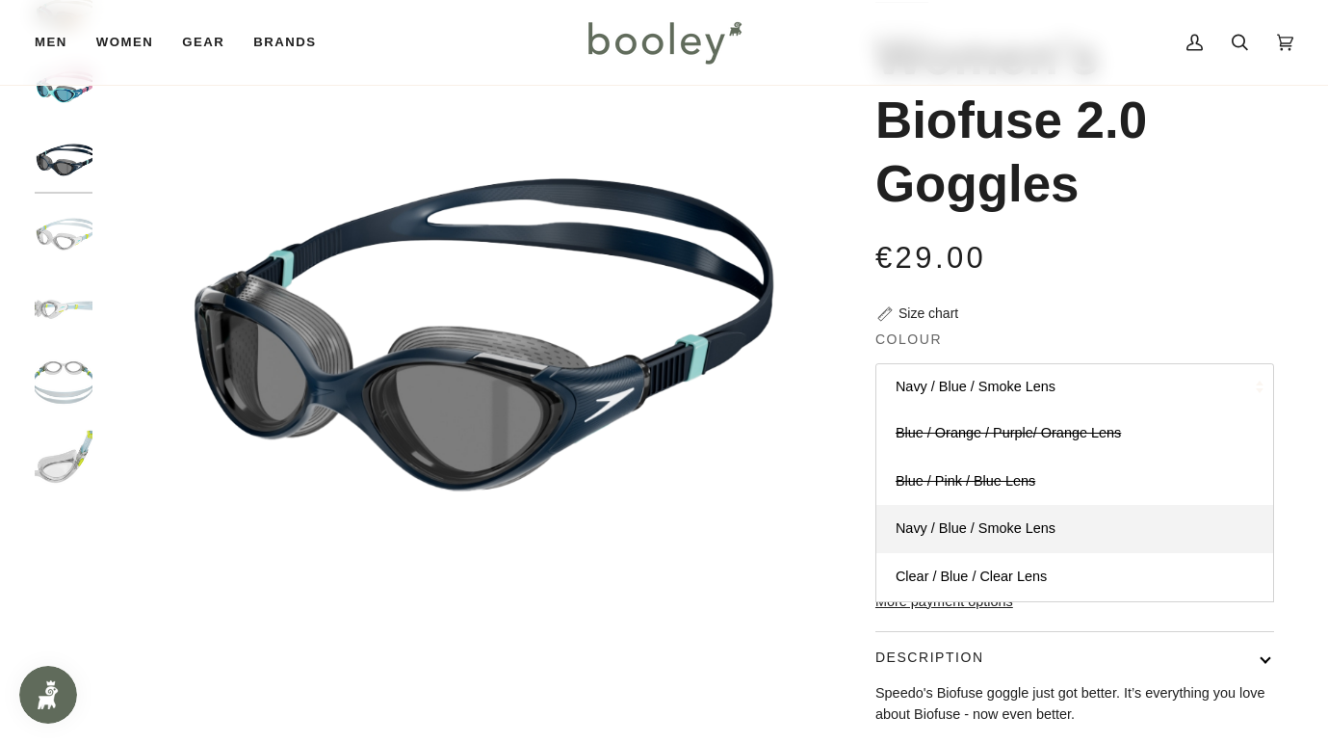
click at [998, 382] on button "Navy / Blue / Smoke Lens" at bounding box center [1075, 386] width 399 height 47
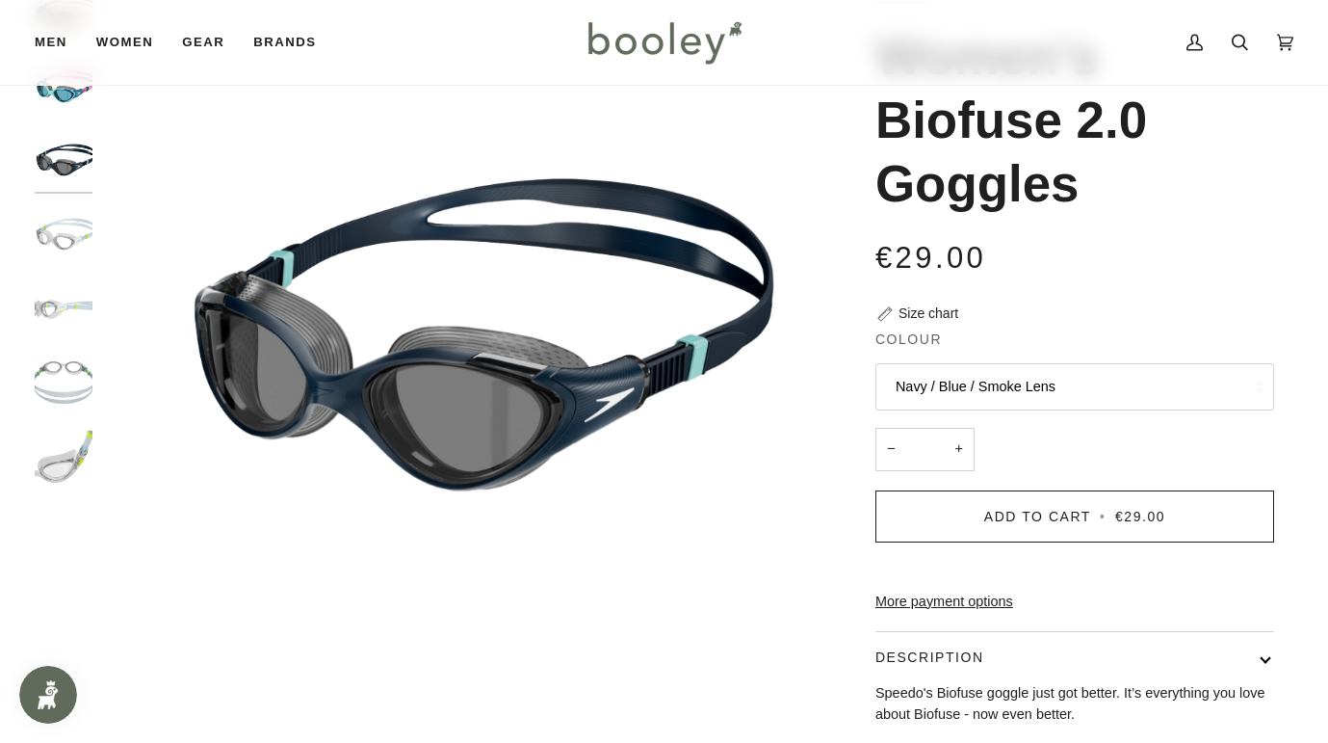
click at [998, 382] on button "Navy / Blue / Smoke Lens" at bounding box center [1075, 386] width 399 height 47
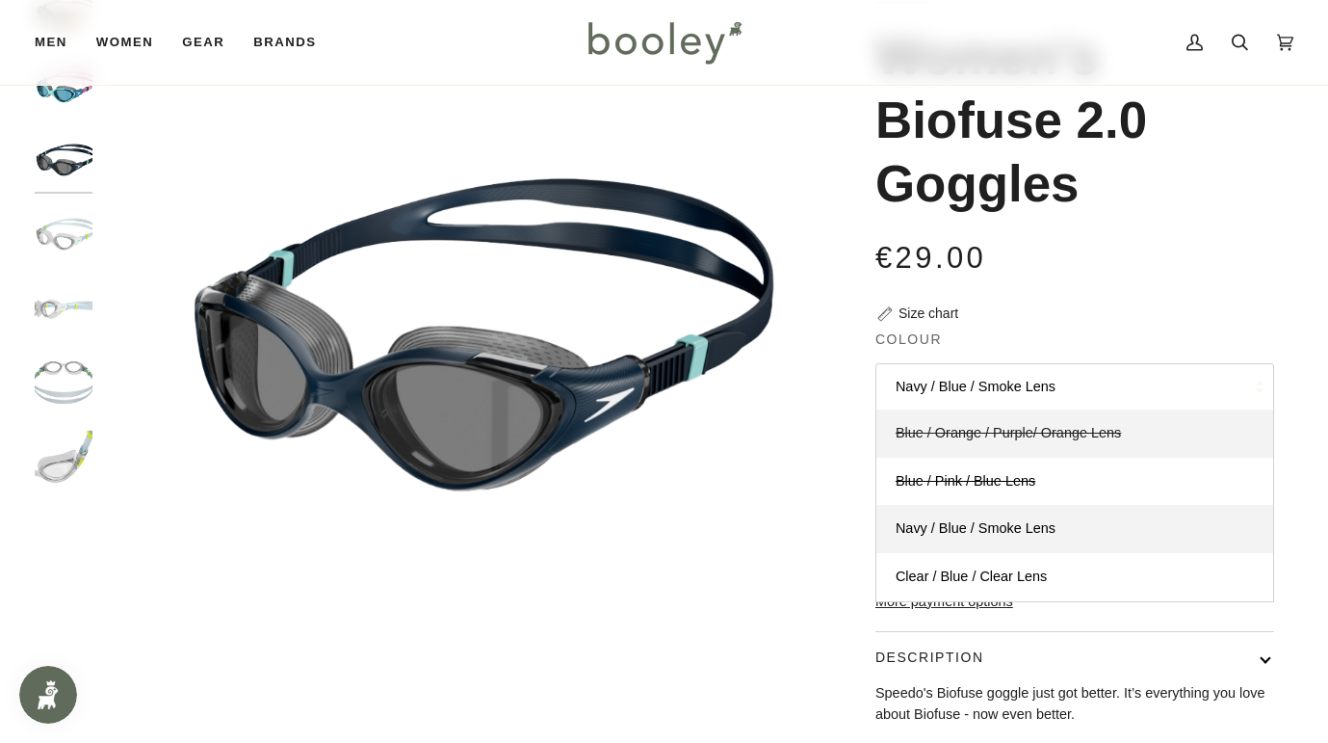
click at [981, 429] on span "Blue / Orange / Purple/ Orange Lens" at bounding box center [1008, 432] width 225 height 15
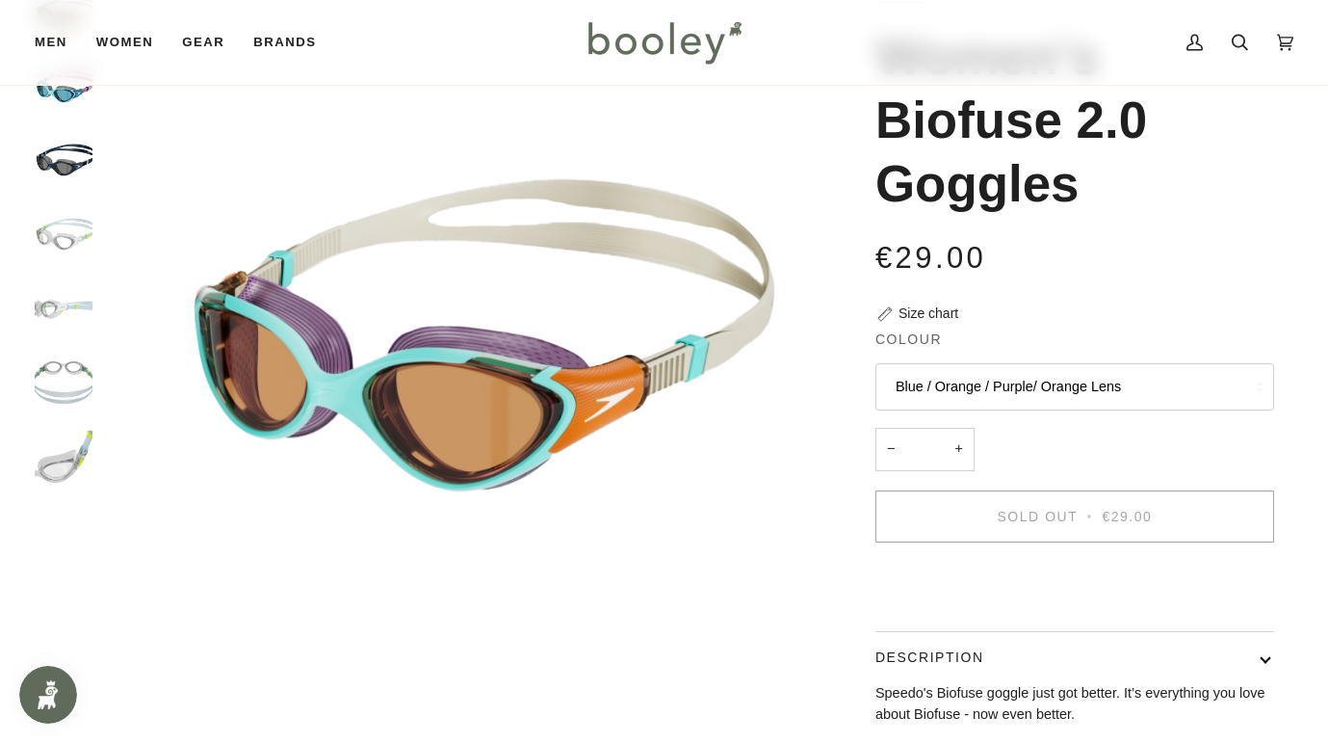
click at [978, 382] on button "Blue / Orange / Purple/ Orange Lens" at bounding box center [1075, 386] width 399 height 47
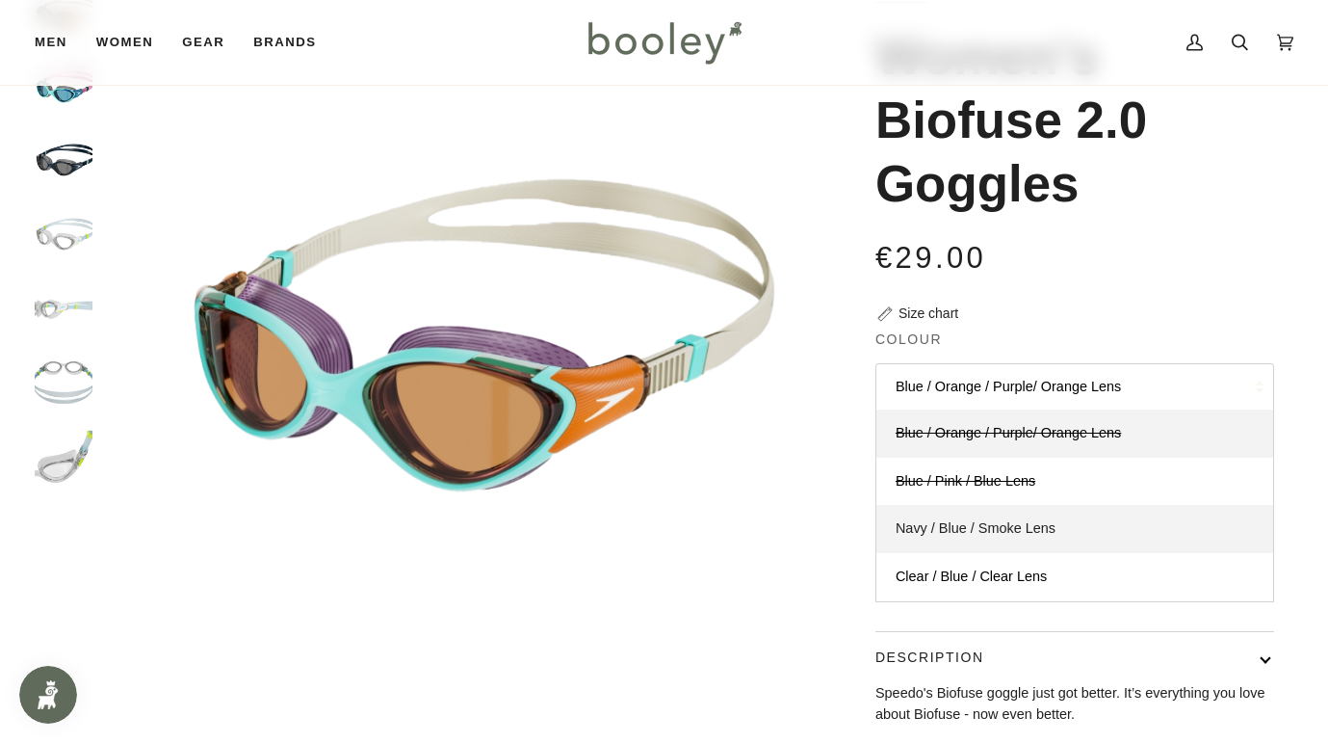
click at [955, 527] on span "Navy / Blue / Smoke Lens" at bounding box center [976, 527] width 160 height 15
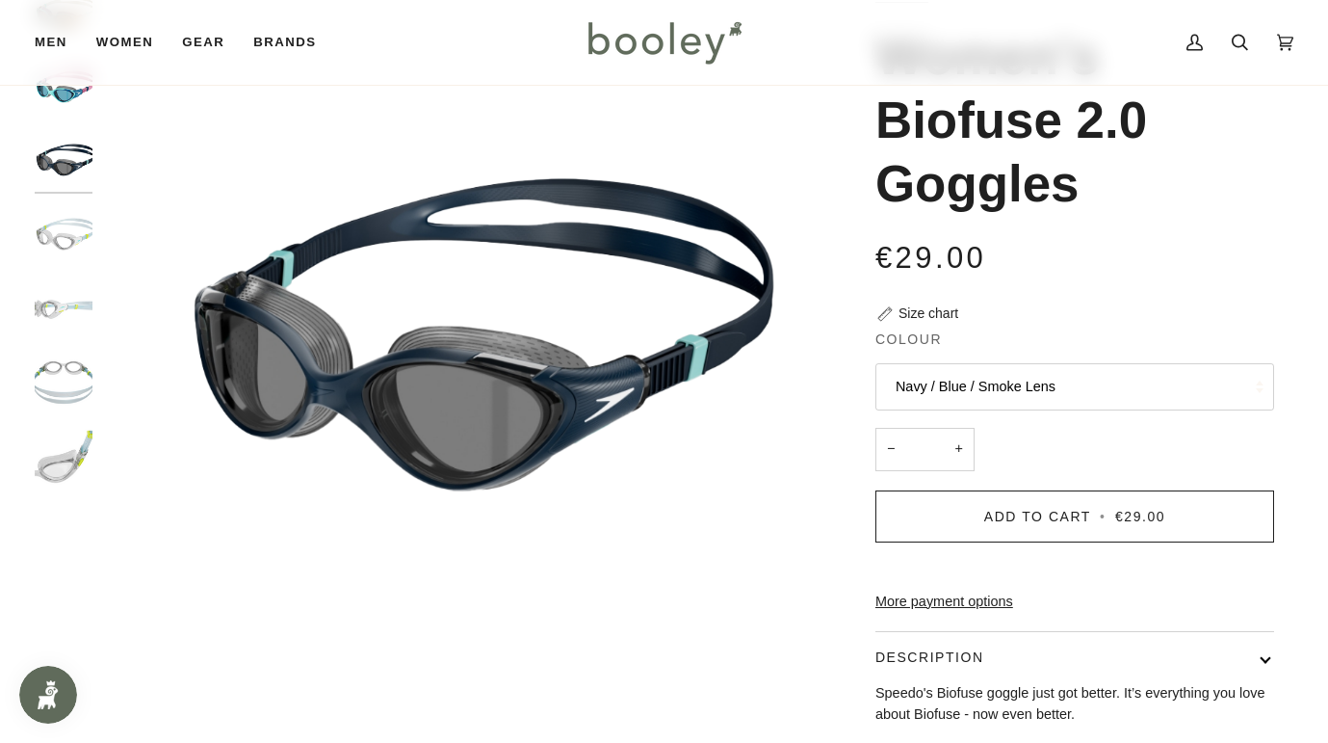
click at [983, 394] on button "Navy / Blue / Smoke Lens" at bounding box center [1075, 386] width 399 height 47
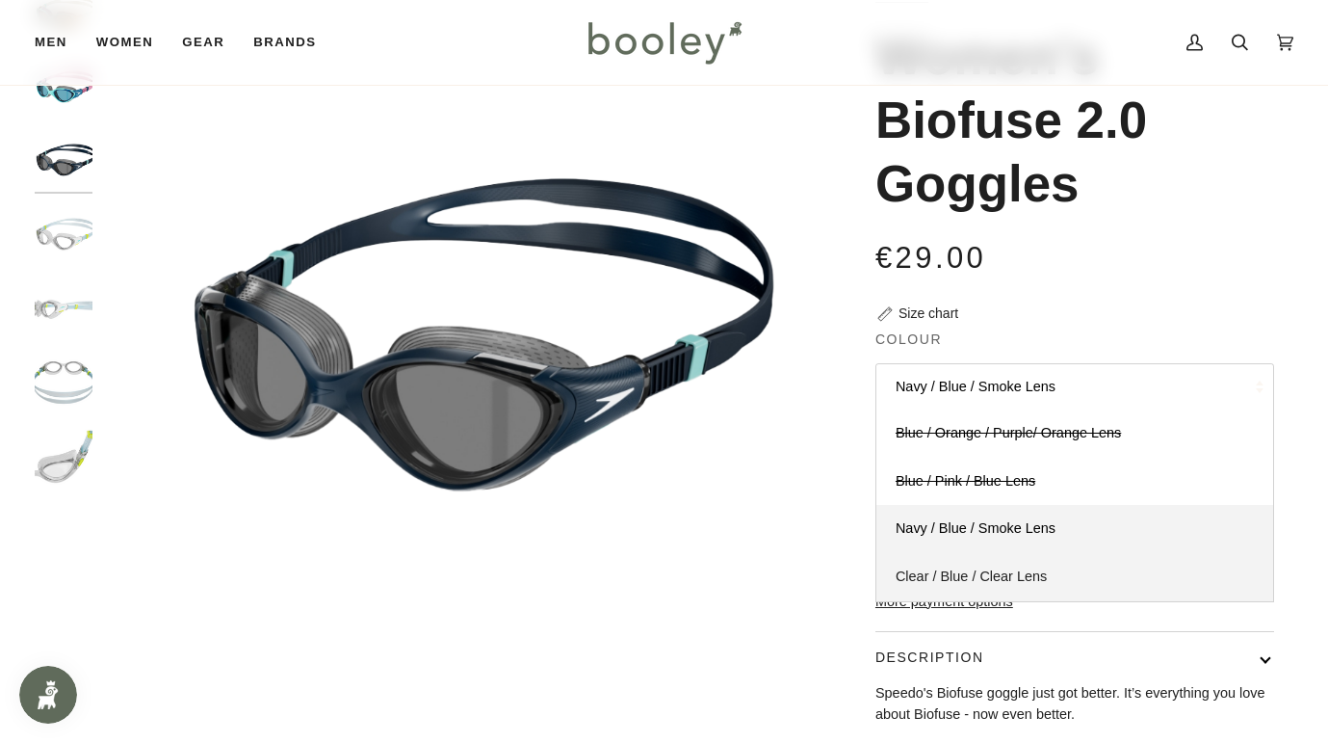
click at [968, 574] on span "Clear / Blue / Clear Lens" at bounding box center [971, 575] width 151 height 15
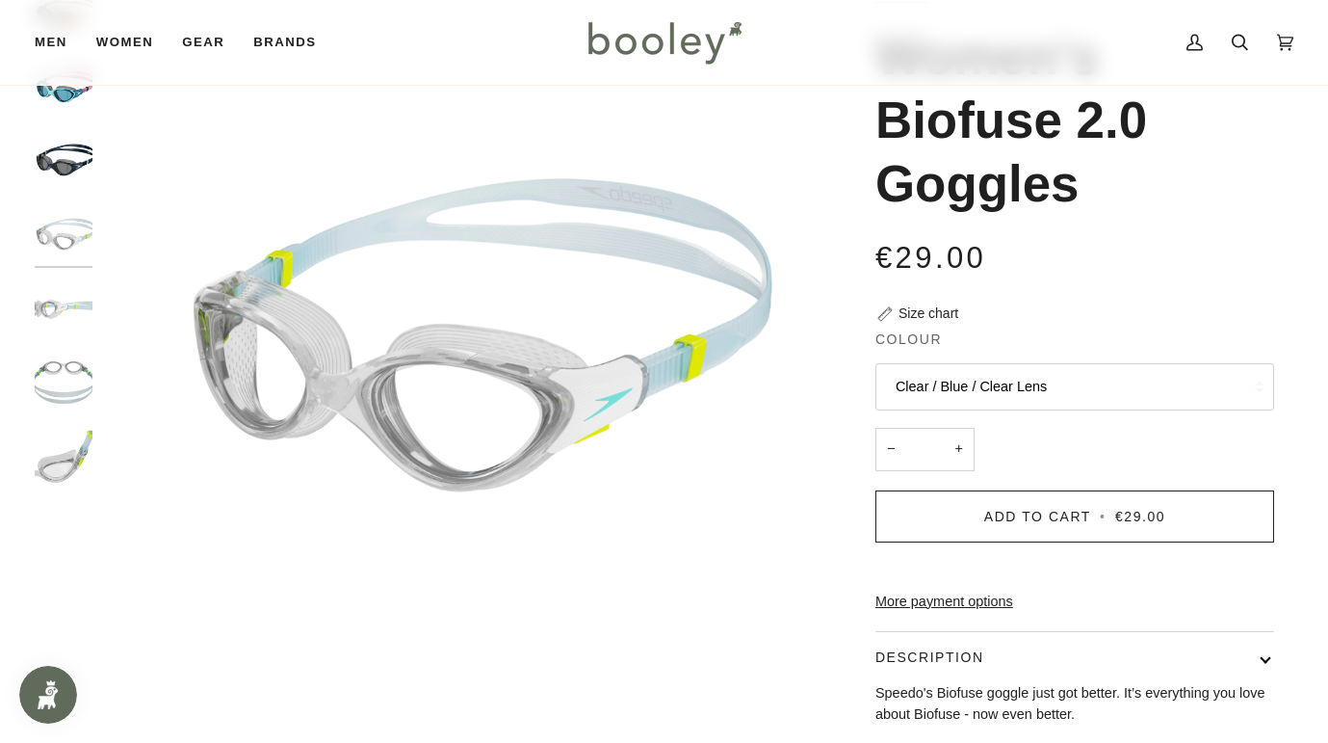
click at [1027, 394] on button "Clear / Blue / Clear Lens" at bounding box center [1075, 386] width 399 height 47
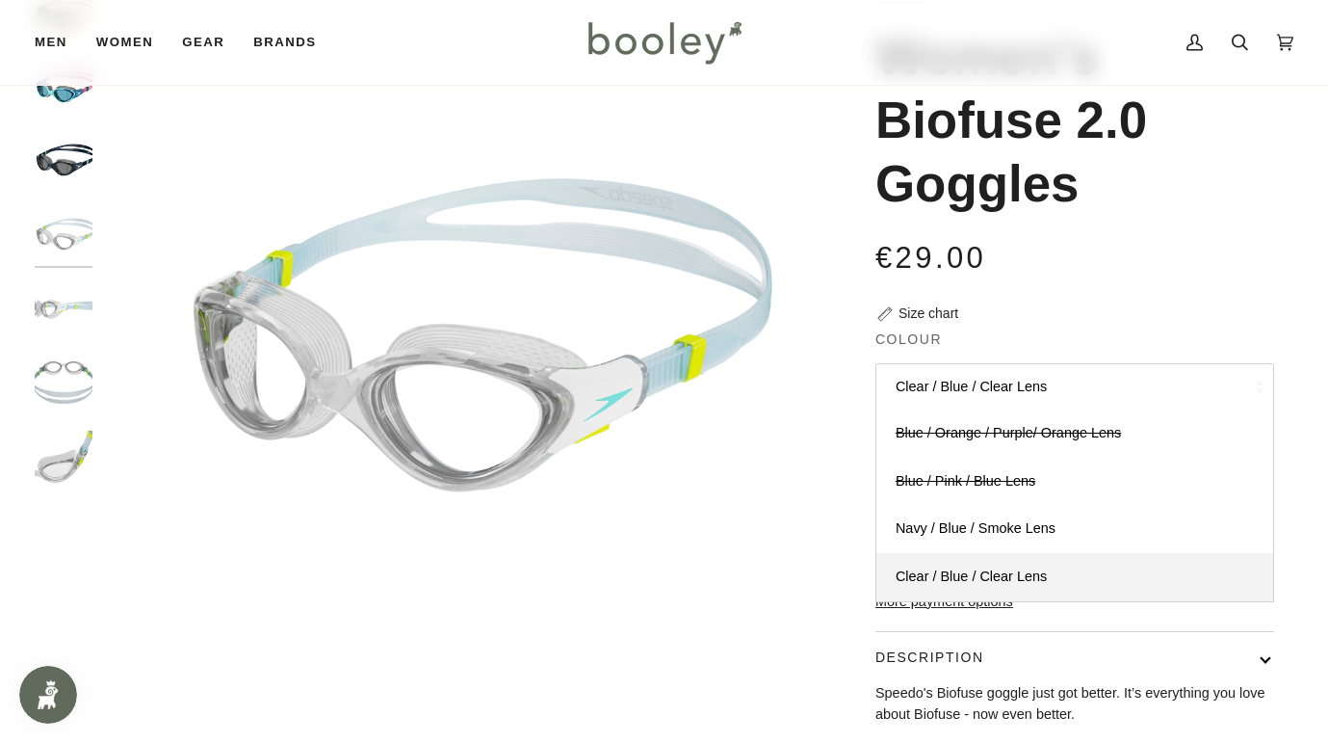
click at [968, 381] on button "Clear / Blue / Clear Lens" at bounding box center [1075, 386] width 399 height 47
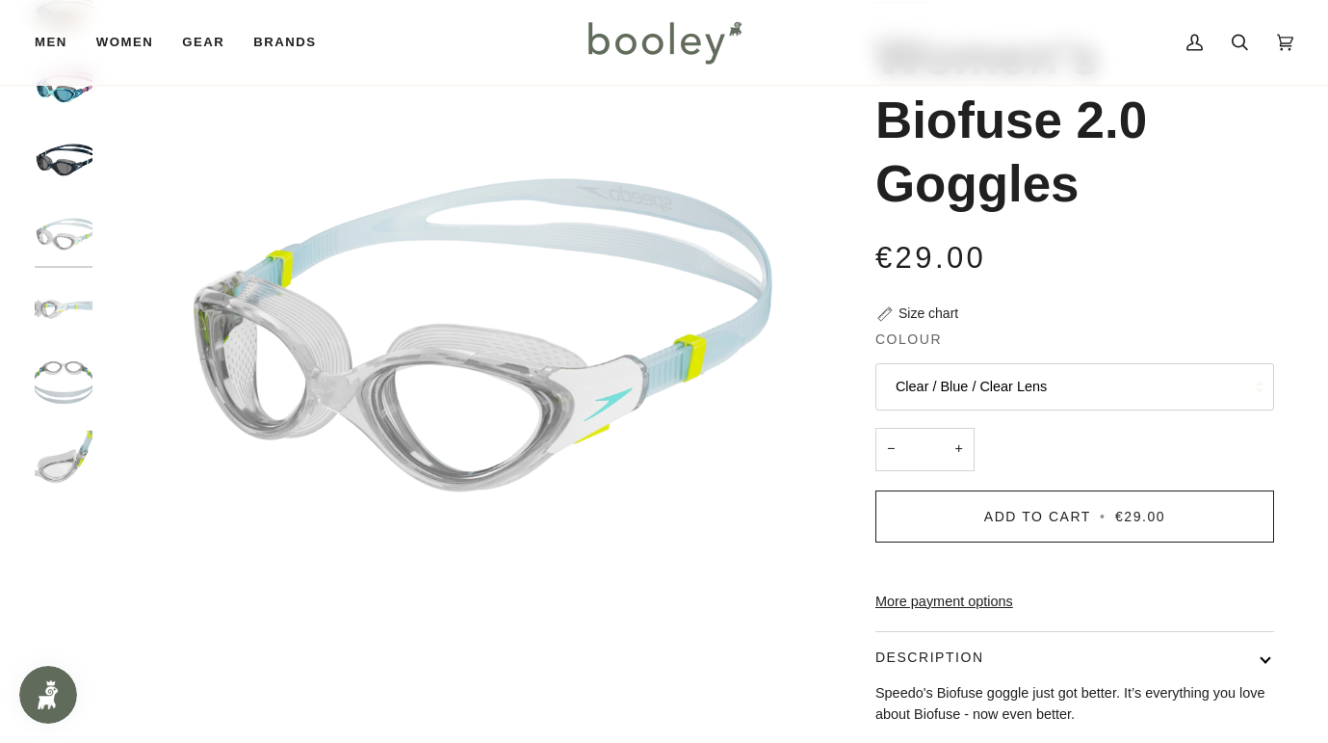
click at [969, 386] on button "Clear / Blue / Clear Lens" at bounding box center [1075, 386] width 399 height 47
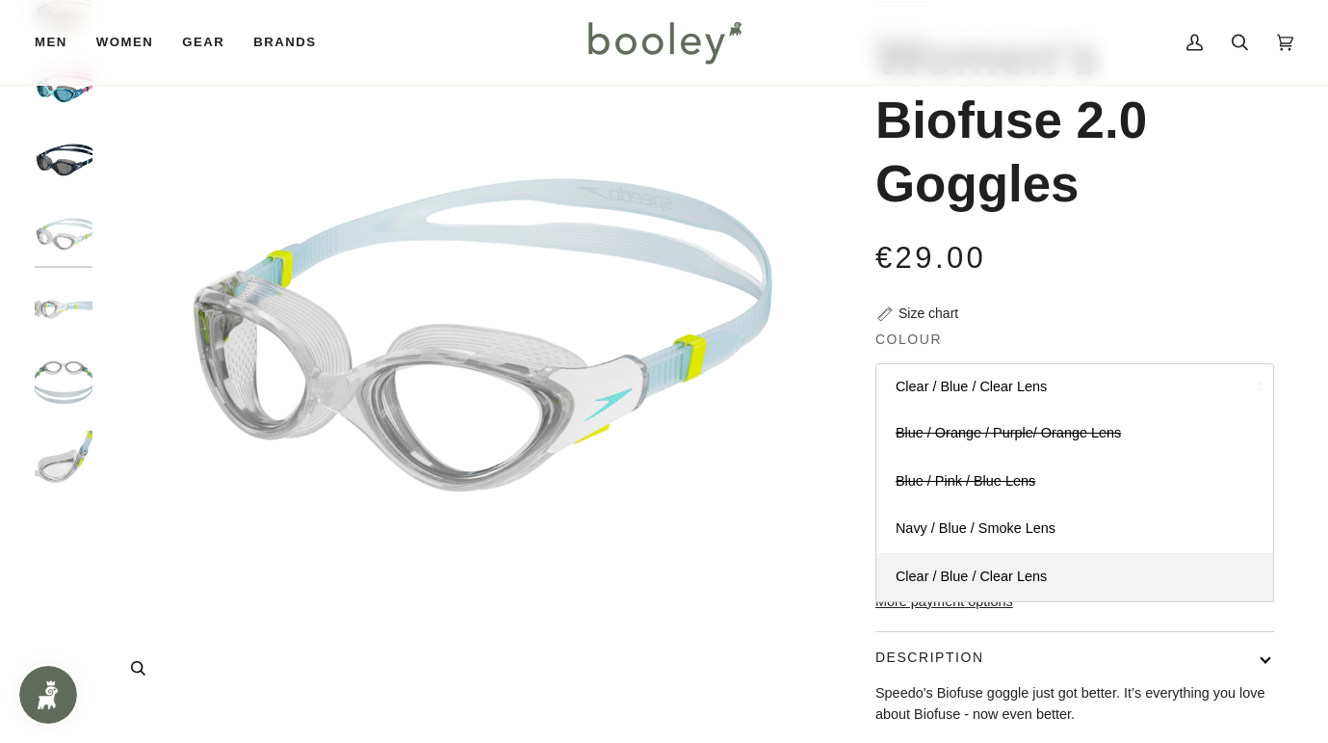
click at [660, 616] on img "Speedo Women's Biofuse 2.0 Goggles Clear / Blue / Clear Lens - Booley Galway" at bounding box center [462, 345] width 720 height 720
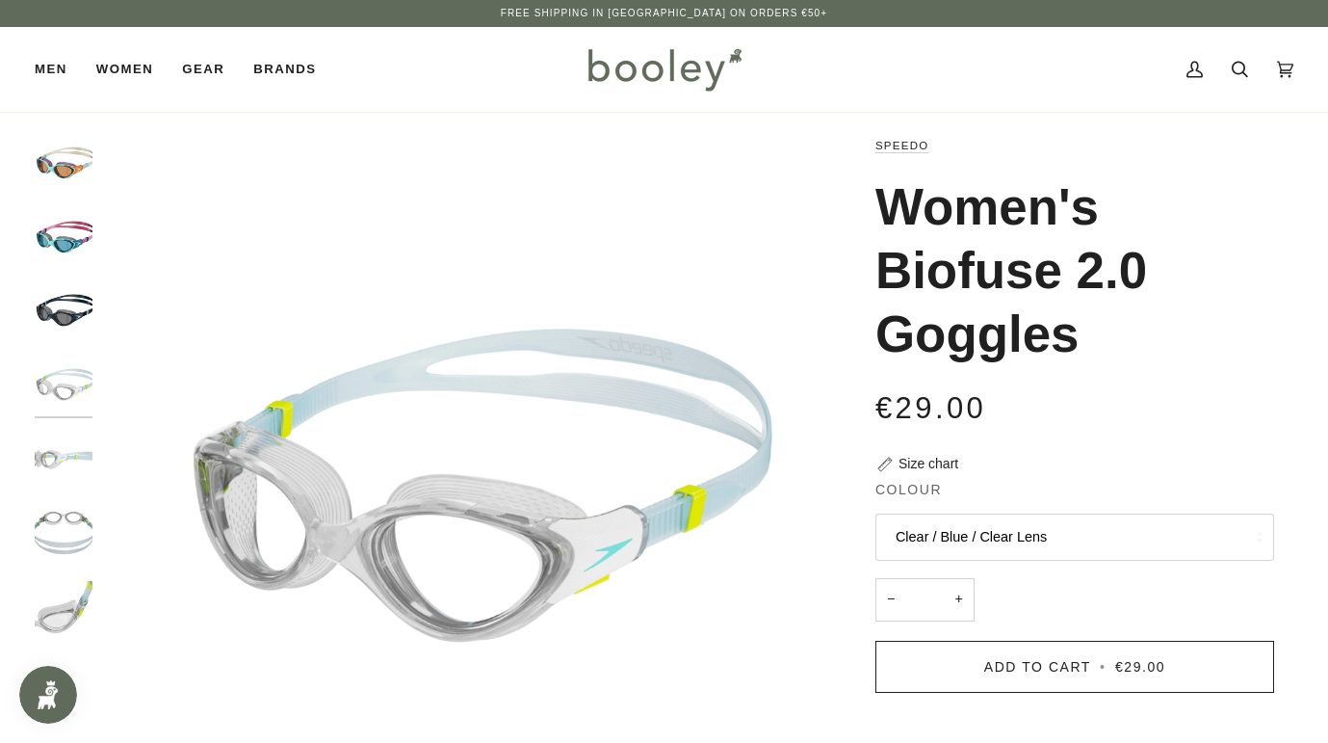
click at [948, 531] on button "Clear / Blue / Clear Lens" at bounding box center [1075, 536] width 399 height 47
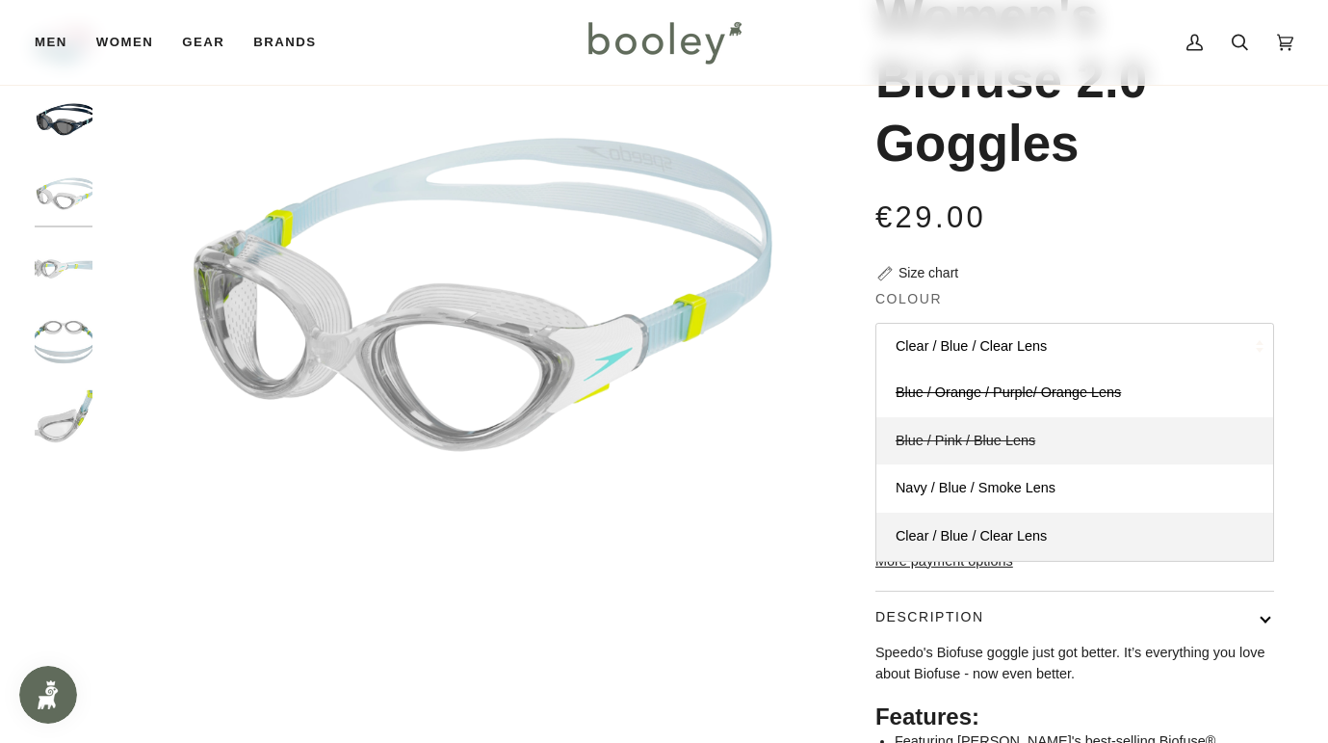
scroll to position [199, 0]
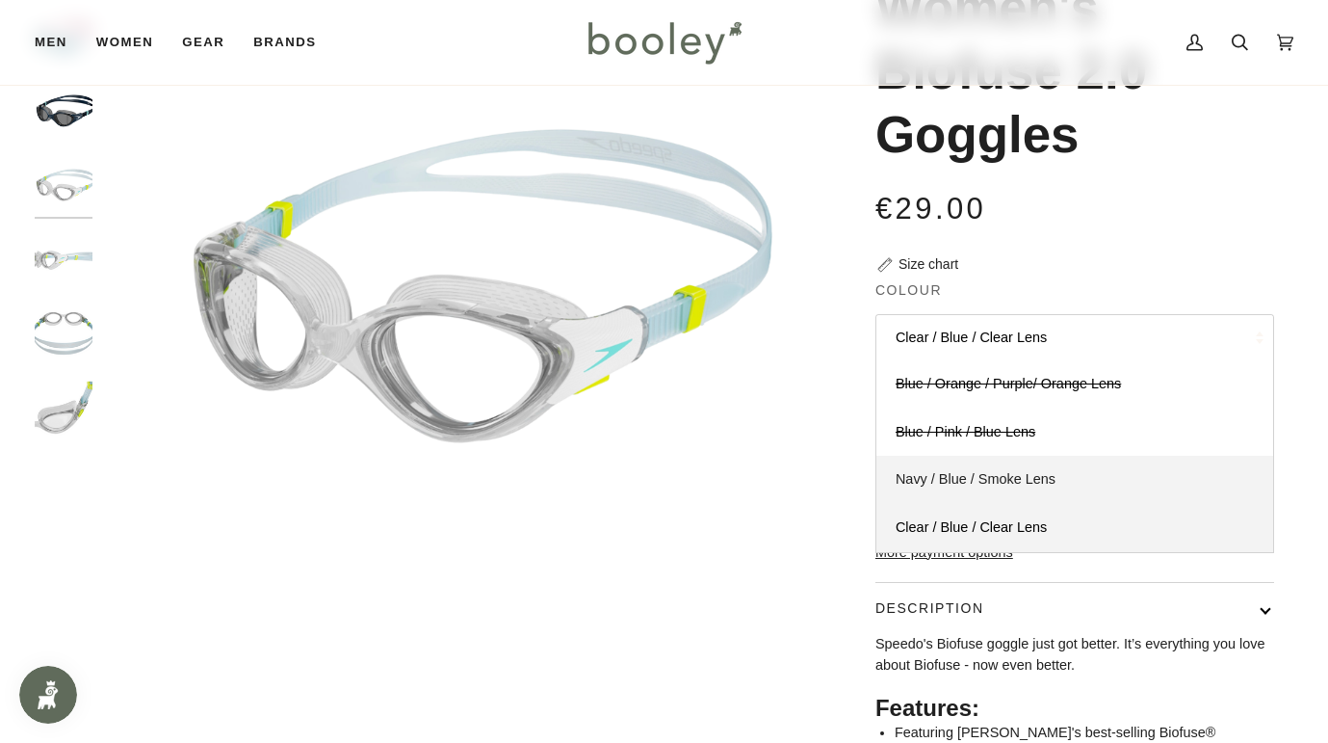
click at [953, 476] on span "Navy / Blue / Smoke Lens" at bounding box center [976, 478] width 160 height 15
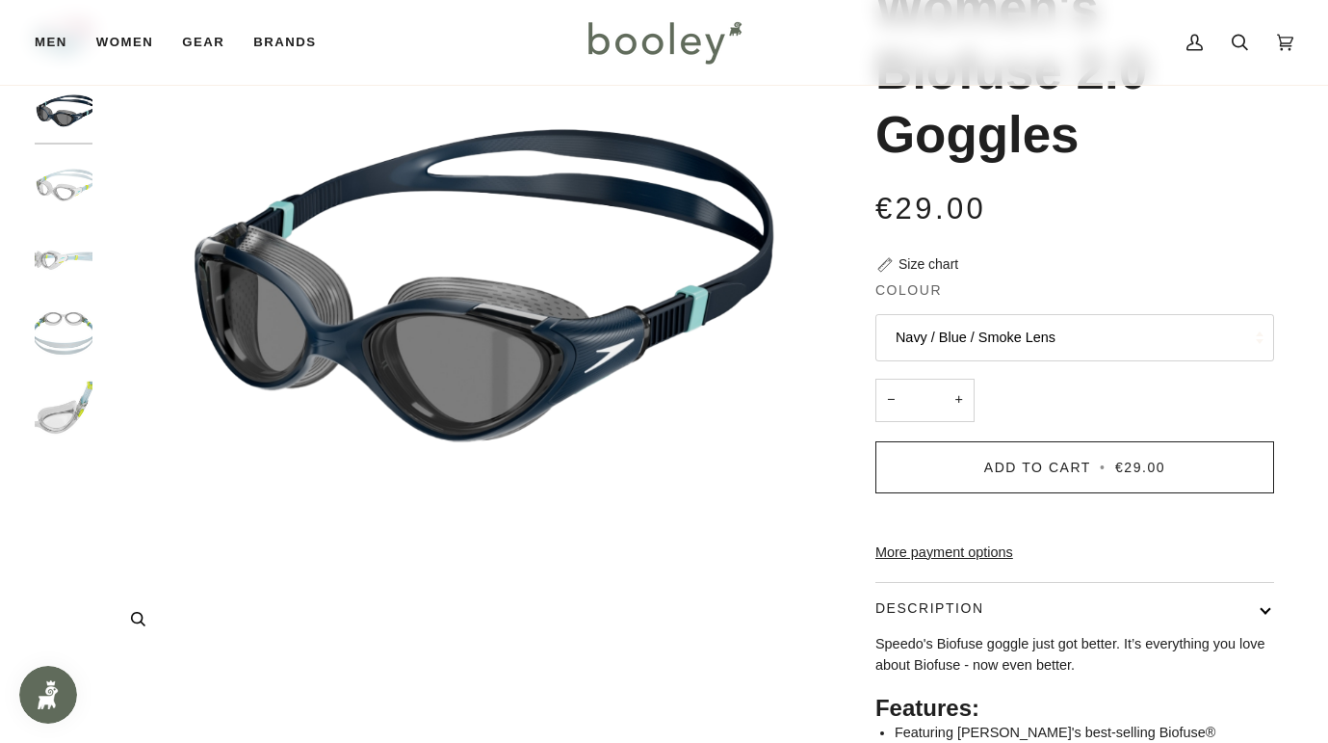
click at [661, 384] on img "Speedo Women's Biofuse 2.0 Goggles Navy / Blue / Smoke Lens - Booley Galway" at bounding box center [462, 295] width 720 height 720
